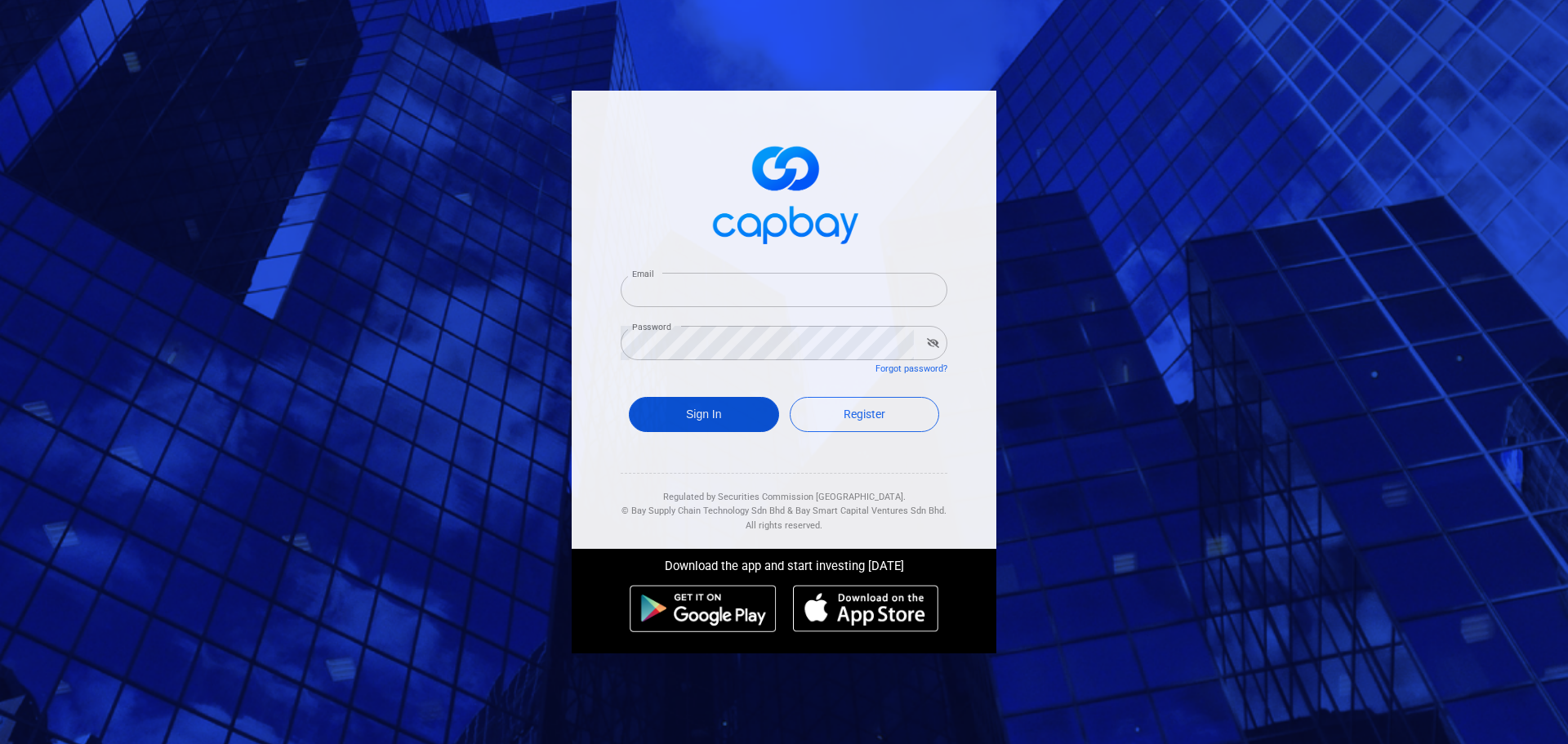
type input "vwongwt@yahoo.com"
click at [715, 416] on button "Sign In" at bounding box center [704, 415] width 150 height 35
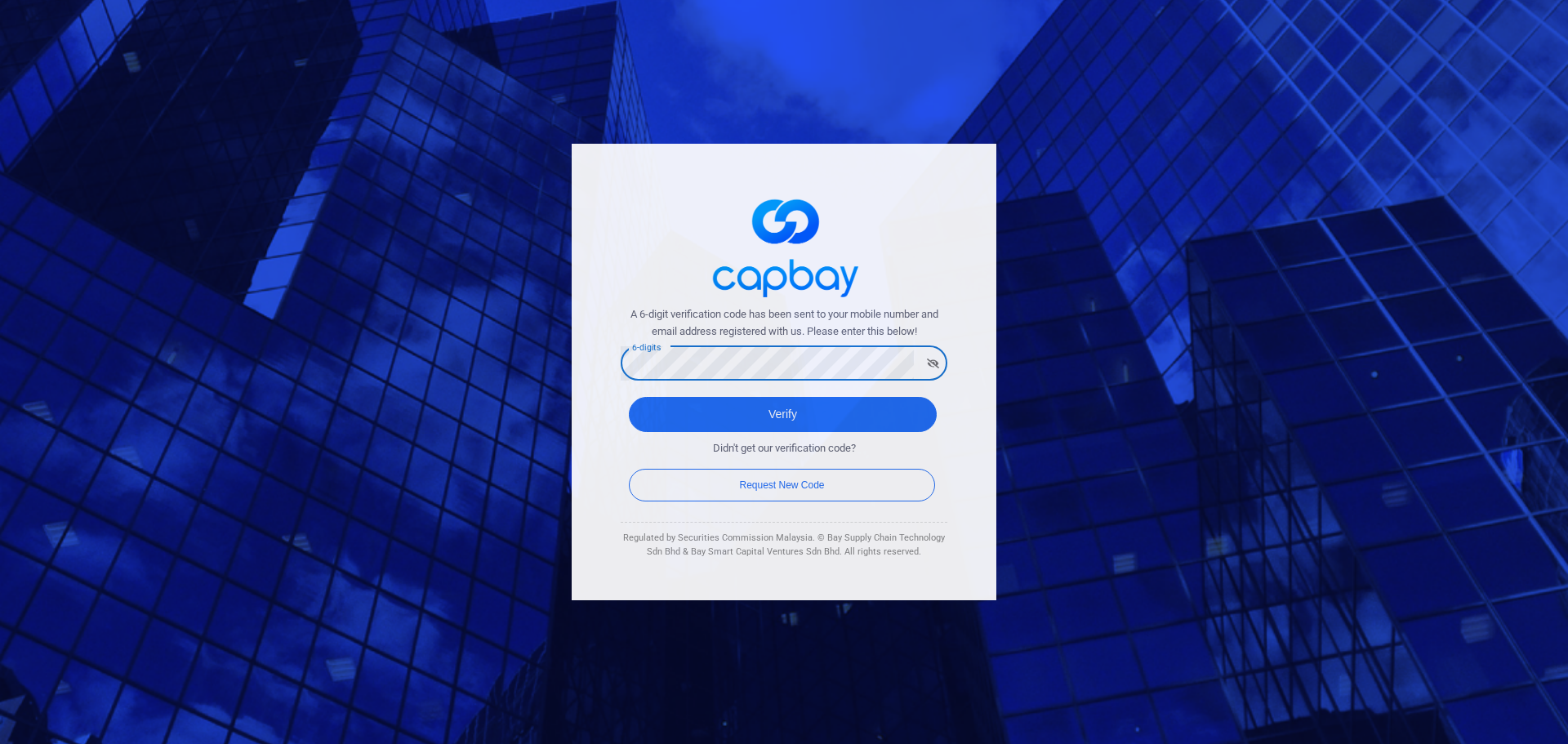
click at [629, 397] on button "Verify" at bounding box center [782, 415] width 308 height 35
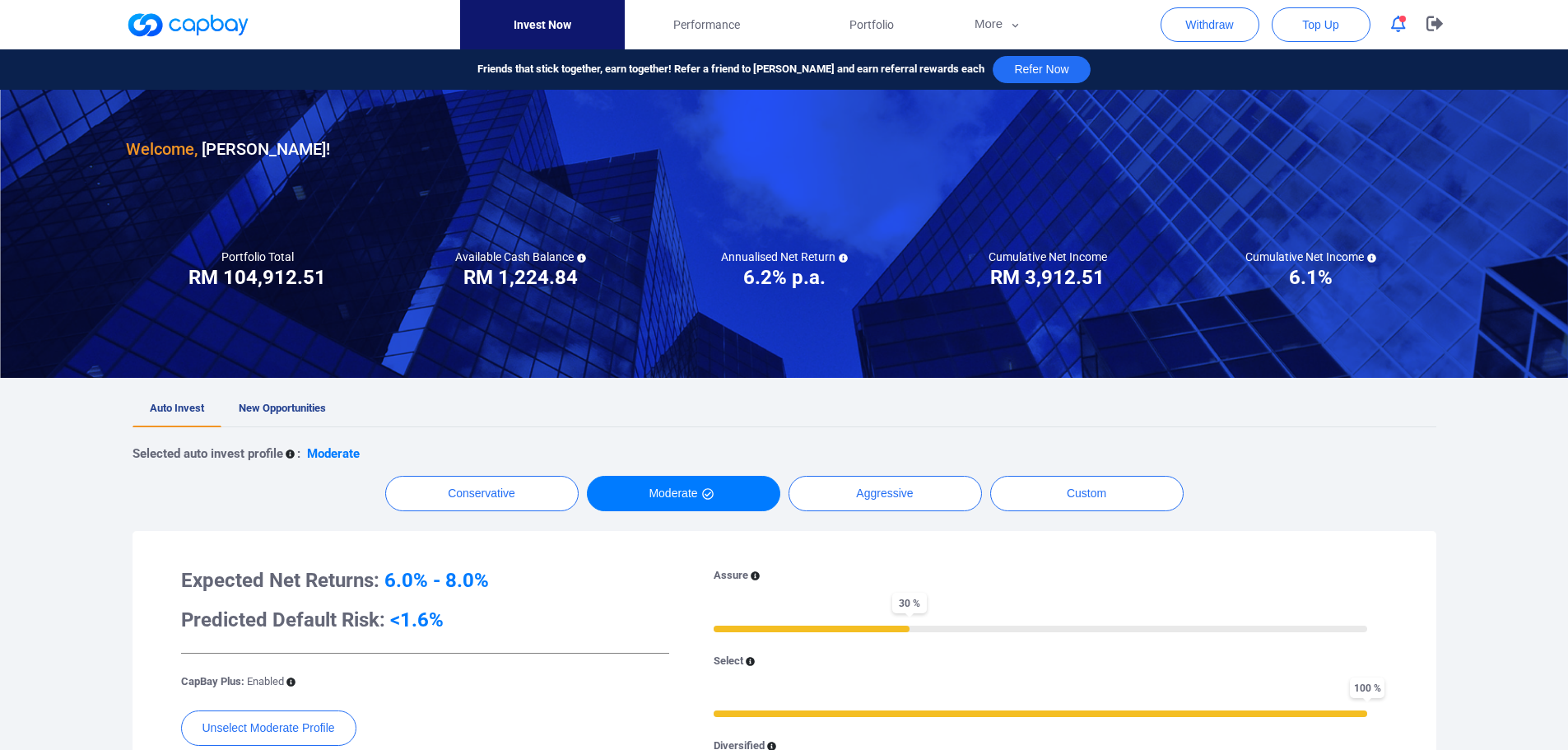
drag, startPoint x: 1405, startPoint y: 25, endPoint x: 1397, endPoint y: 30, distance: 9.4
click at [1403, 26] on button "button" at bounding box center [1398, 24] width 32 height 26
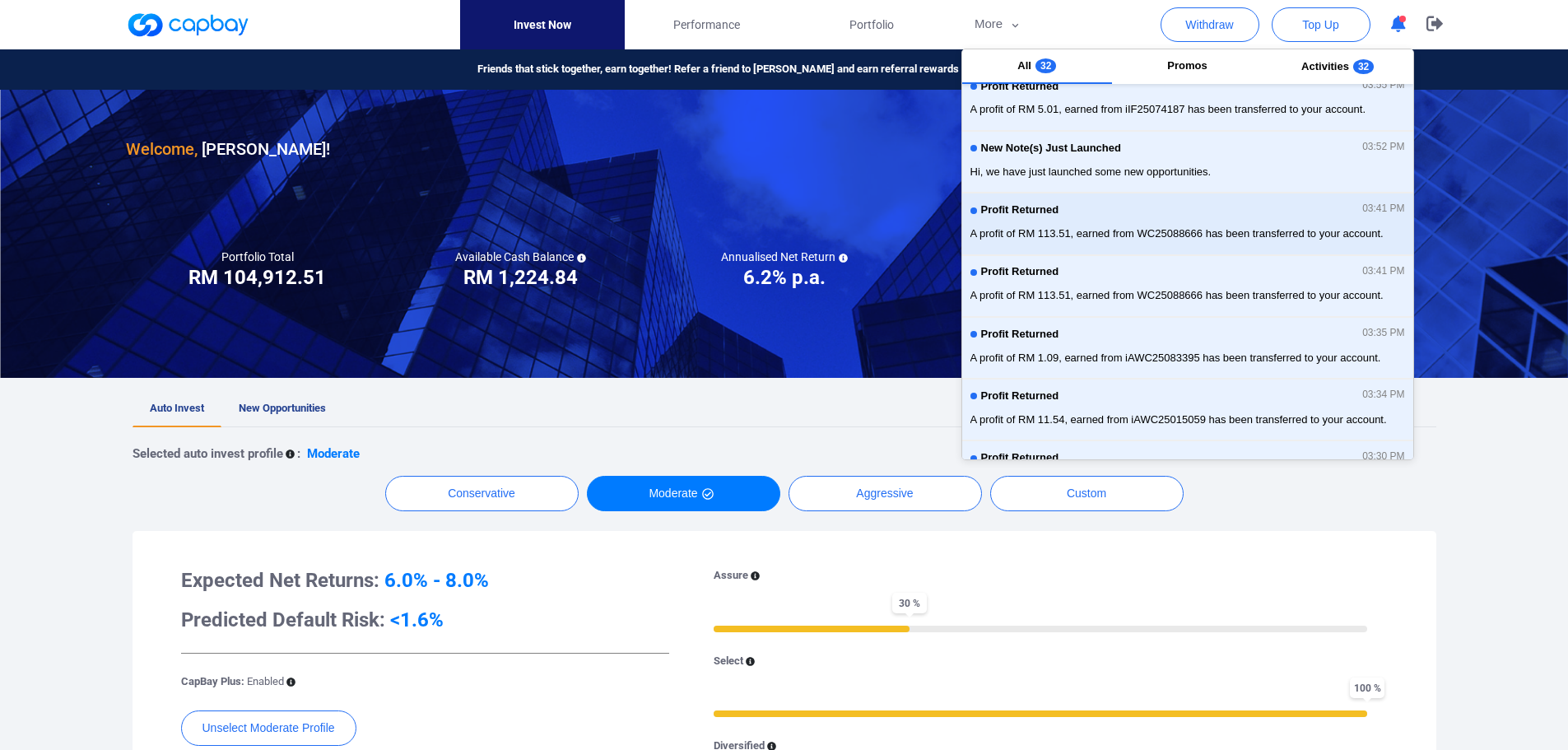
scroll to position [83, 0]
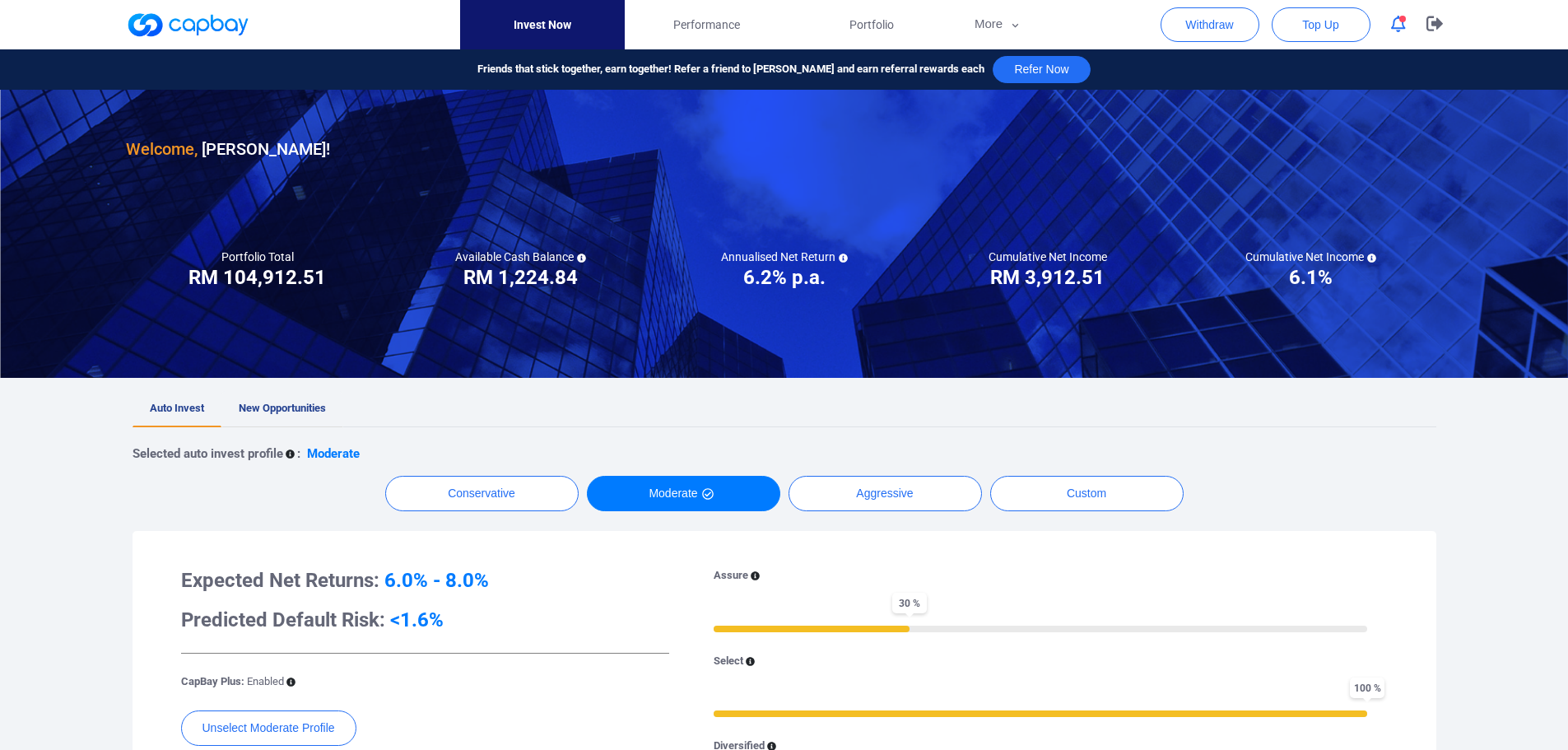
click at [286, 413] on span "New Opportunities" at bounding box center [282, 408] width 87 height 12
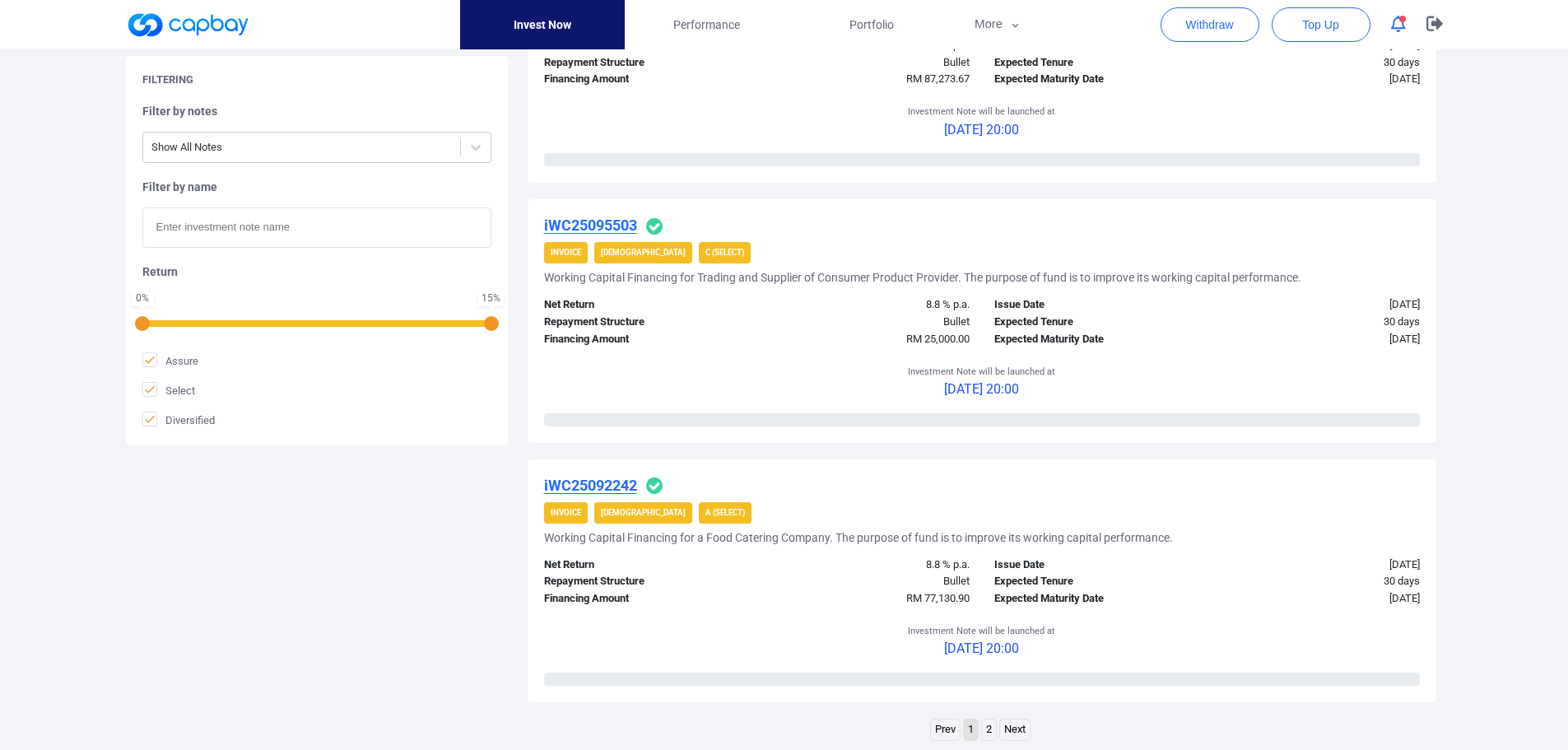
scroll to position [2305, 0]
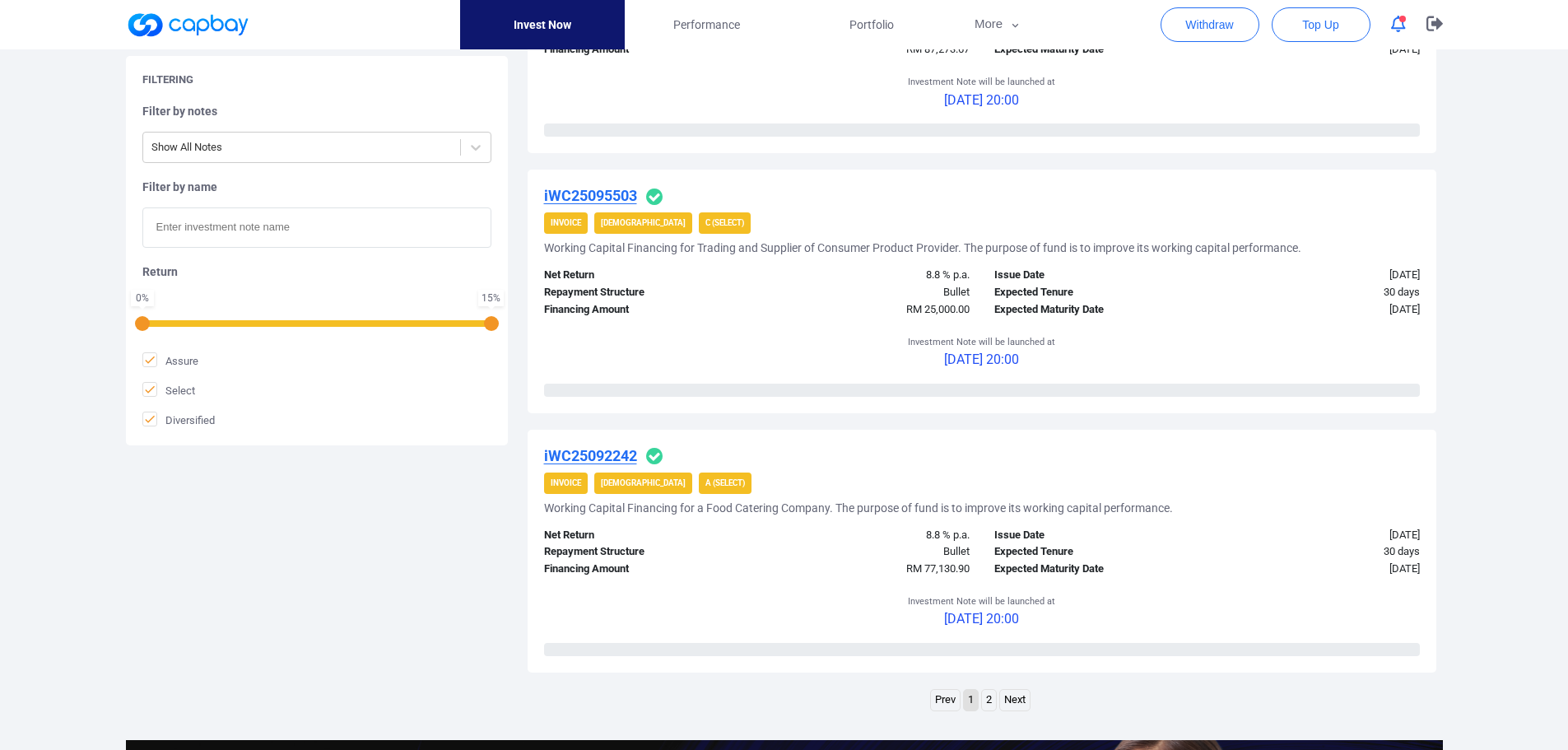
click at [993, 702] on link "2" at bounding box center [989, 700] width 14 height 20
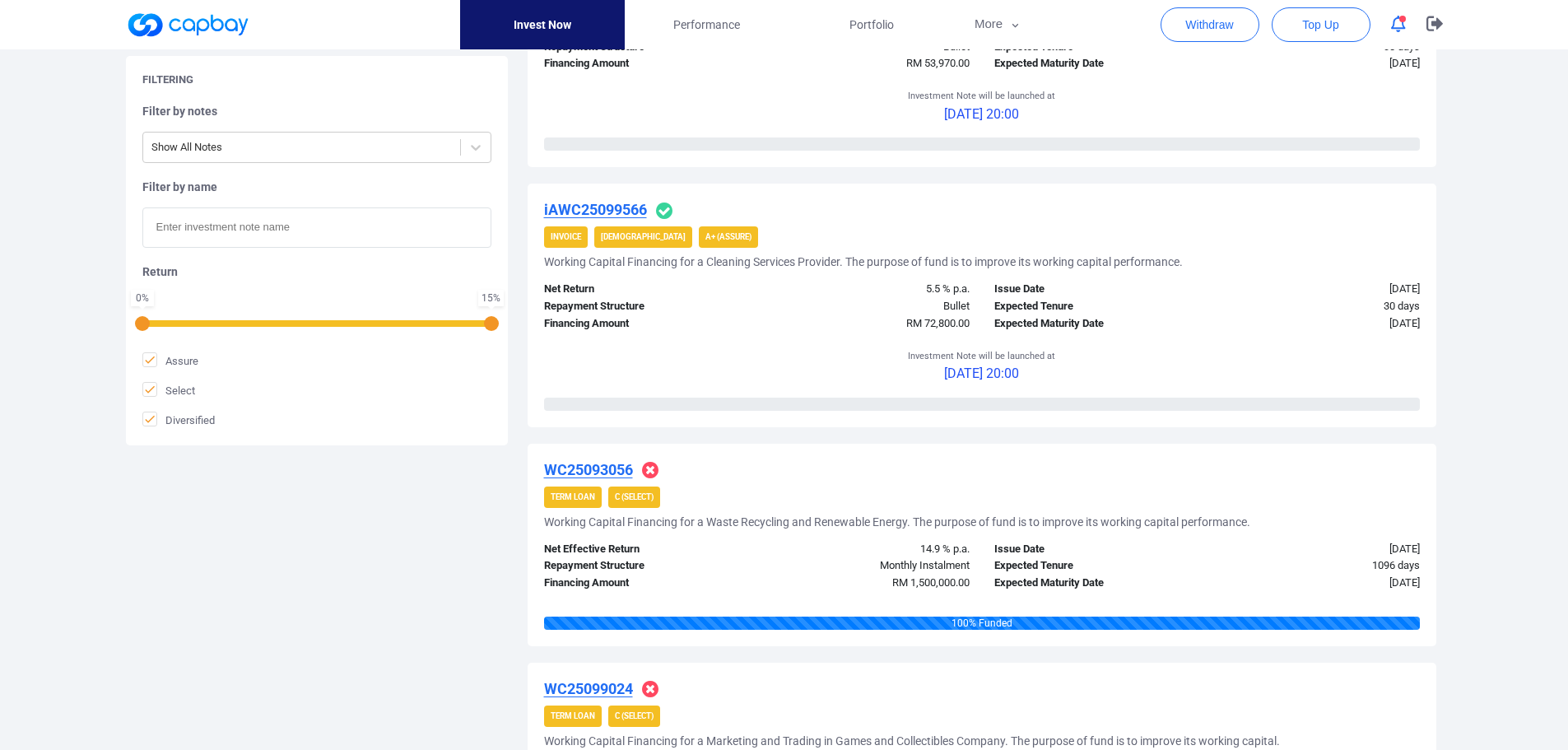
scroll to position [1430, 0]
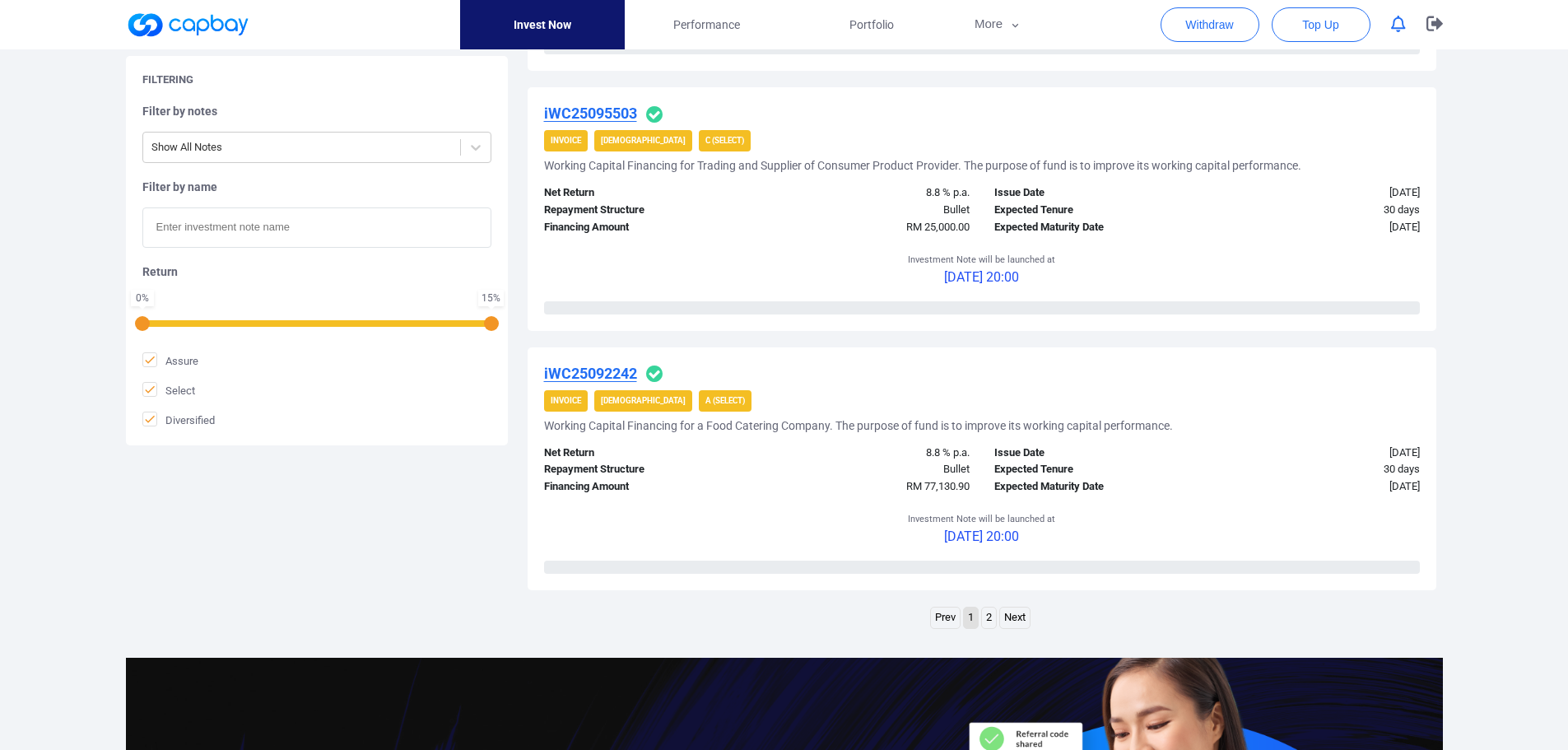
scroll to position [2635, 0]
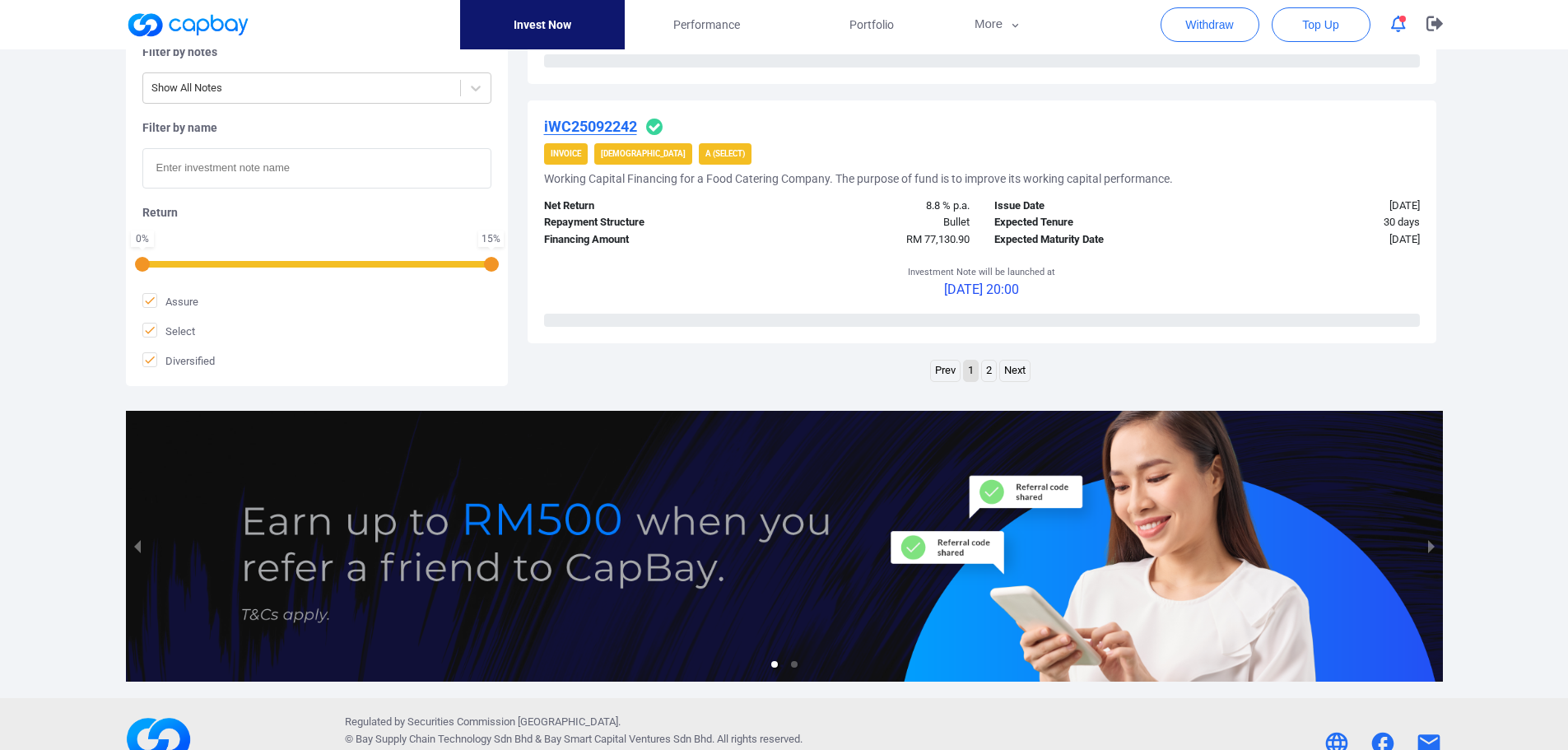
click at [990, 374] on link "2" at bounding box center [989, 371] width 14 height 20
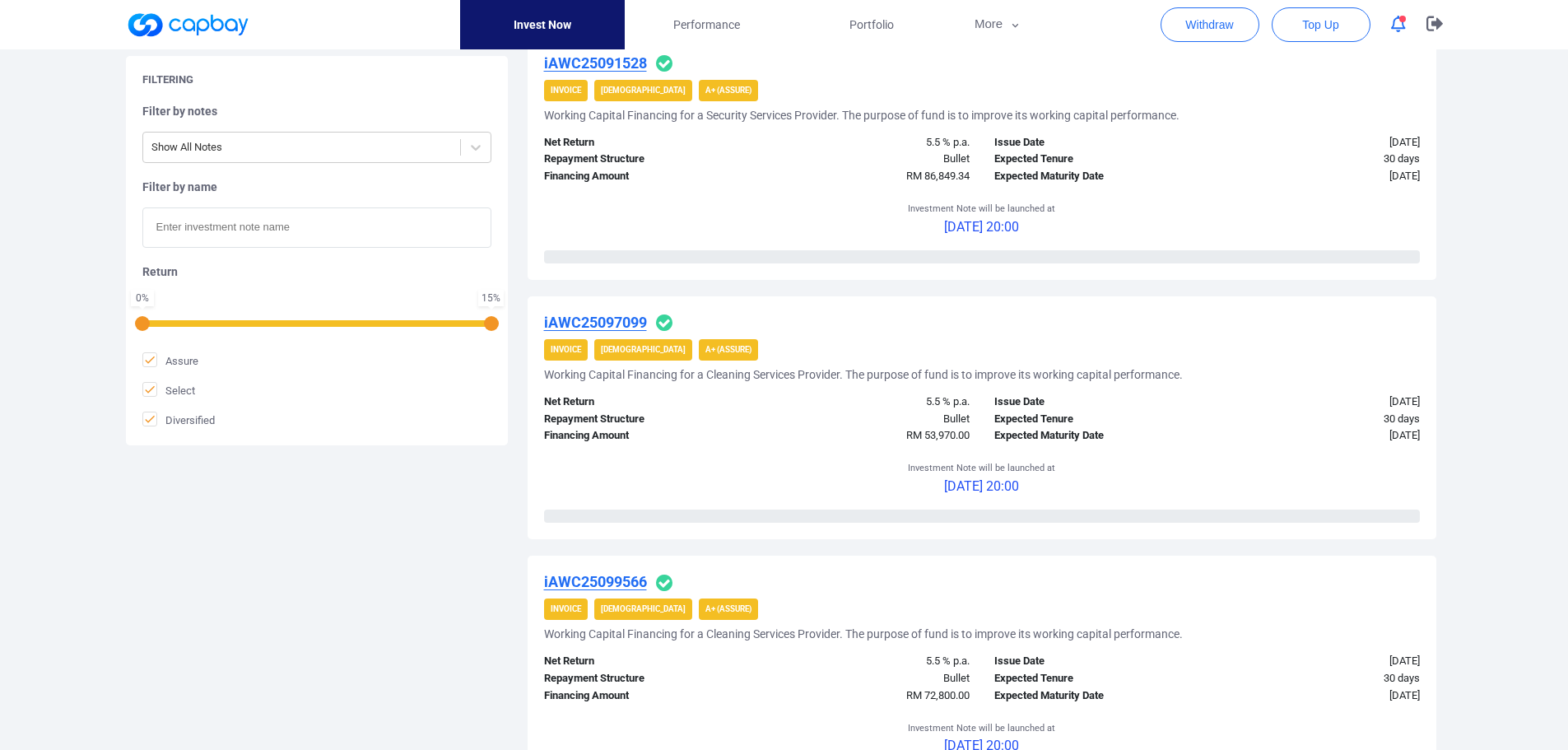
scroll to position [1139, 0]
click at [1403, 16] on span "button" at bounding box center [1402, 18] width 6 height 6
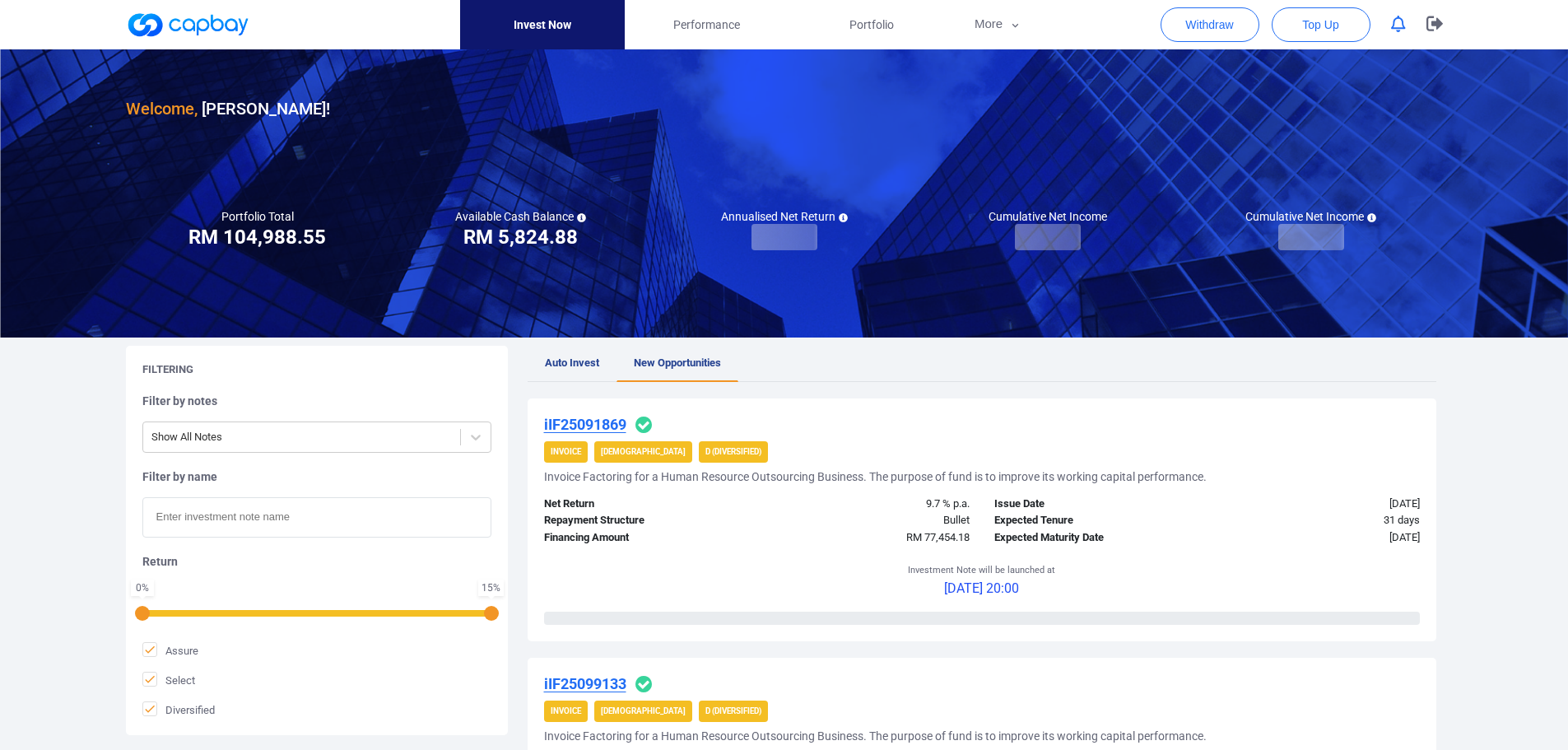
click at [1396, 26] on icon "button" at bounding box center [1398, 25] width 15 height 18
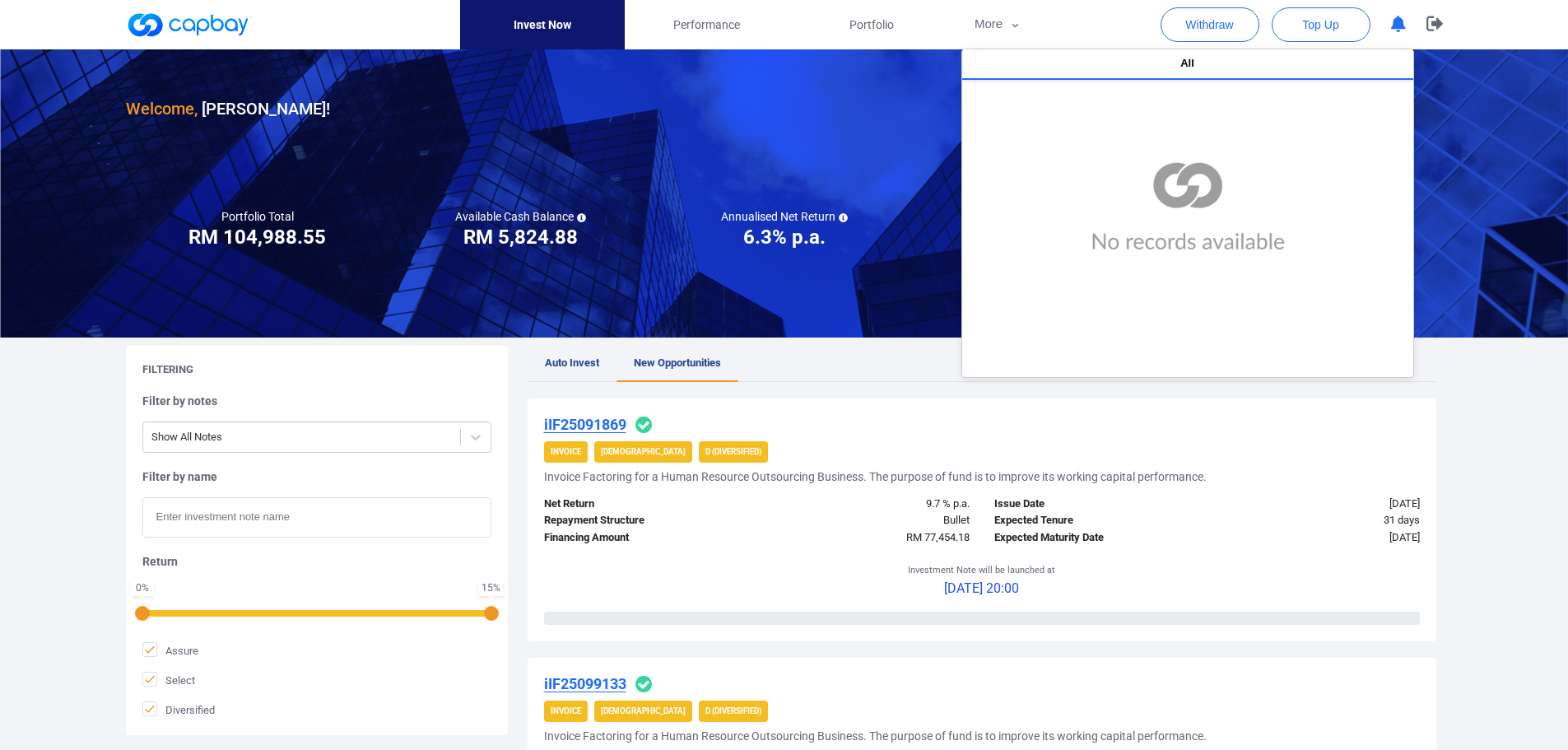
click at [1400, 18] on icon "button" at bounding box center [1398, 25] width 15 height 18
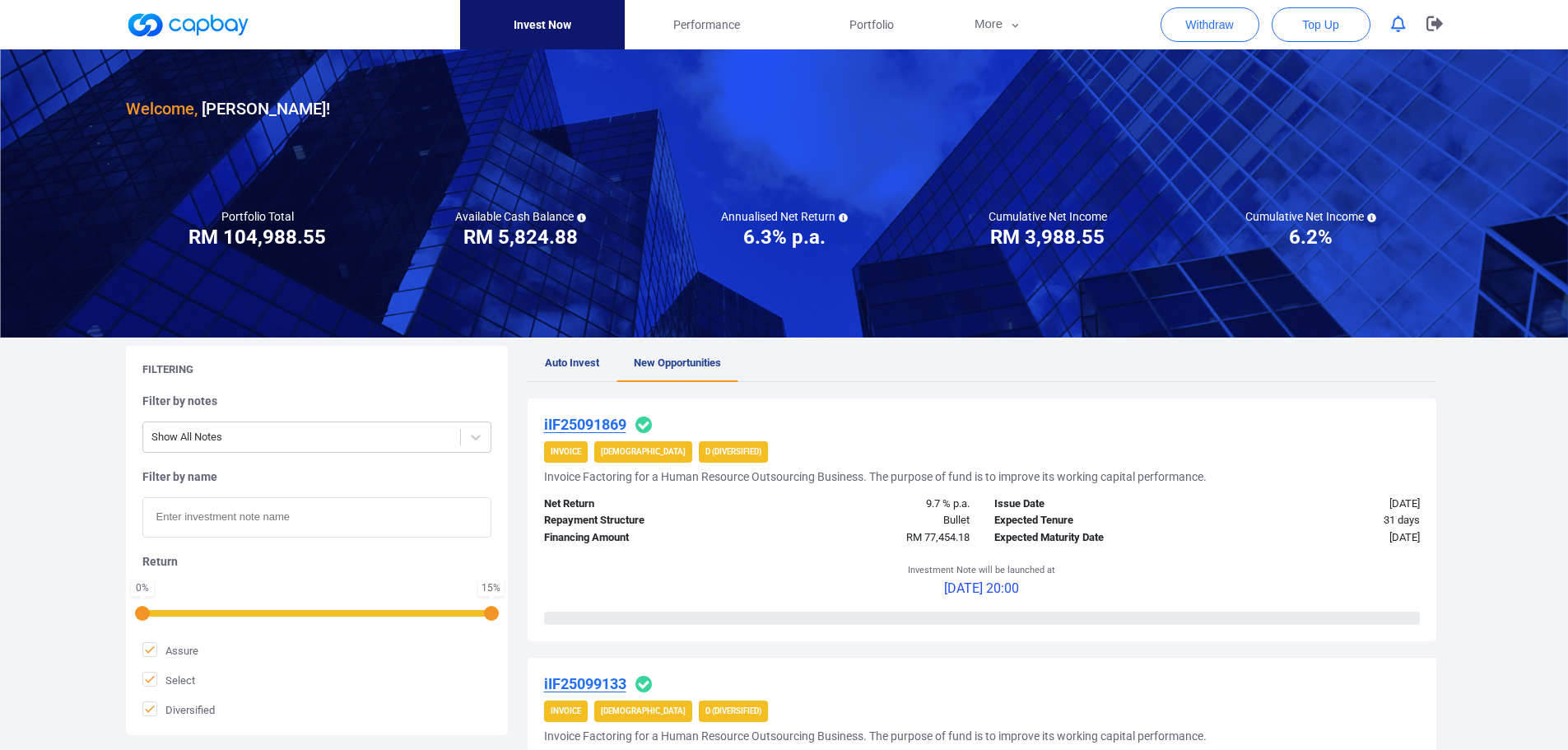
click at [1400, 18] on icon "button" at bounding box center [1398, 25] width 15 height 18
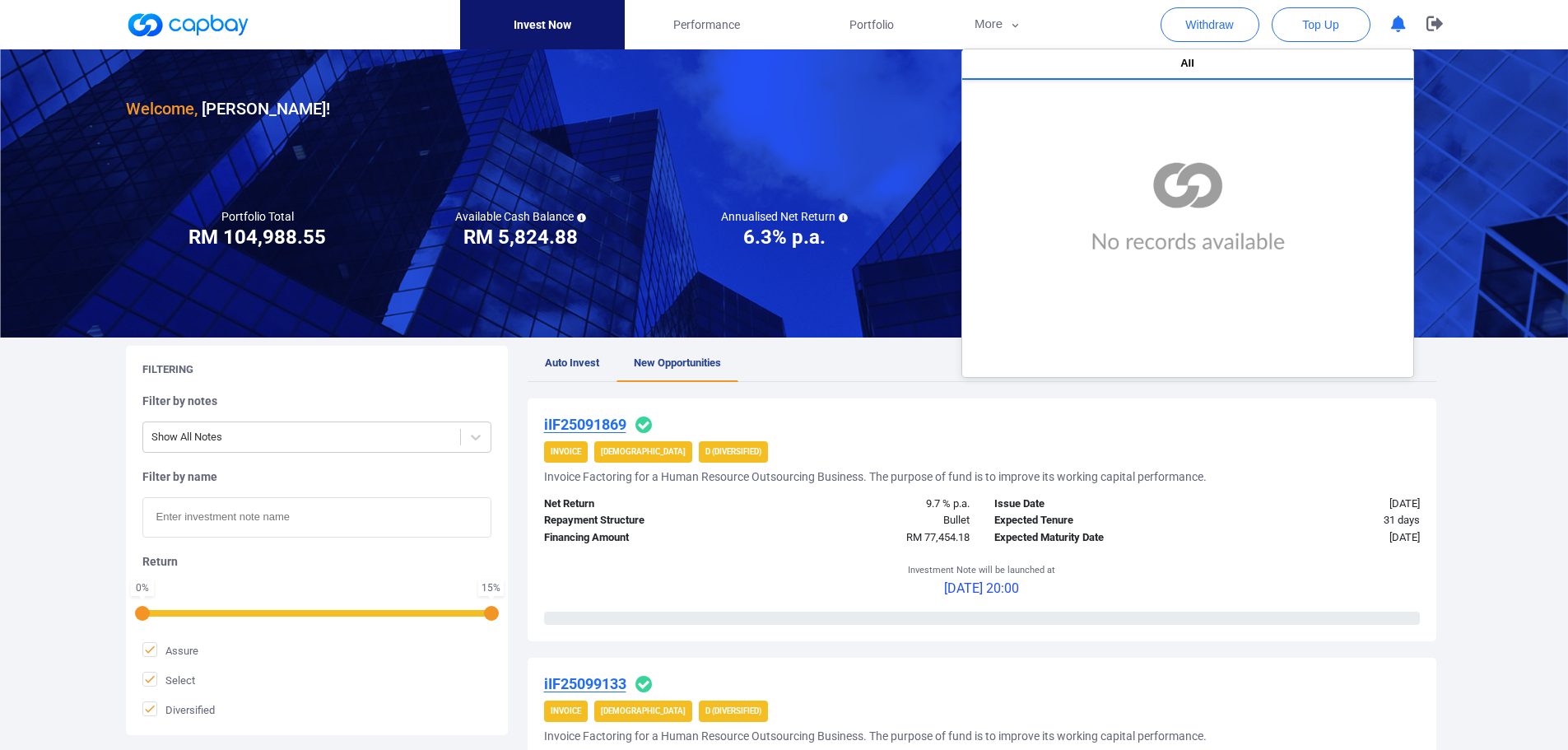
click at [1400, 18] on icon "button" at bounding box center [1398, 25] width 15 height 18
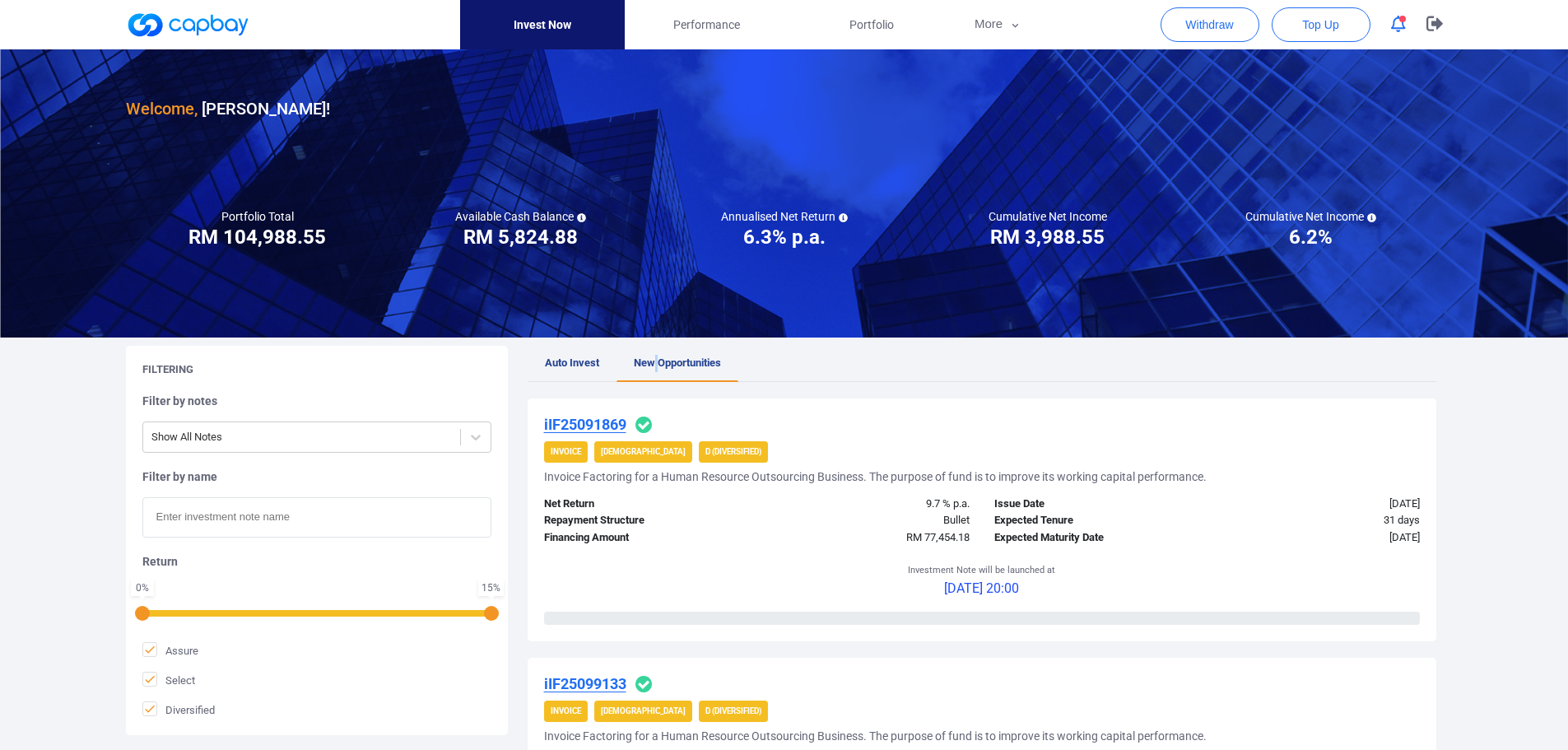
click at [656, 369] on link "New Opportunities" at bounding box center [678, 364] width 121 height 36
click at [712, 16] on span "Performance" at bounding box center [707, 25] width 67 height 18
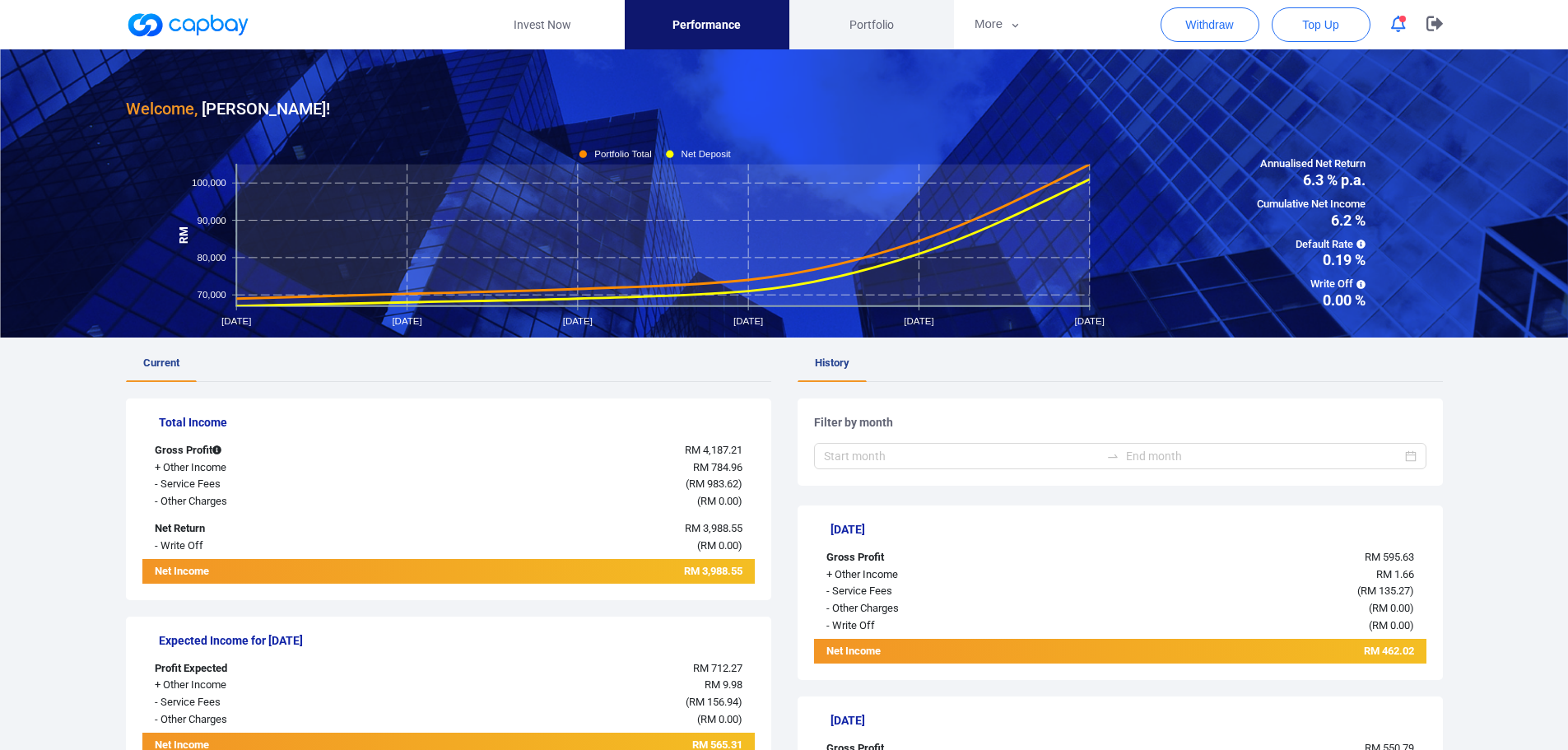
click at [872, 33] on link "Portfolio" at bounding box center [871, 25] width 165 height 49
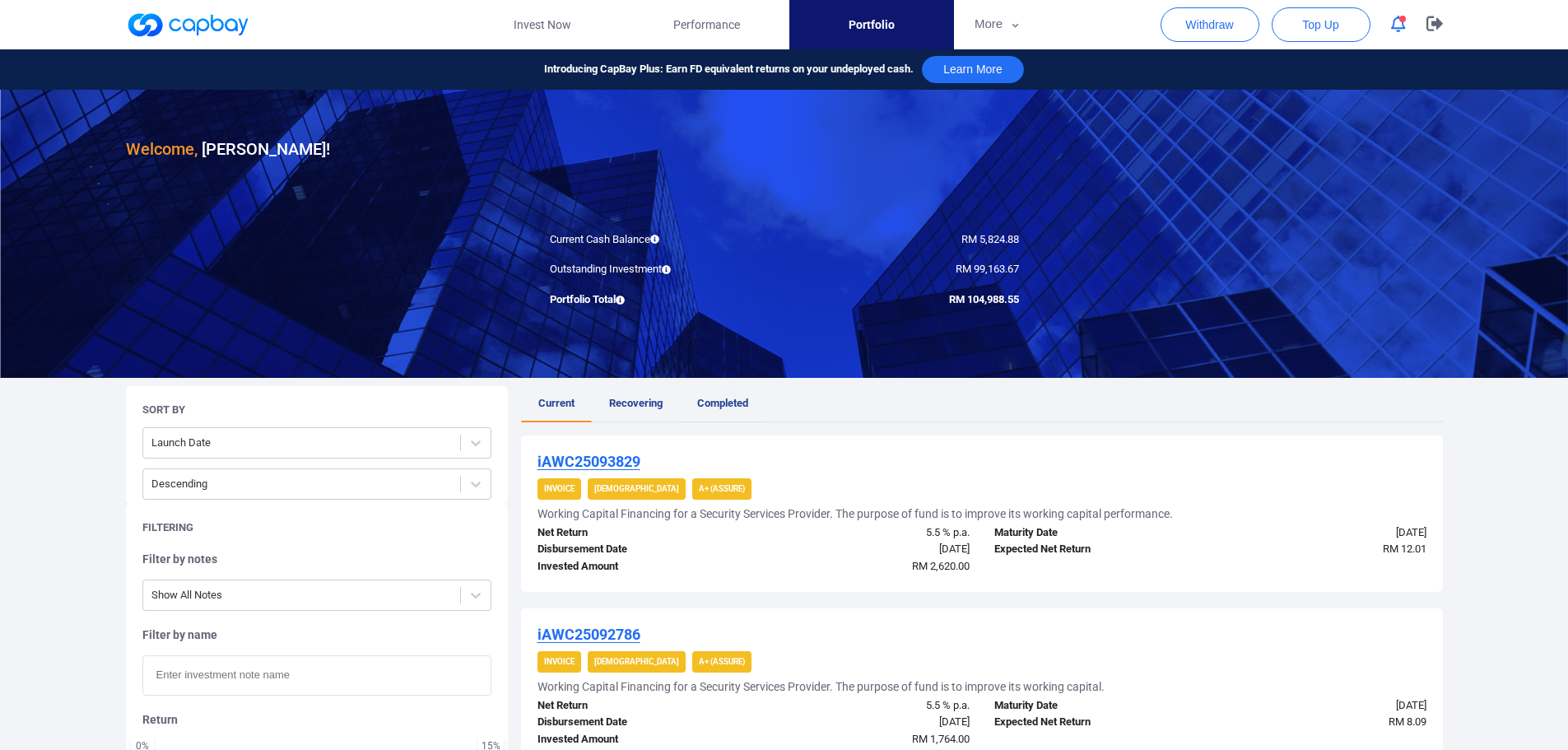
click at [723, 401] on span "Completed" at bounding box center [722, 403] width 51 height 12
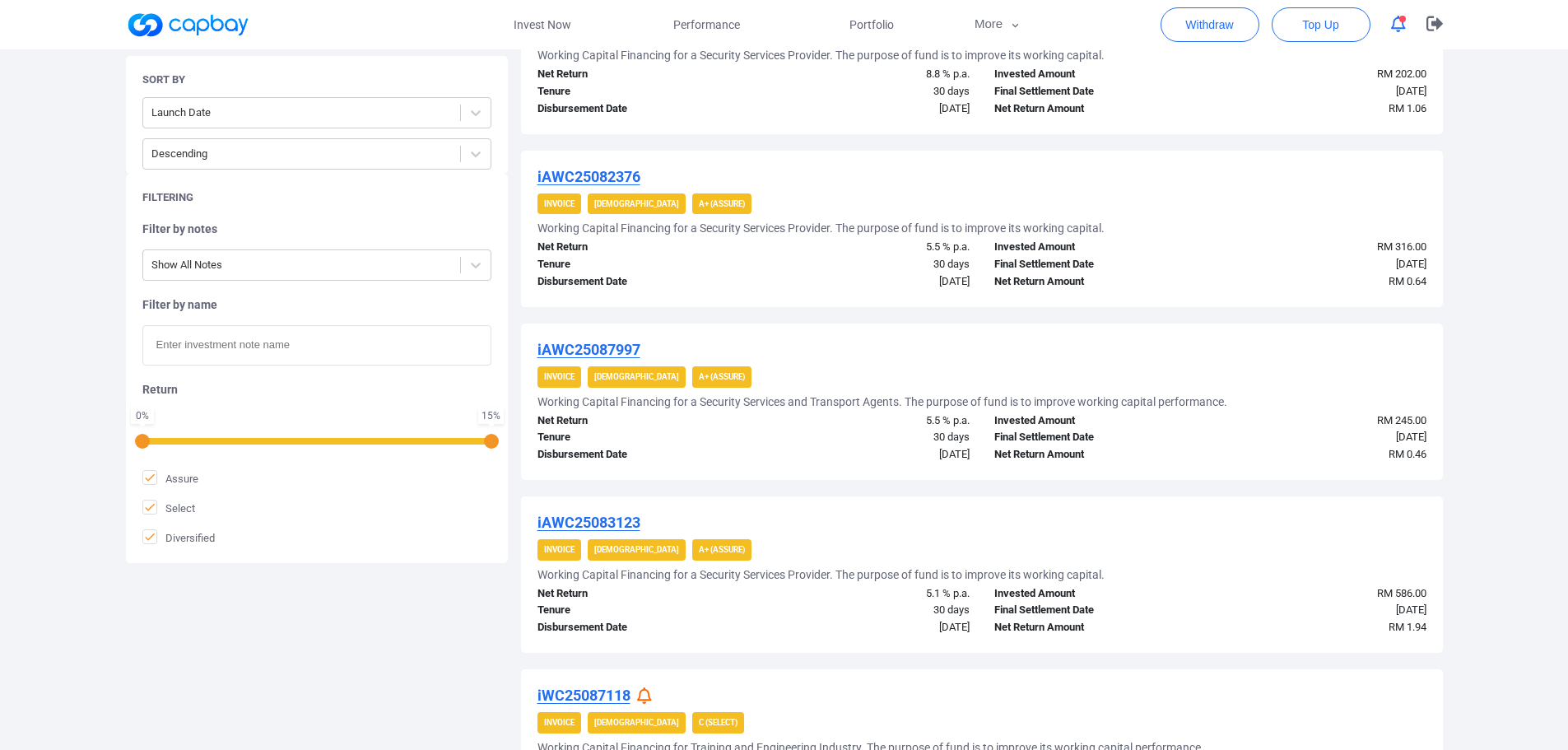
scroll to position [1234, 0]
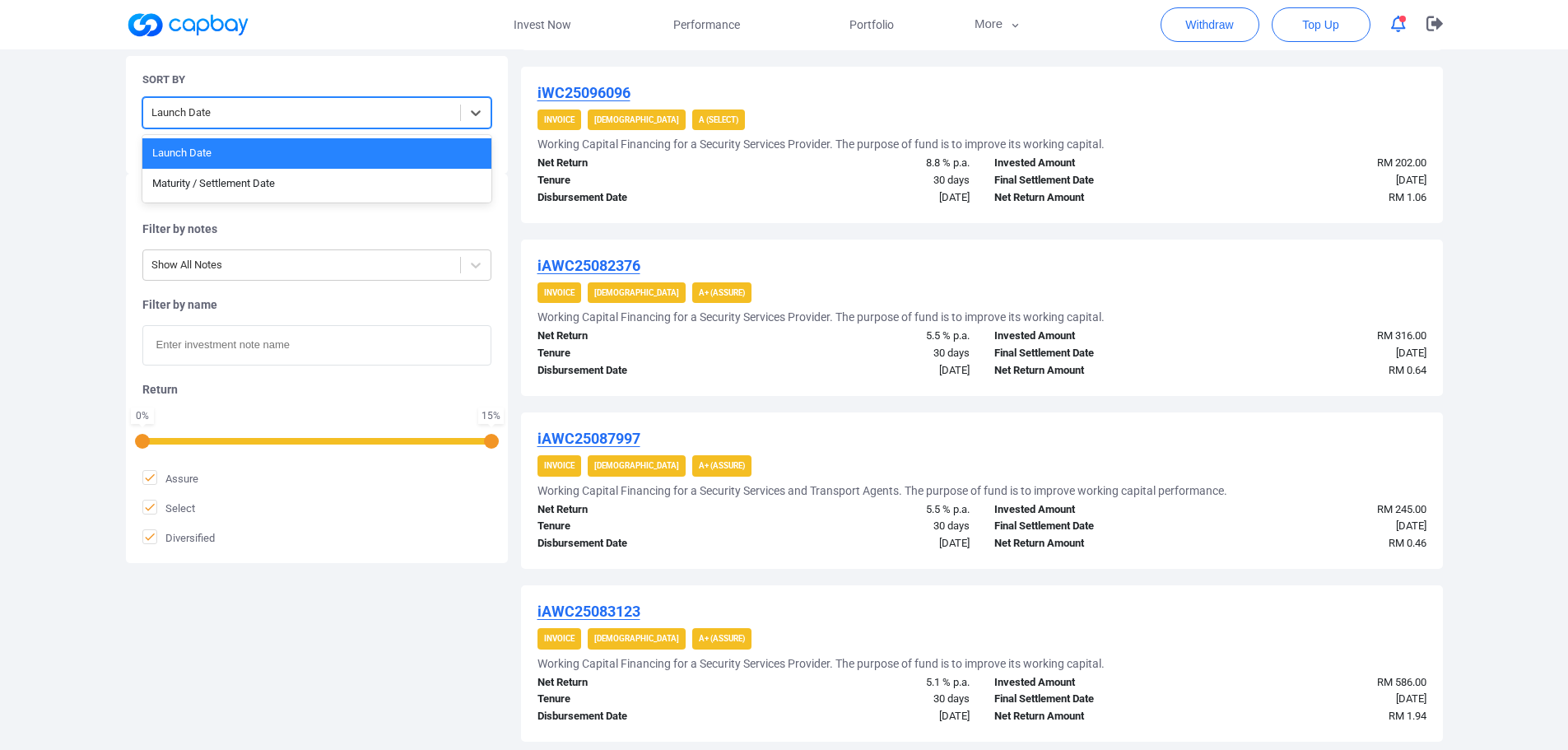
click at [429, 109] on div at bounding box center [301, 113] width 300 height 20
click at [348, 190] on div "Maturity / Settlement Date" at bounding box center [317, 184] width 349 height 31
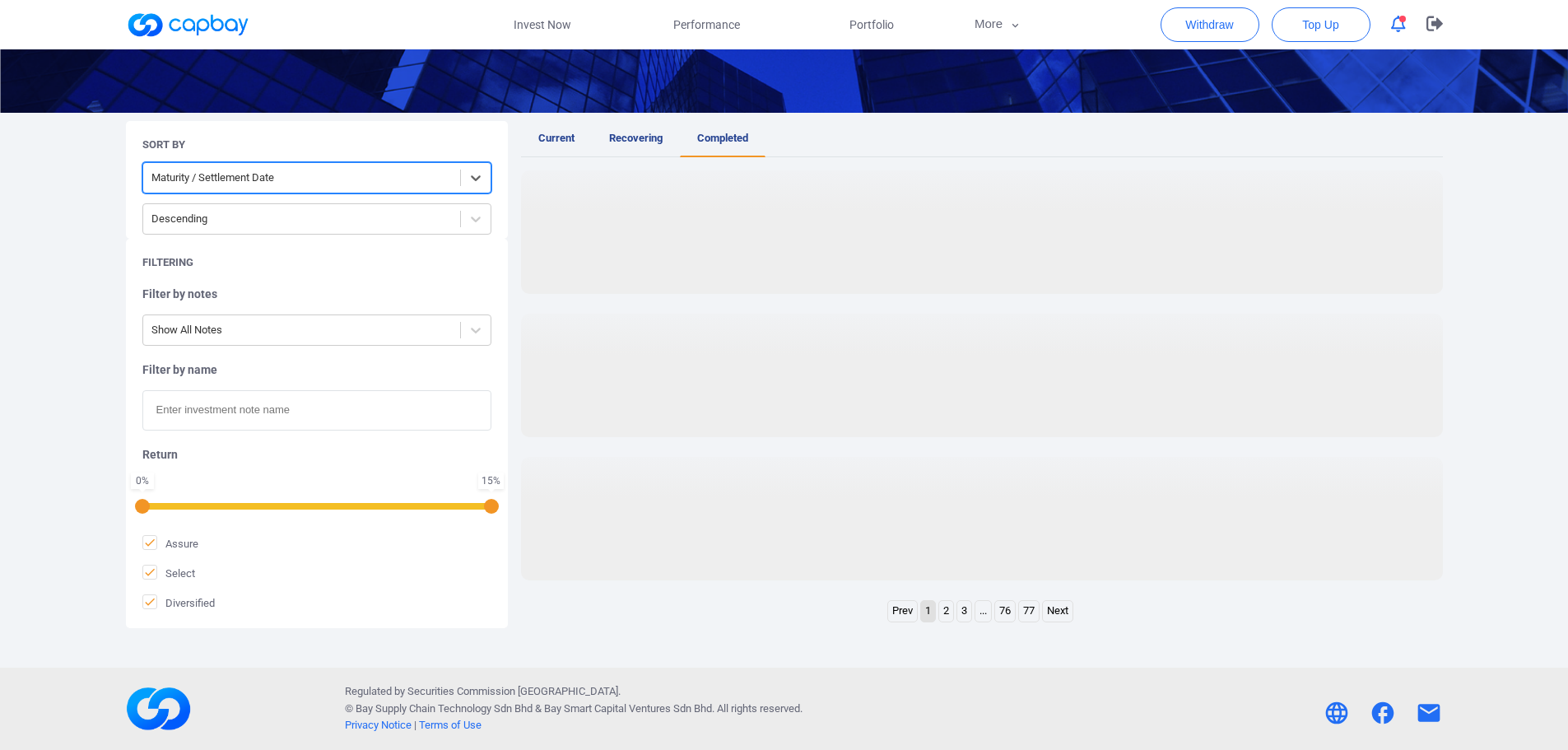
scroll to position [265, 0]
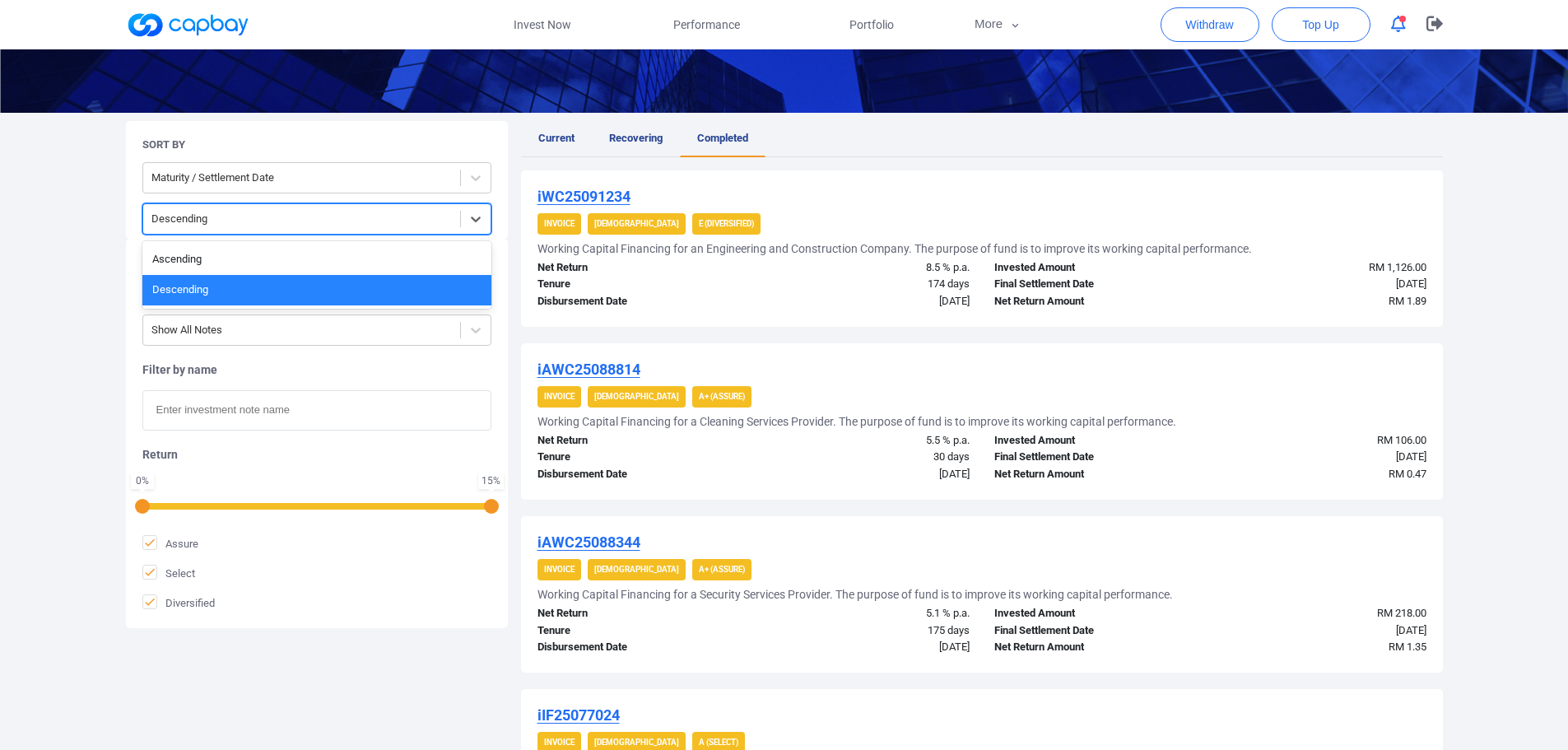
click at [367, 225] on div at bounding box center [301, 219] width 300 height 20
click at [351, 258] on div "Ascending" at bounding box center [317, 260] width 349 height 31
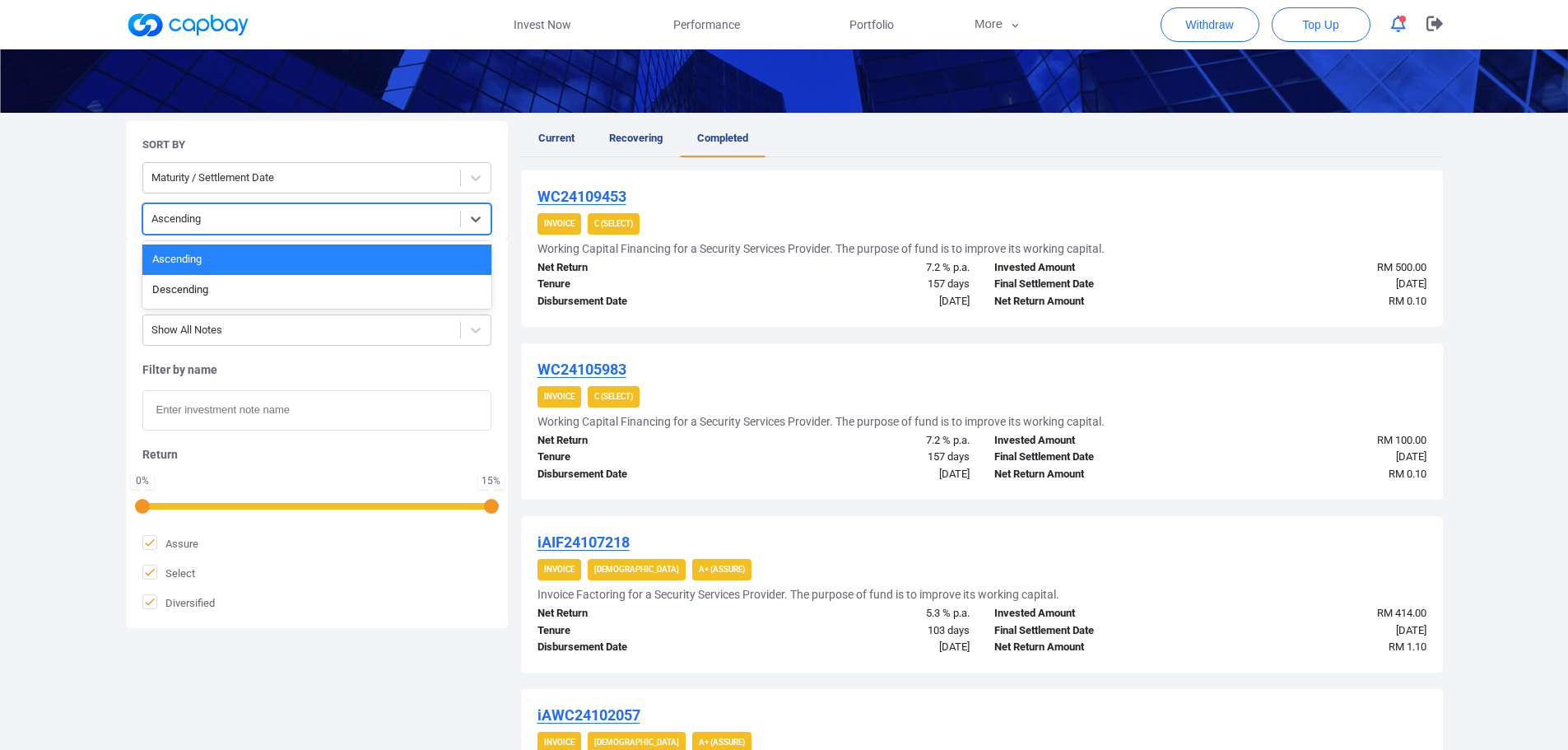
click at [308, 213] on div at bounding box center [301, 219] width 300 height 20
click at [219, 289] on div "Descending" at bounding box center [317, 290] width 349 height 31
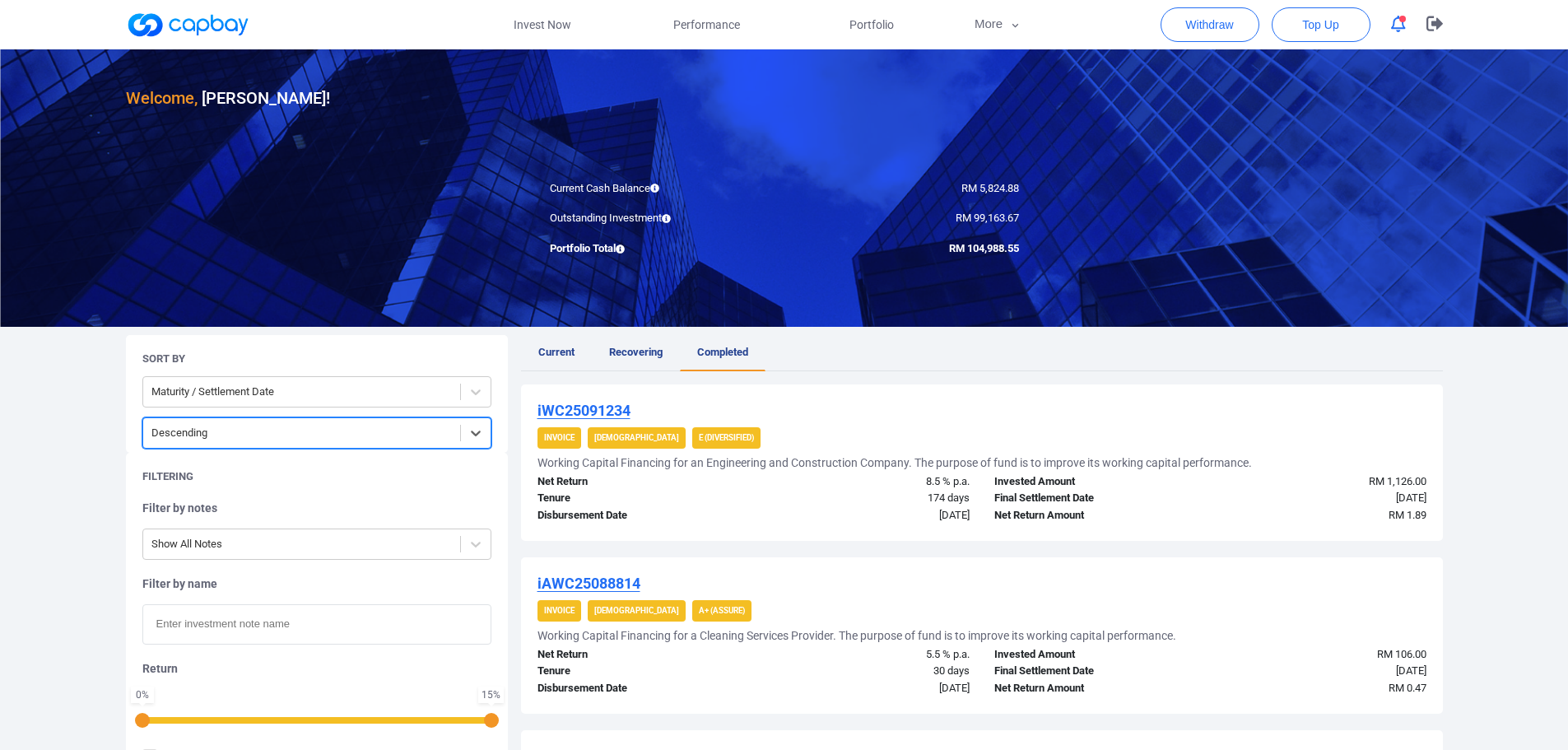
scroll to position [0, 0]
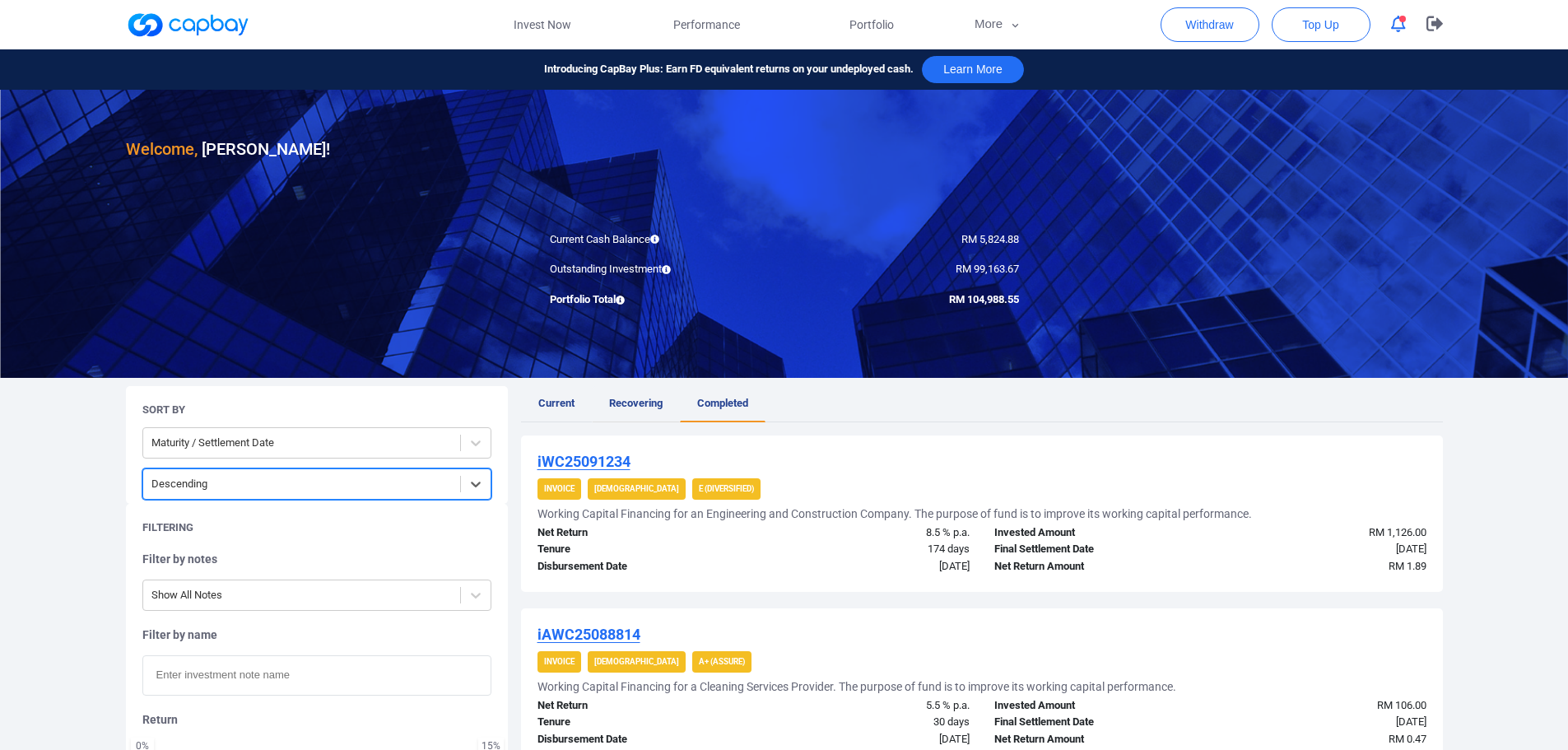
click at [622, 404] on span "Recovering" at bounding box center [635, 403] width 54 height 12
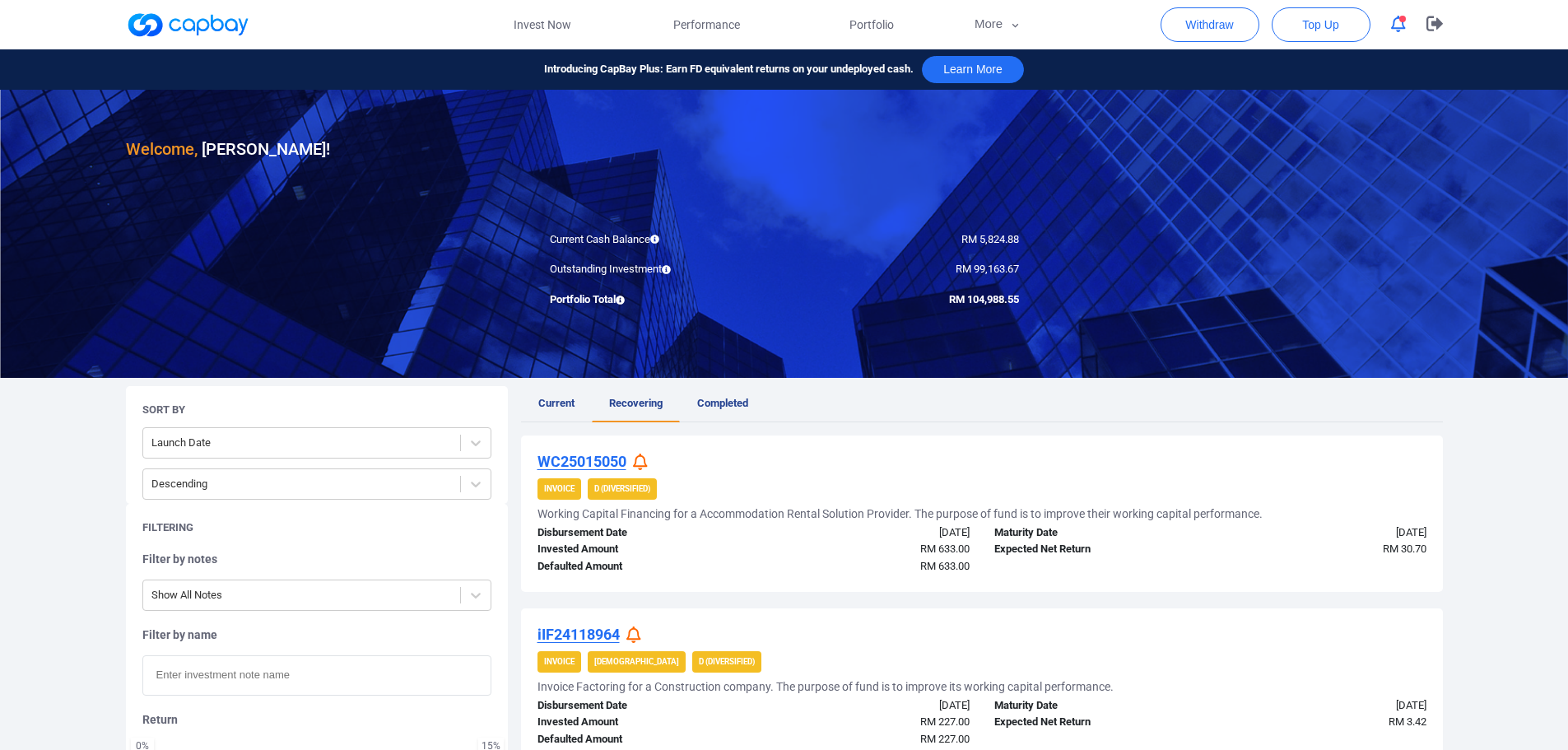
click at [1400, 31] on icon "button" at bounding box center [1398, 25] width 15 height 18
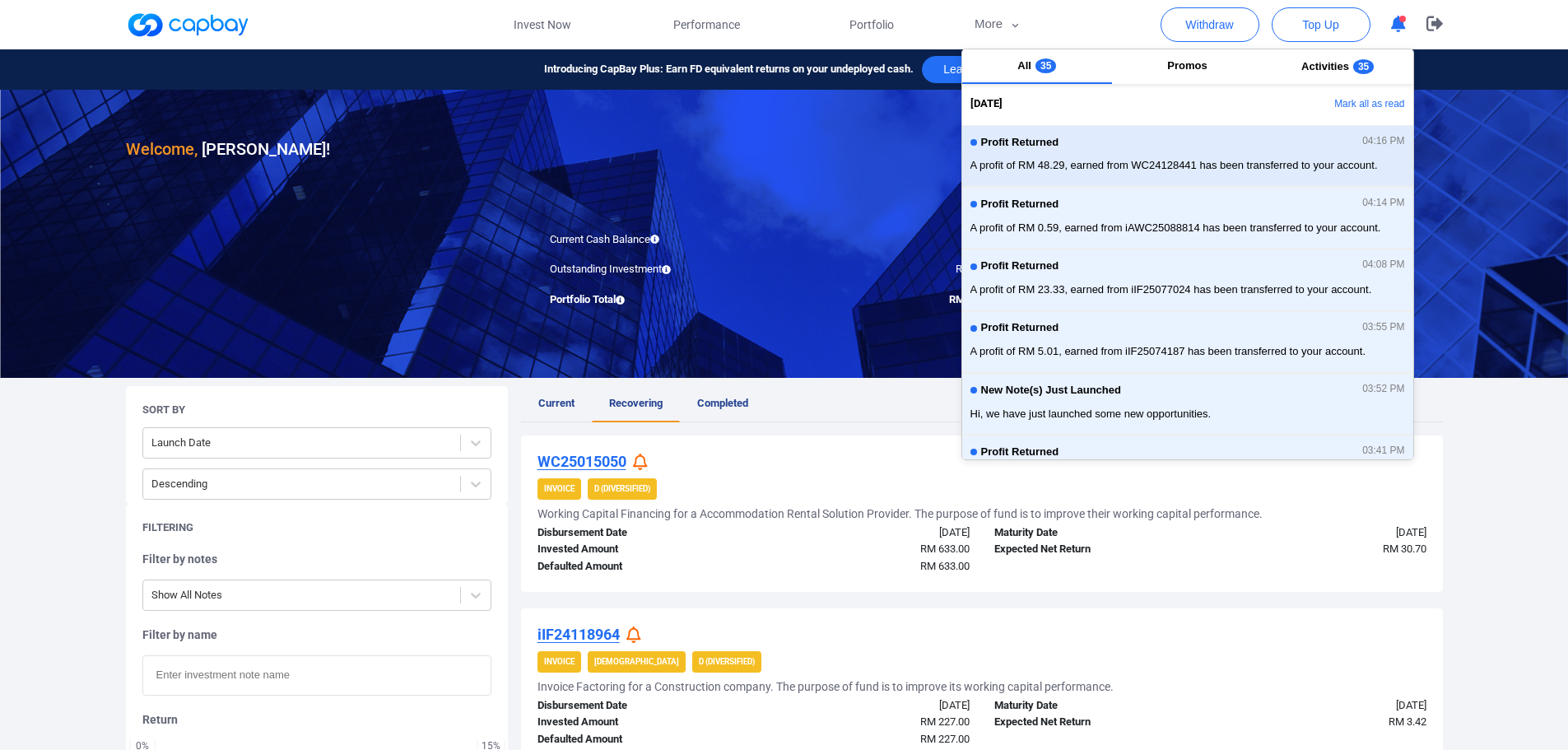
click at [1137, 165] on span "A profit of RM 48.29, earned from WC24128441 has been transferred to your accou…" at bounding box center [1188, 165] width 435 height 17
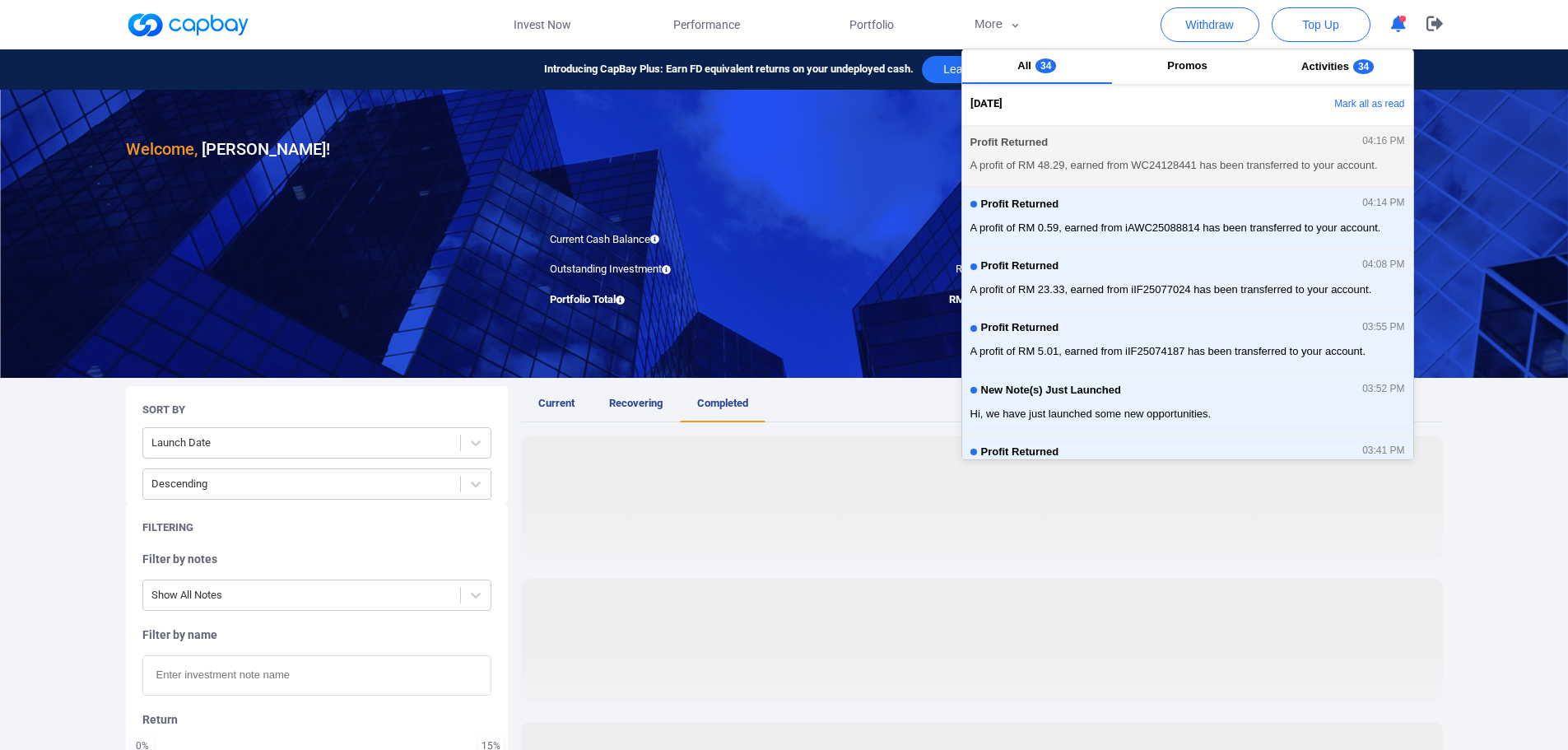
click at [1137, 165] on span "A profit of RM 48.29, earned from WC24128441 has been transferred to your accou…" at bounding box center [1188, 165] width 435 height 17
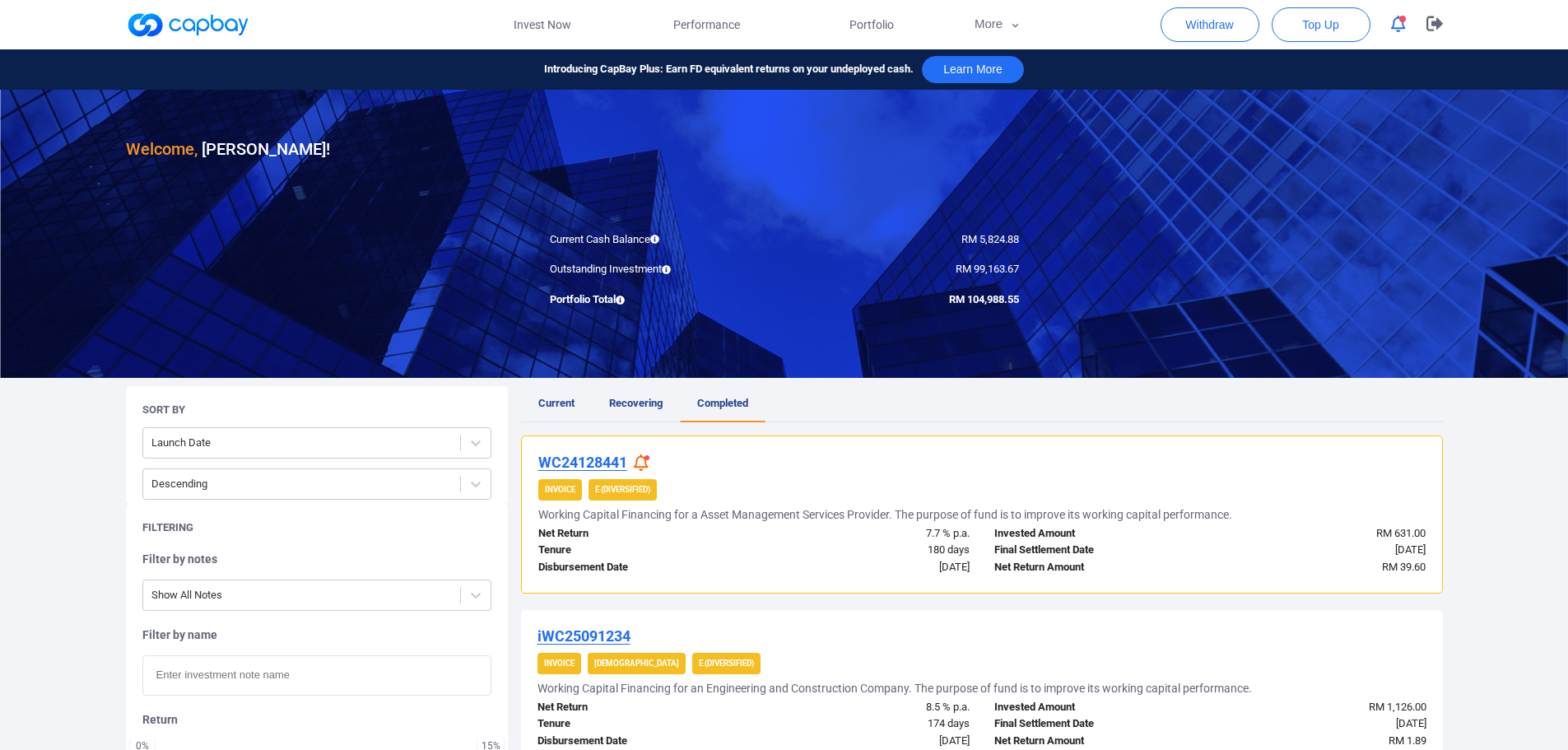
click at [642, 464] on icon at bounding box center [641, 463] width 15 height 18
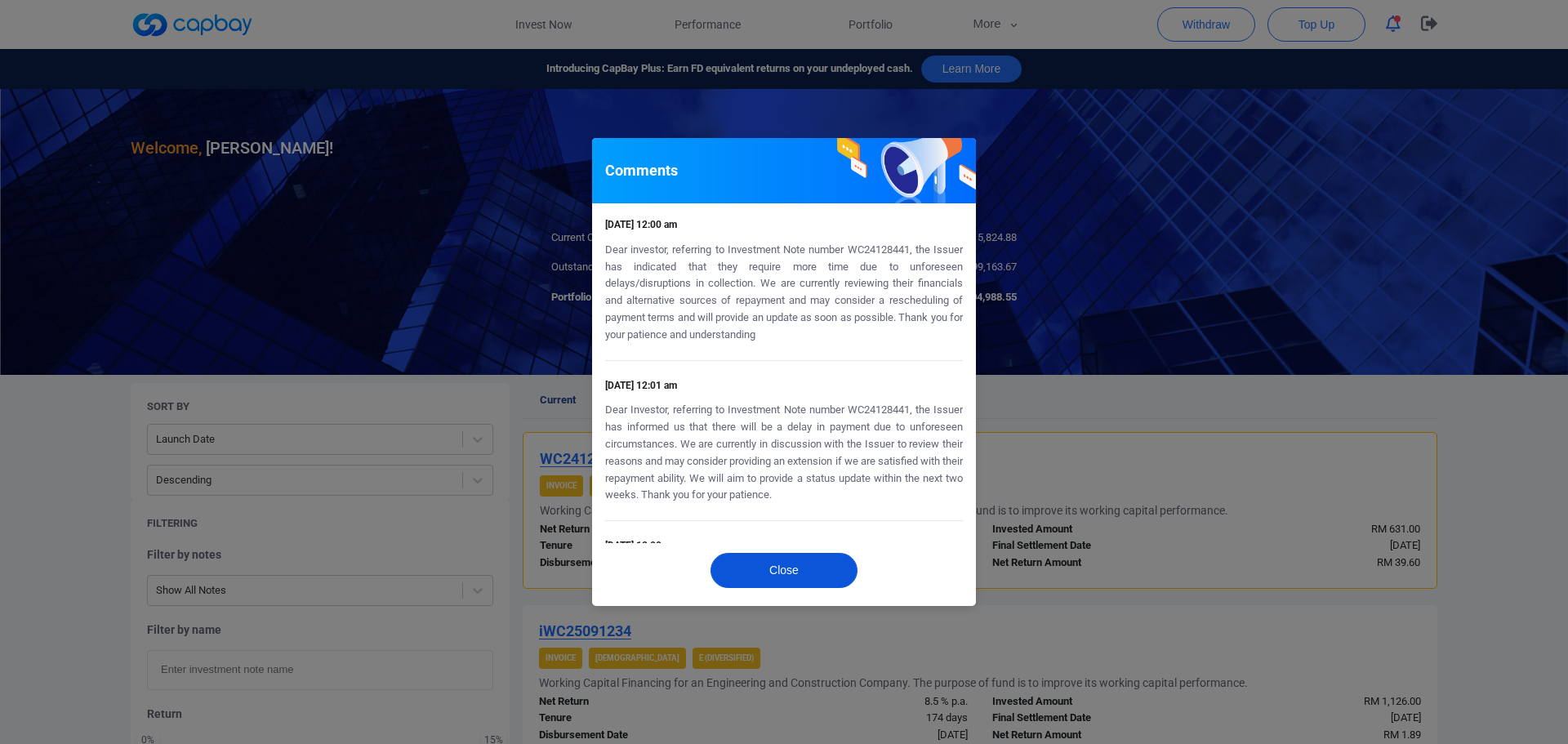
click at [781, 565] on button "Close" at bounding box center [784, 570] width 147 height 35
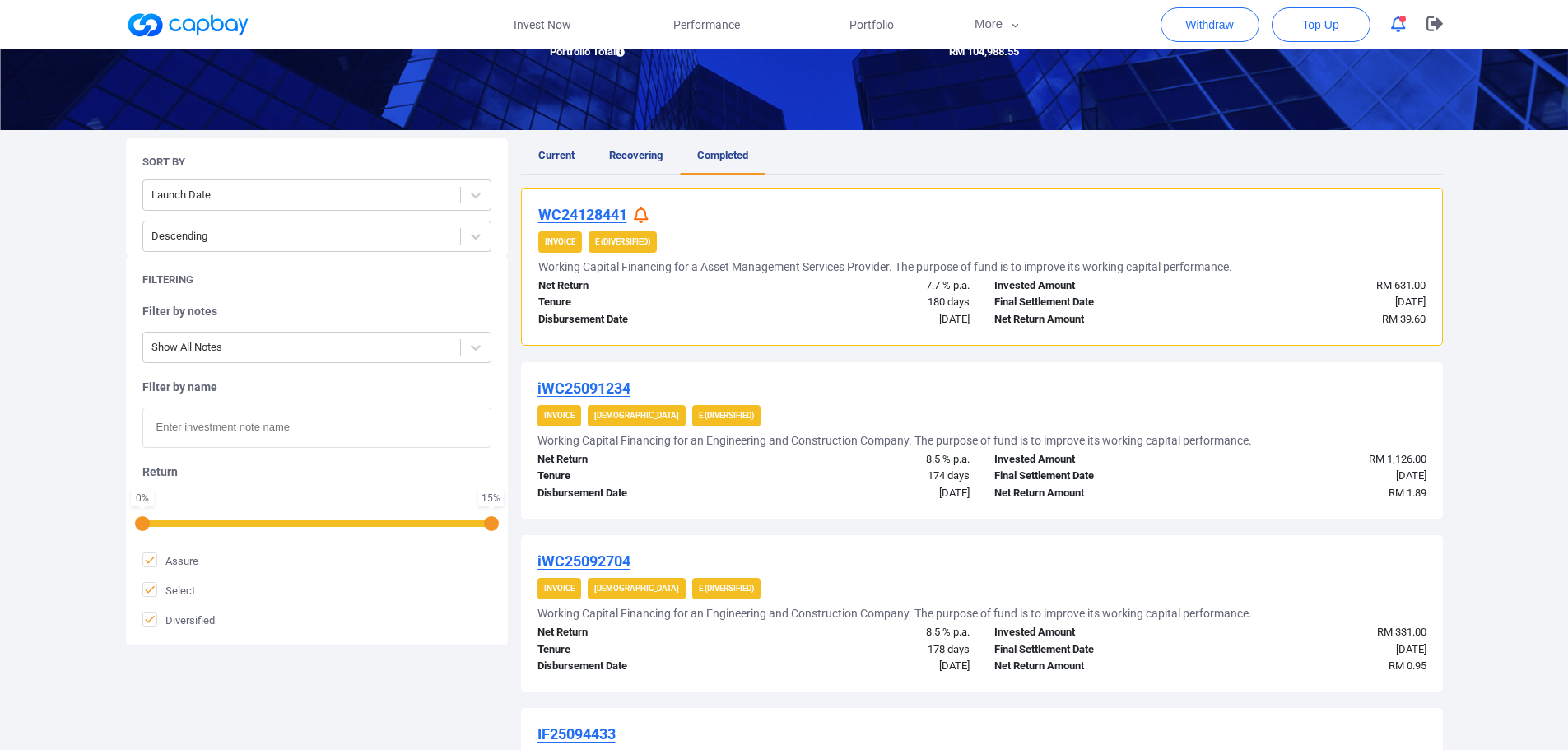
scroll to position [247, 0]
click at [1396, 16] on icon "button" at bounding box center [1398, 25] width 15 height 18
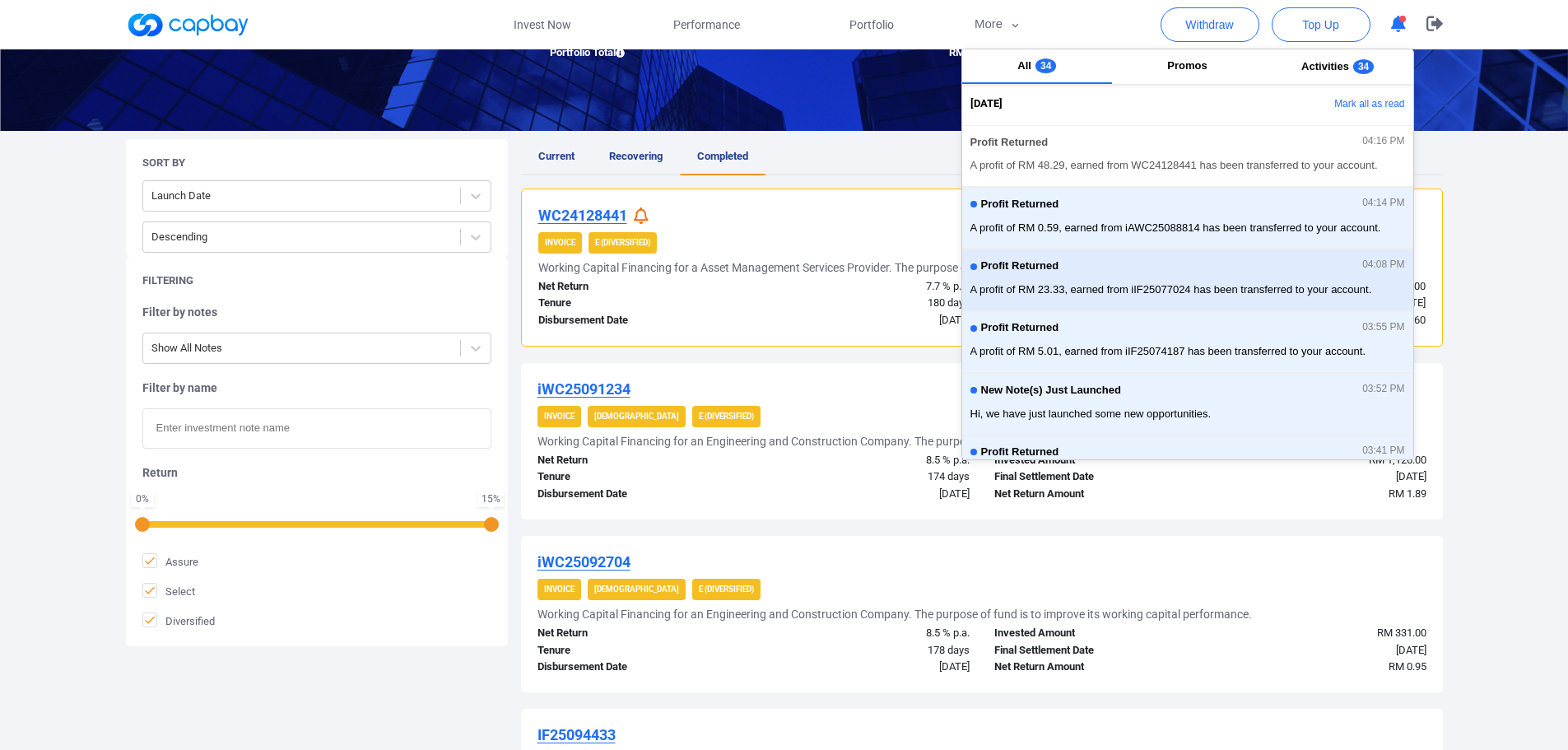
click at [1183, 251] on button "Profit Returned 04:08 PM A profit of RM 23.33, earned from iIF25077024 has been…" at bounding box center [1187, 279] width 451 height 62
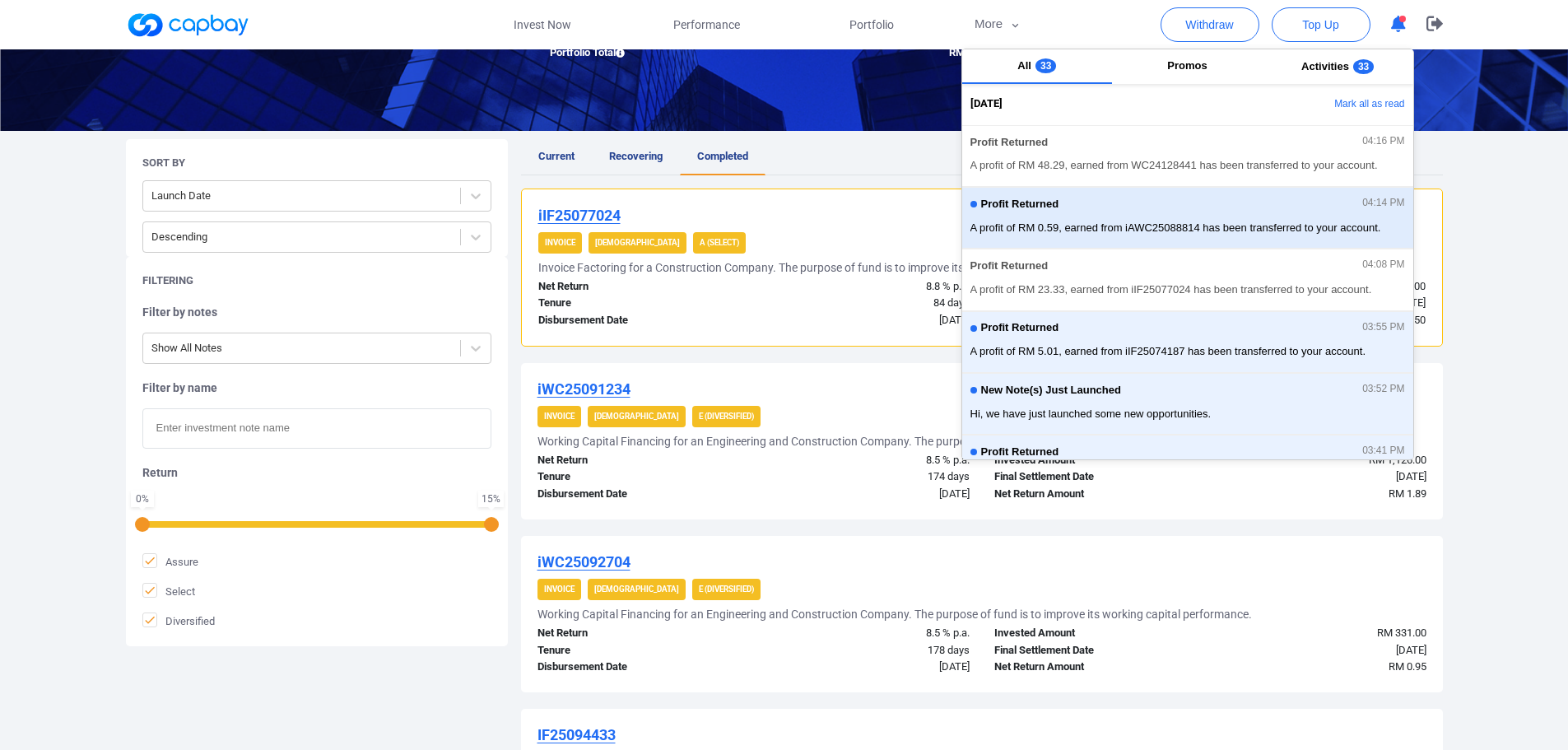
click at [1058, 221] on span "A profit of RM 0.59, earned from iAWC25088814 has been transferred to your acco…" at bounding box center [1188, 228] width 435 height 17
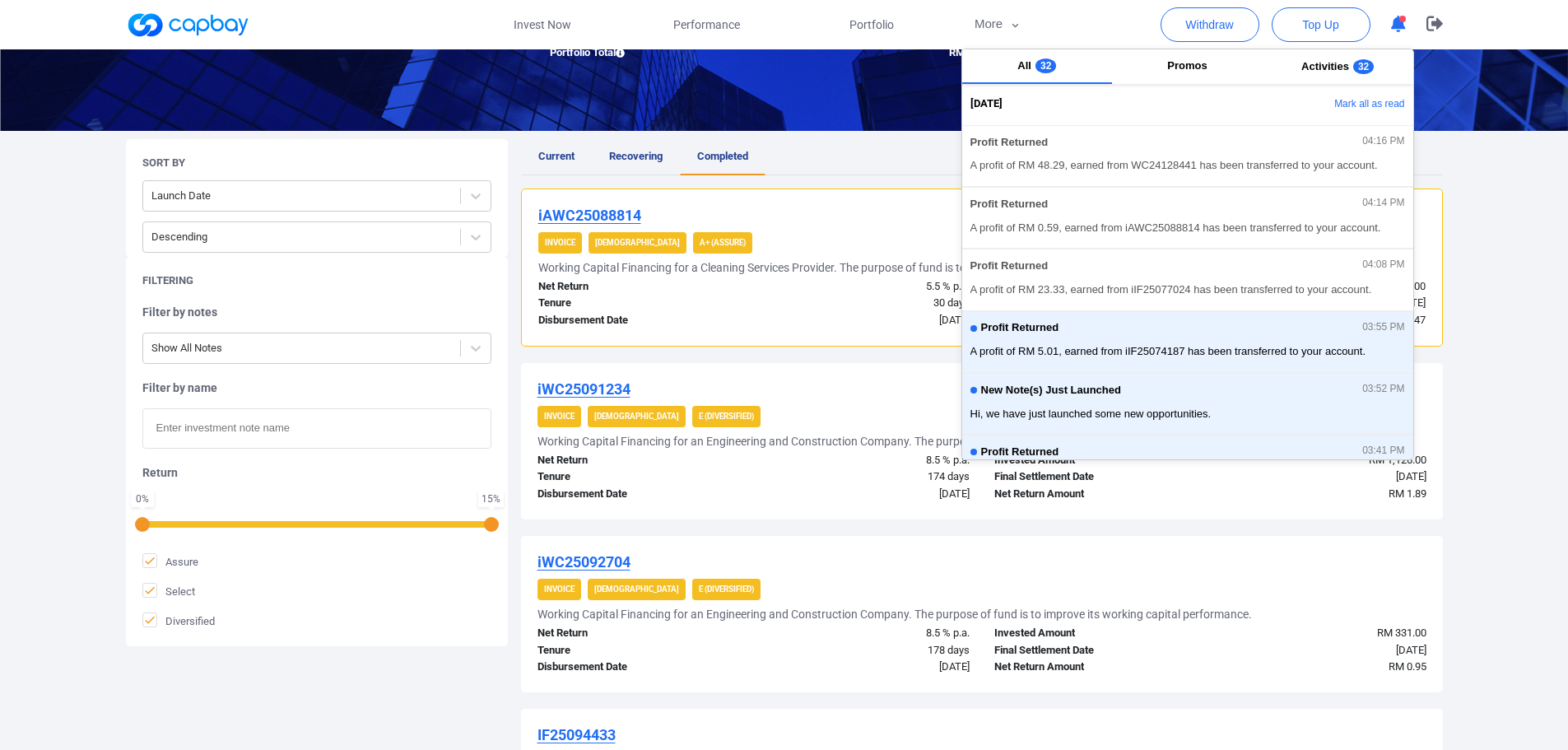
click at [846, 217] on div "iAWC25088814" at bounding box center [982, 216] width 887 height 19
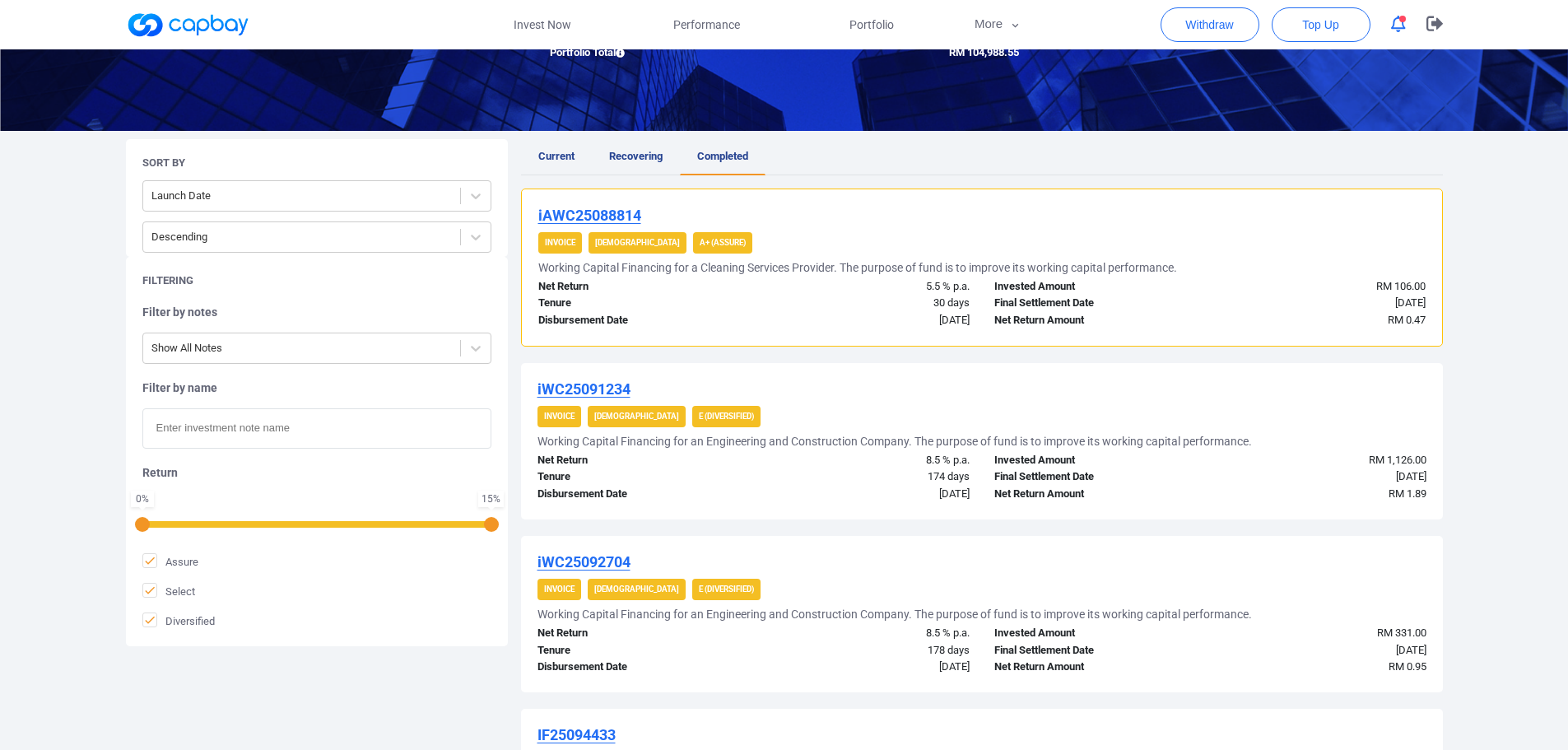
click at [1396, 20] on icon "button" at bounding box center [1398, 25] width 15 height 18
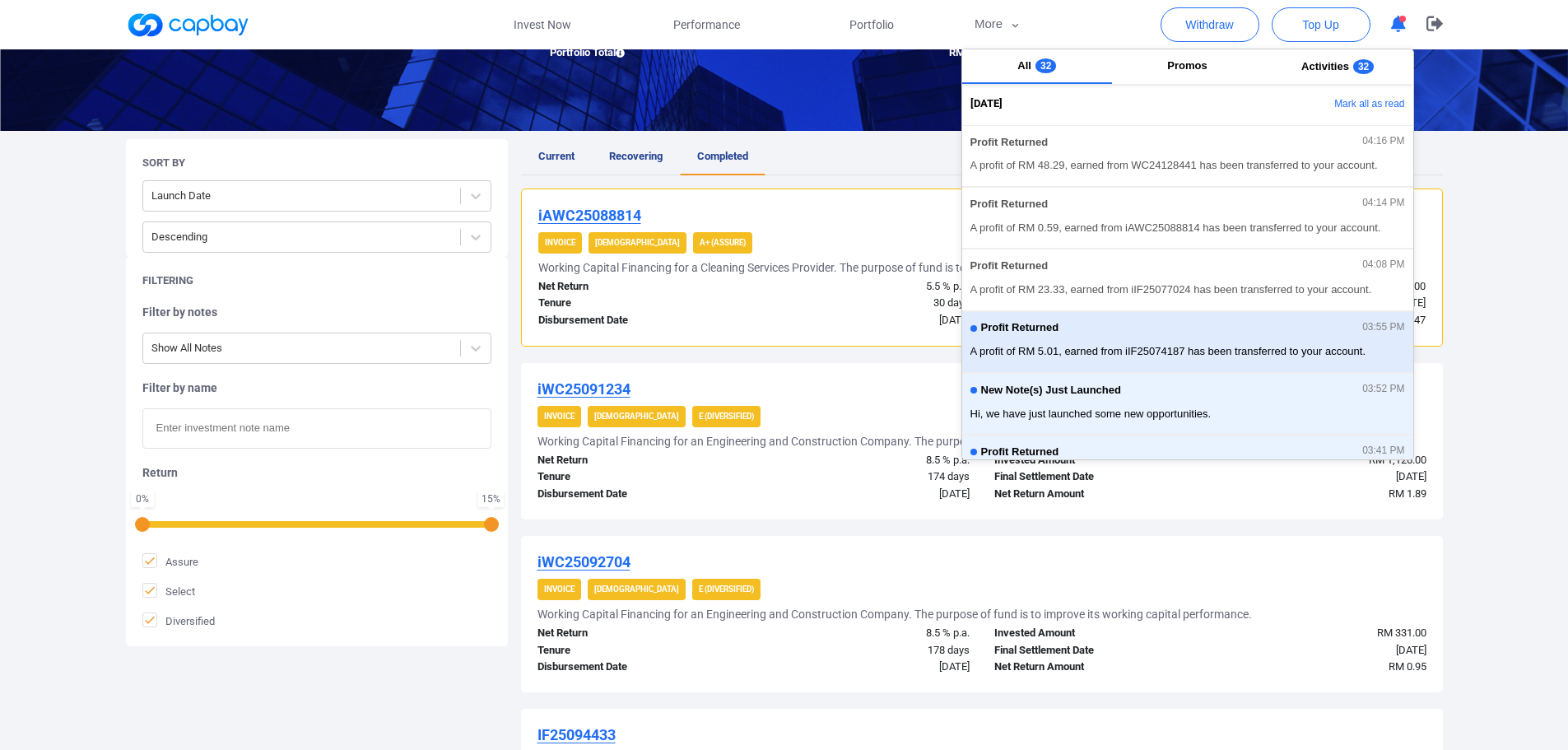
click at [1205, 338] on div "Profit Returned 03:55 PM" at bounding box center [1188, 331] width 435 height 18
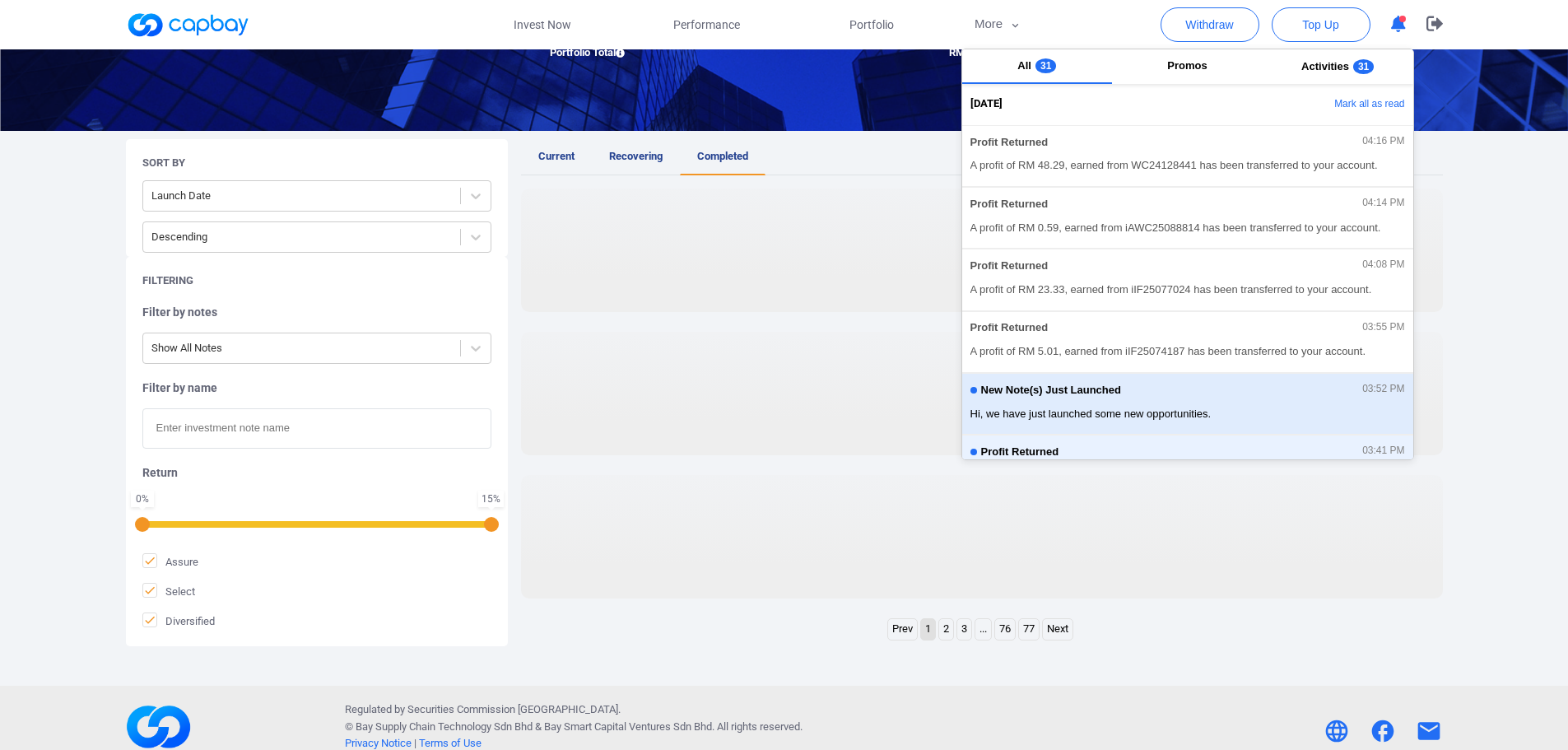
click at [1227, 406] on span "Hi, we have just launched some new opportunities." at bounding box center [1188, 414] width 435 height 17
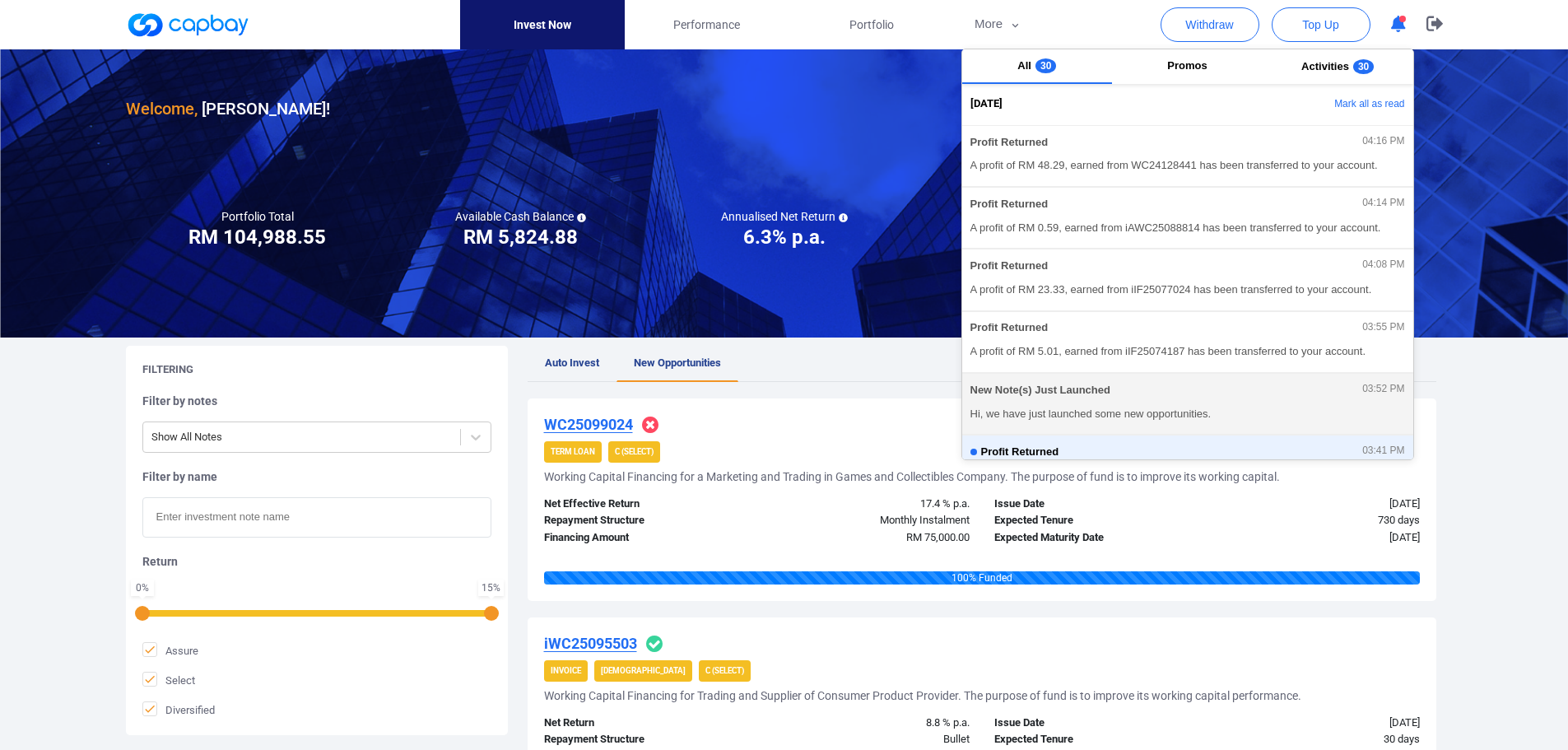
scroll to position [83, 0]
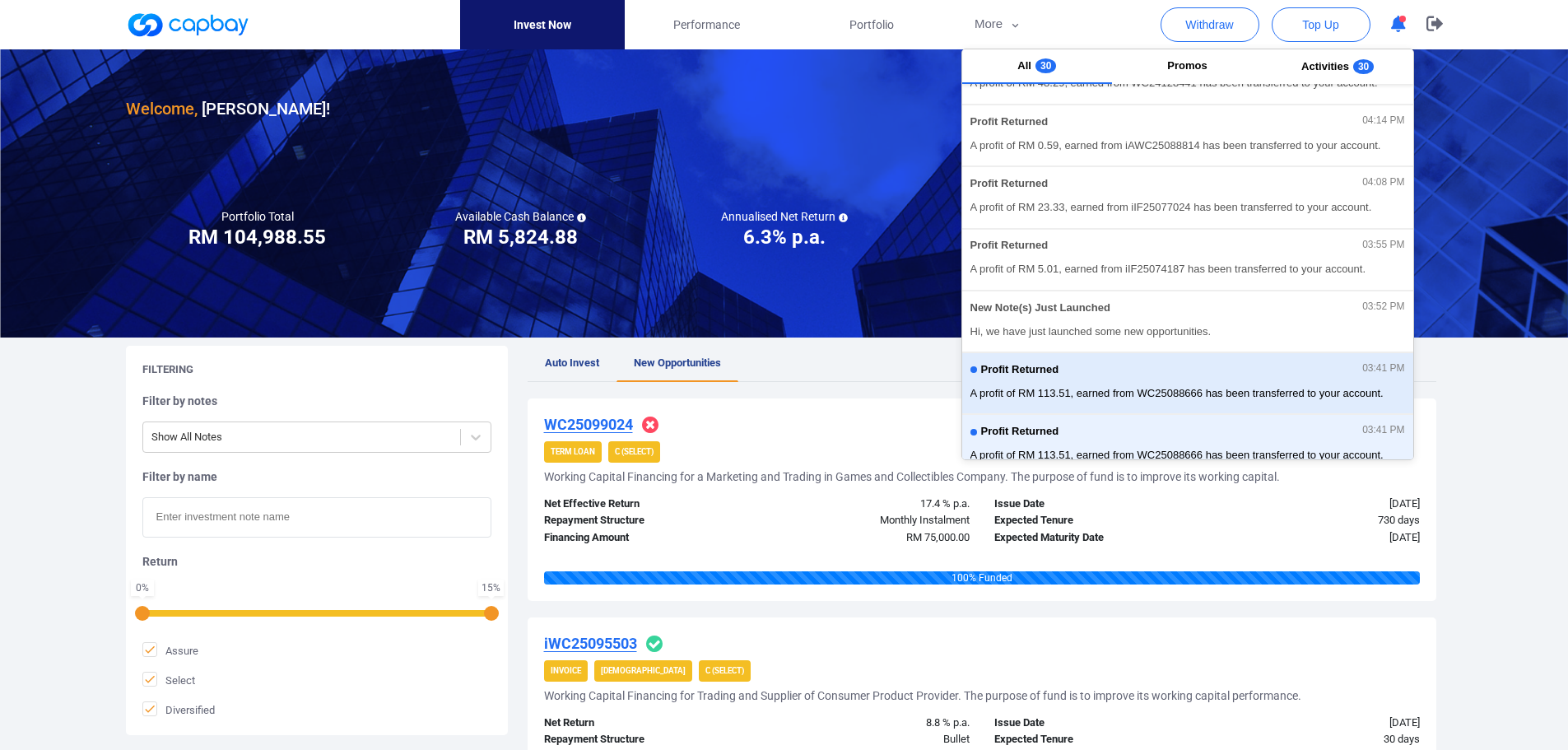
click at [1213, 382] on div "Profit Returned 03:41 PM A profit of RM 113.51, earned from WC25088666 has been…" at bounding box center [1188, 384] width 435 height 44
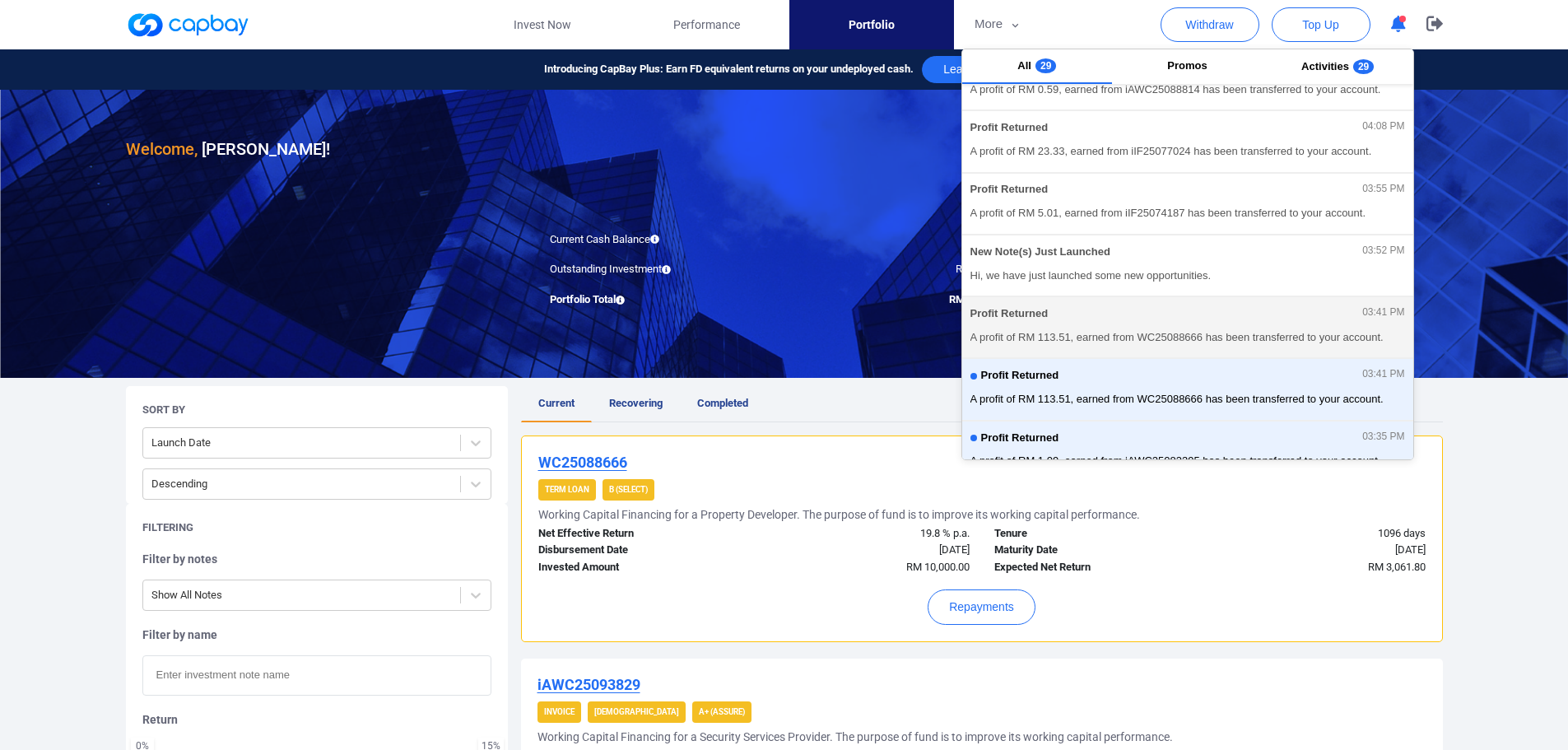
scroll to position [165, 0]
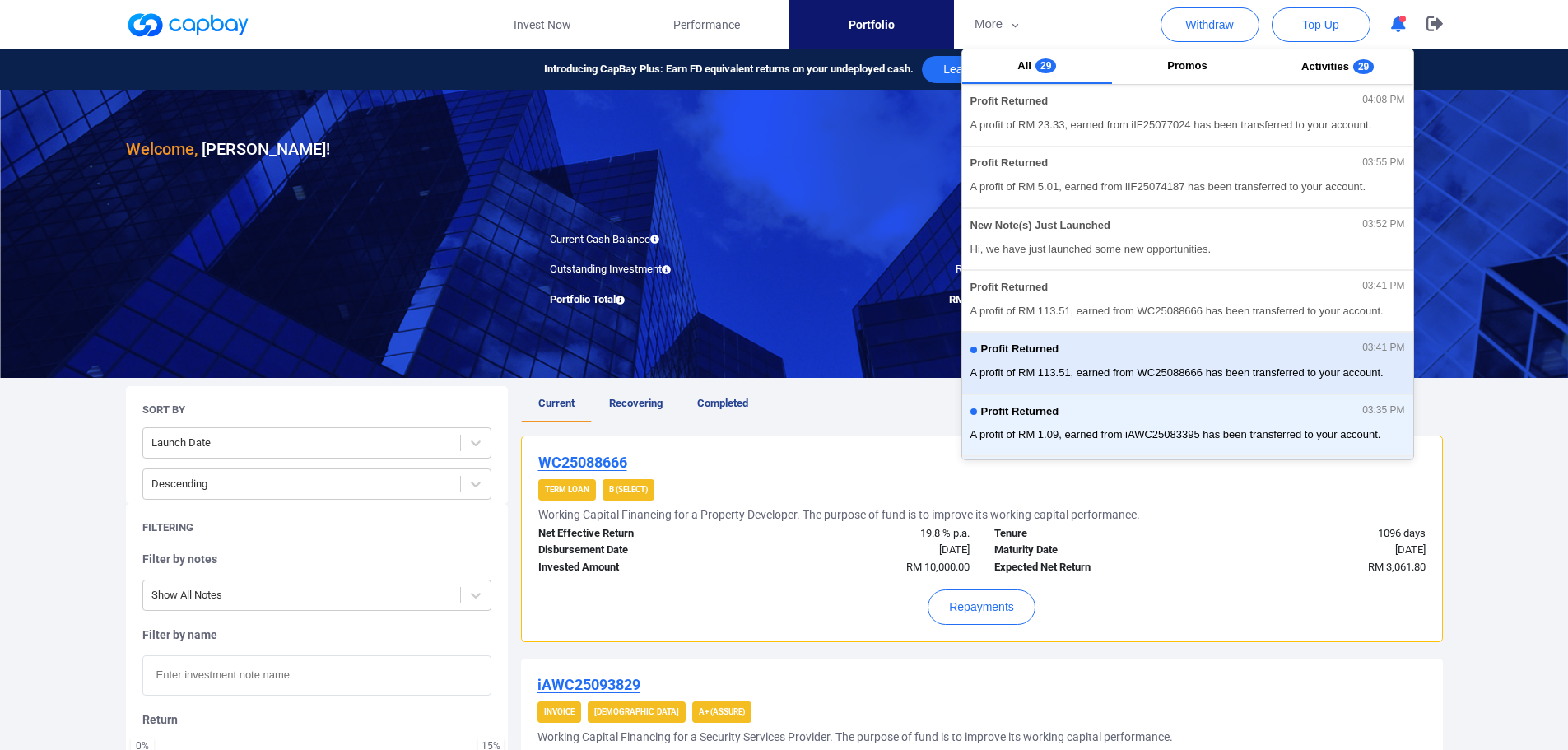
click at [1216, 379] on span "A profit of RM 113.51, earned from WC25088666 has been transferred to your acco…" at bounding box center [1188, 372] width 435 height 17
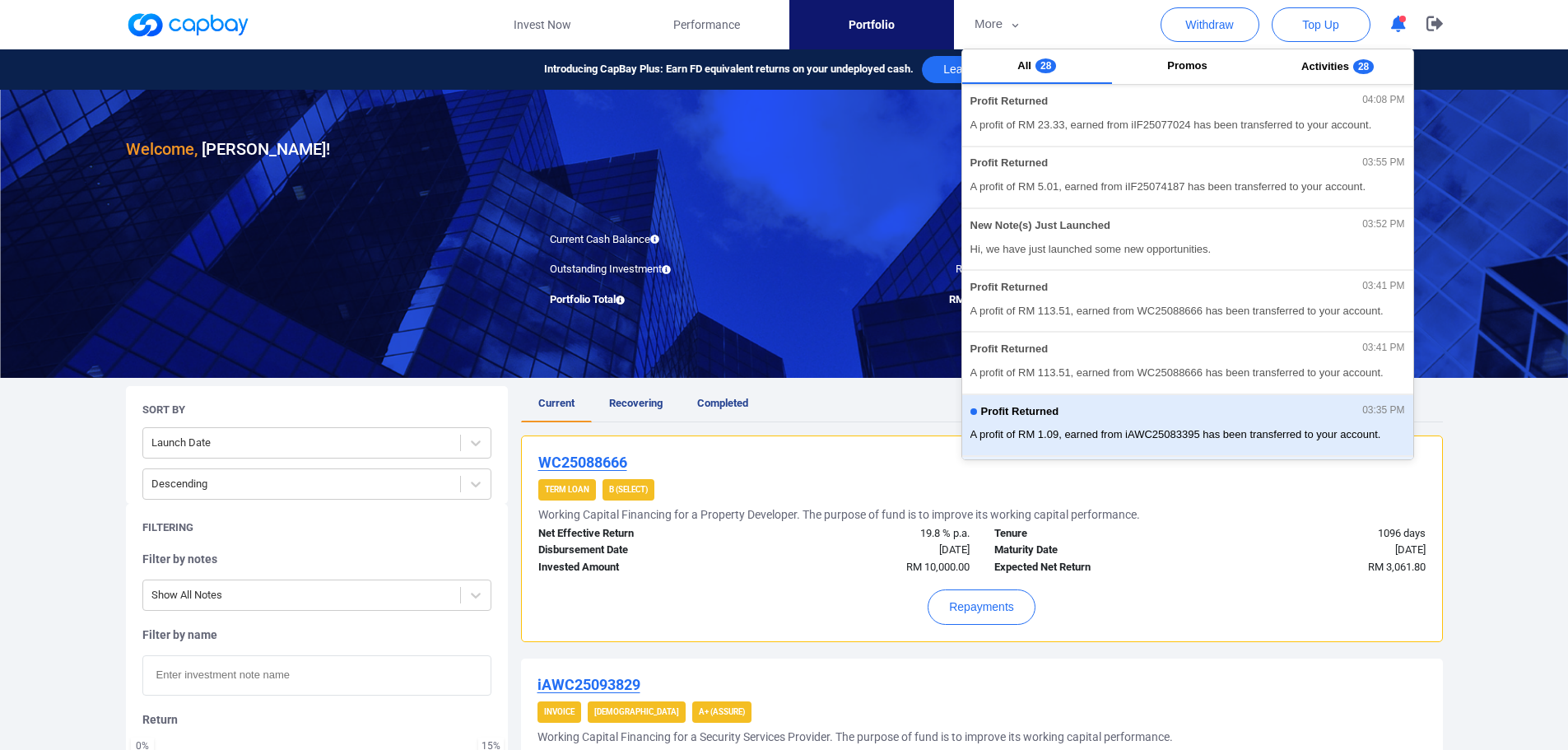
click at [1169, 410] on div "Profit Returned 03:35 PM" at bounding box center [1188, 414] width 435 height 18
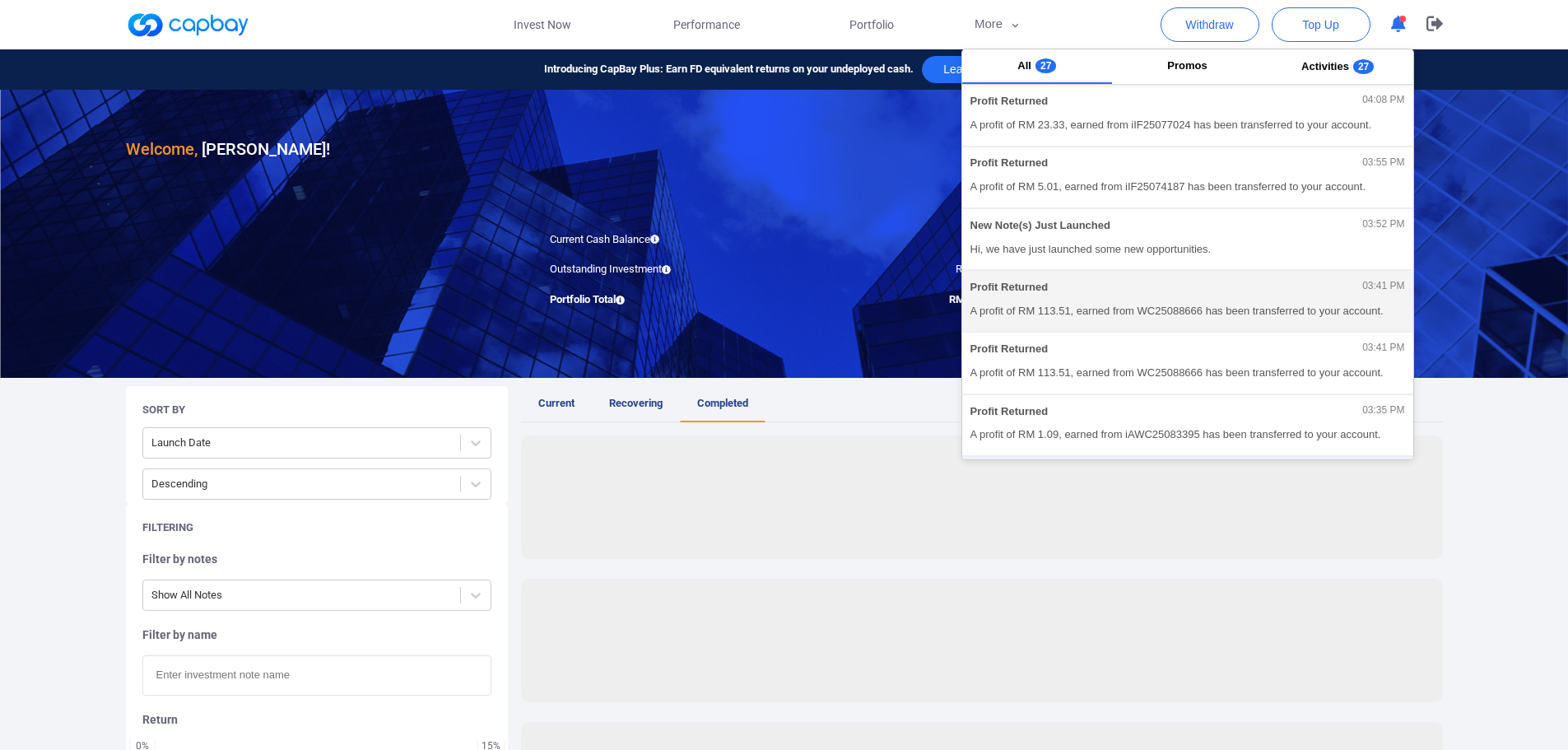
click at [1066, 312] on span "A profit of RM 113.51, earned from WC25088666 has been transferred to your acco…" at bounding box center [1188, 311] width 435 height 17
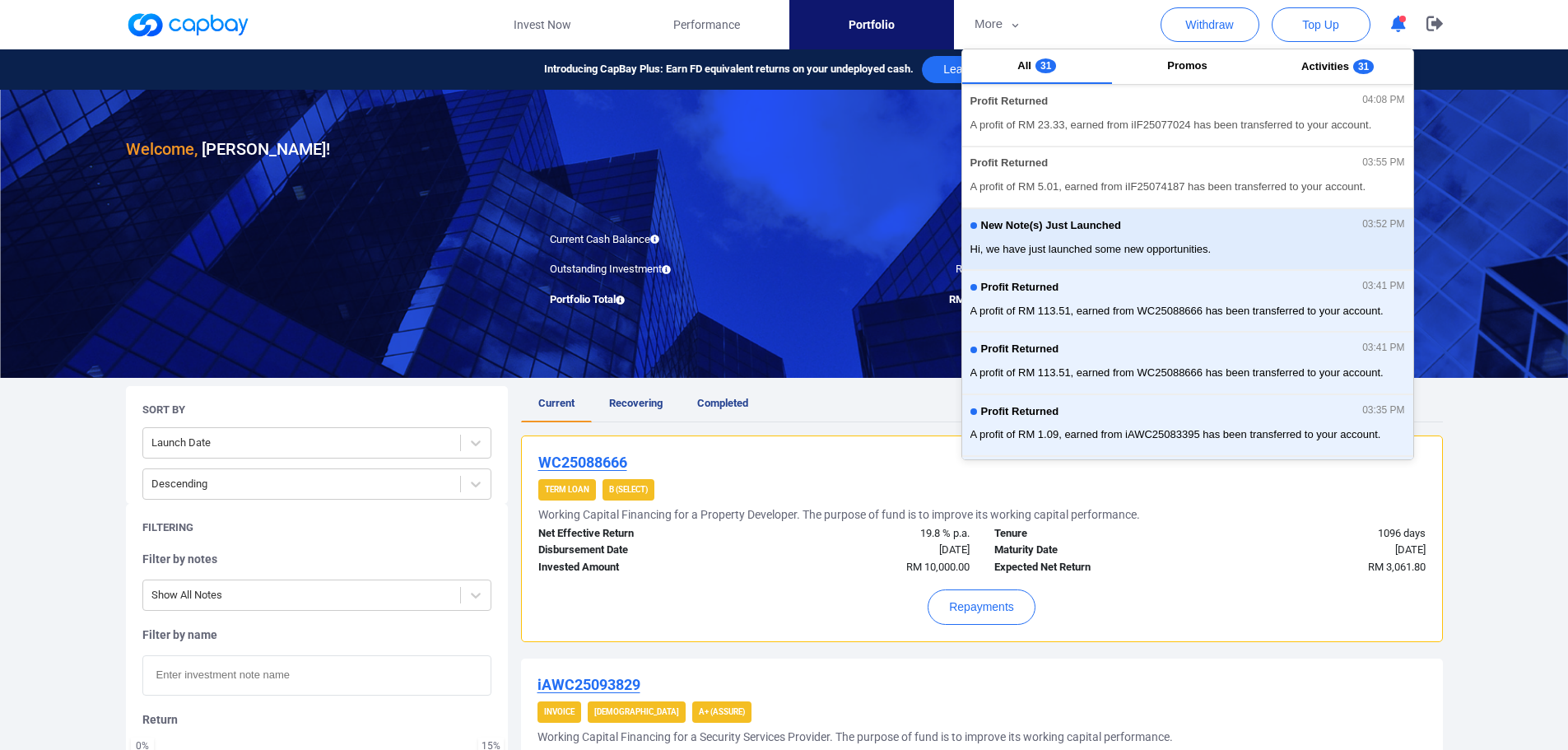
click at [1205, 252] on span "Hi, we have just launched some new opportunities." at bounding box center [1188, 249] width 435 height 17
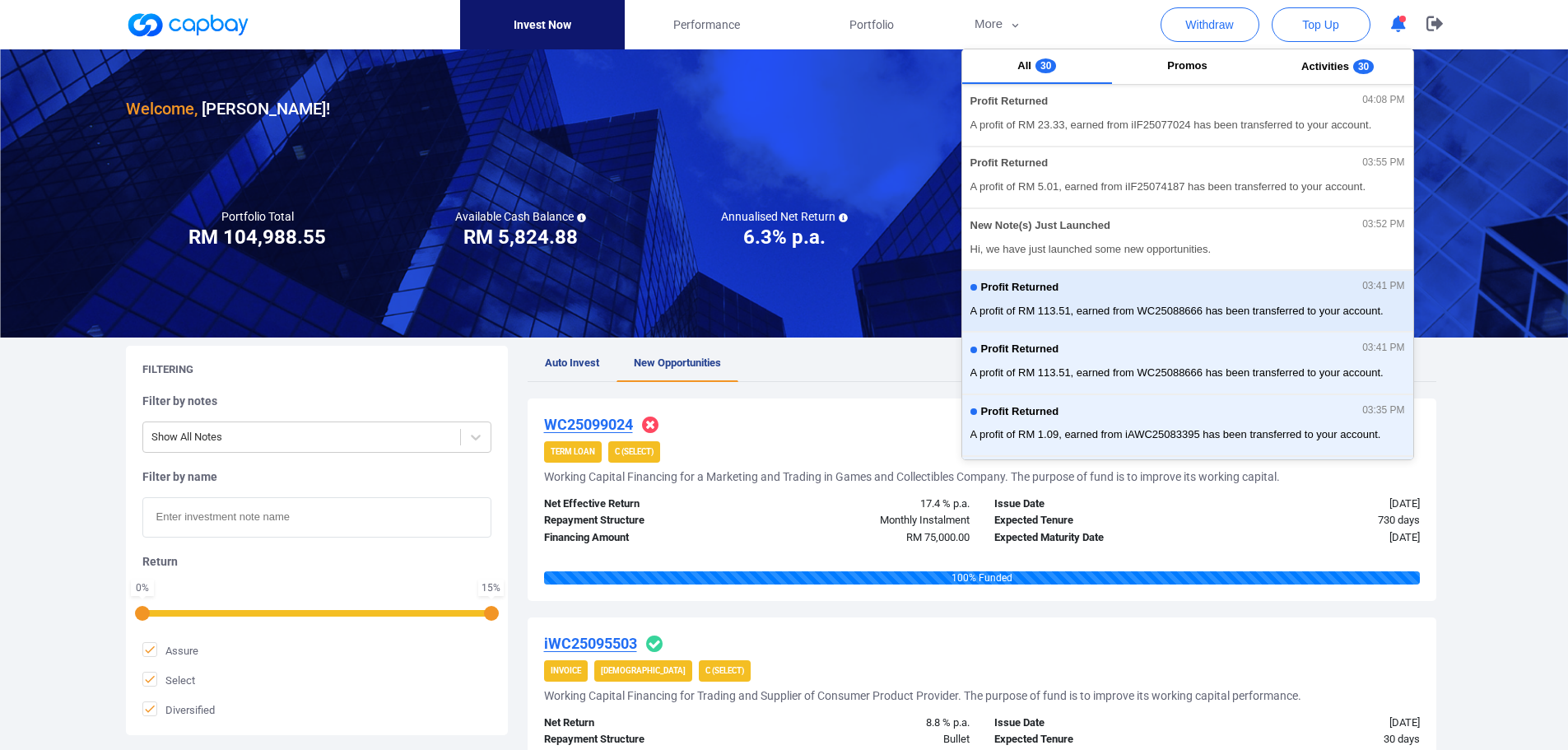
click at [1248, 298] on div "Profit Returned 03:41 PM" at bounding box center [1188, 290] width 435 height 18
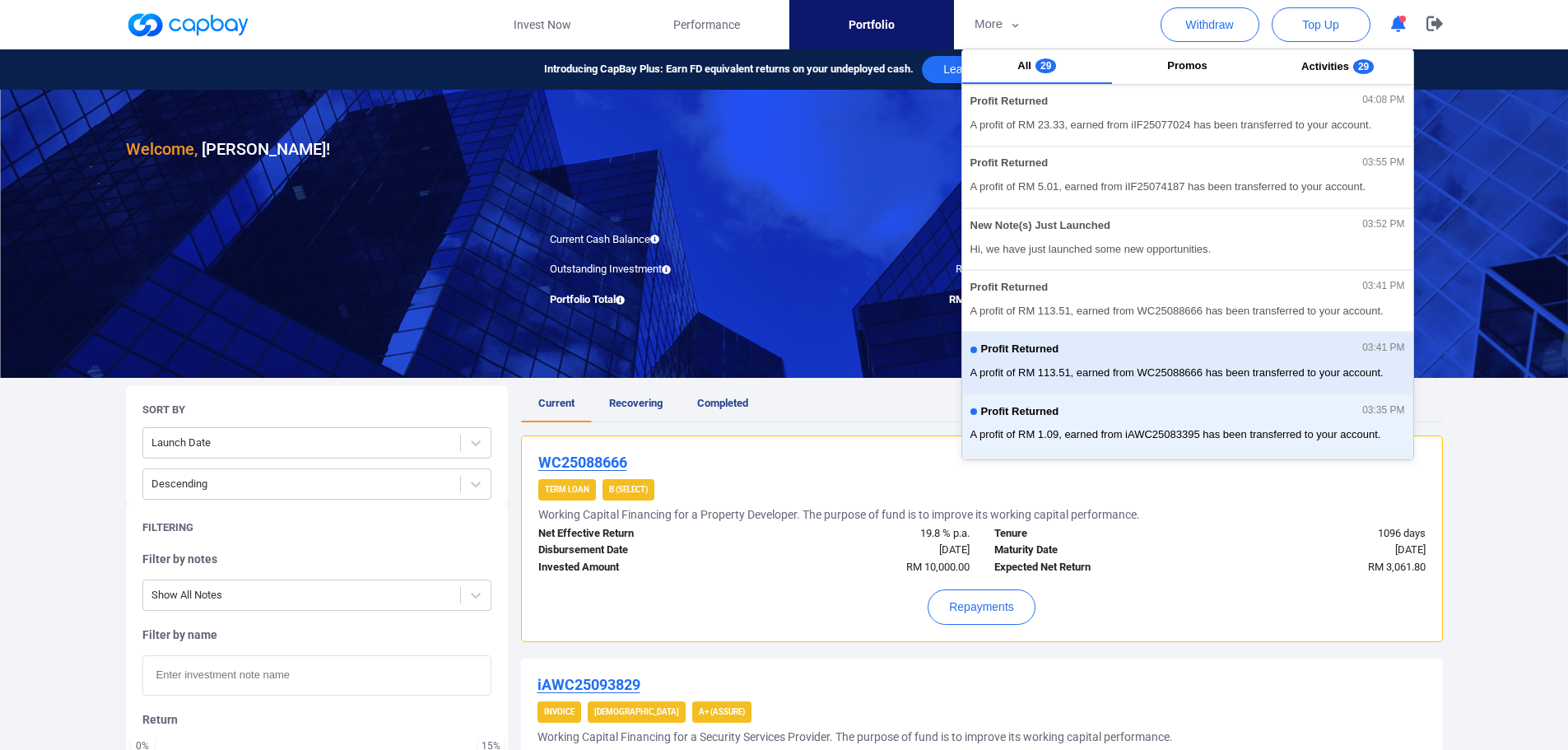
click at [1243, 363] on div "Profit Returned 03:41 PM A profit of RM 113.51, earned from WC25088666 has been…" at bounding box center [1188, 363] width 435 height 44
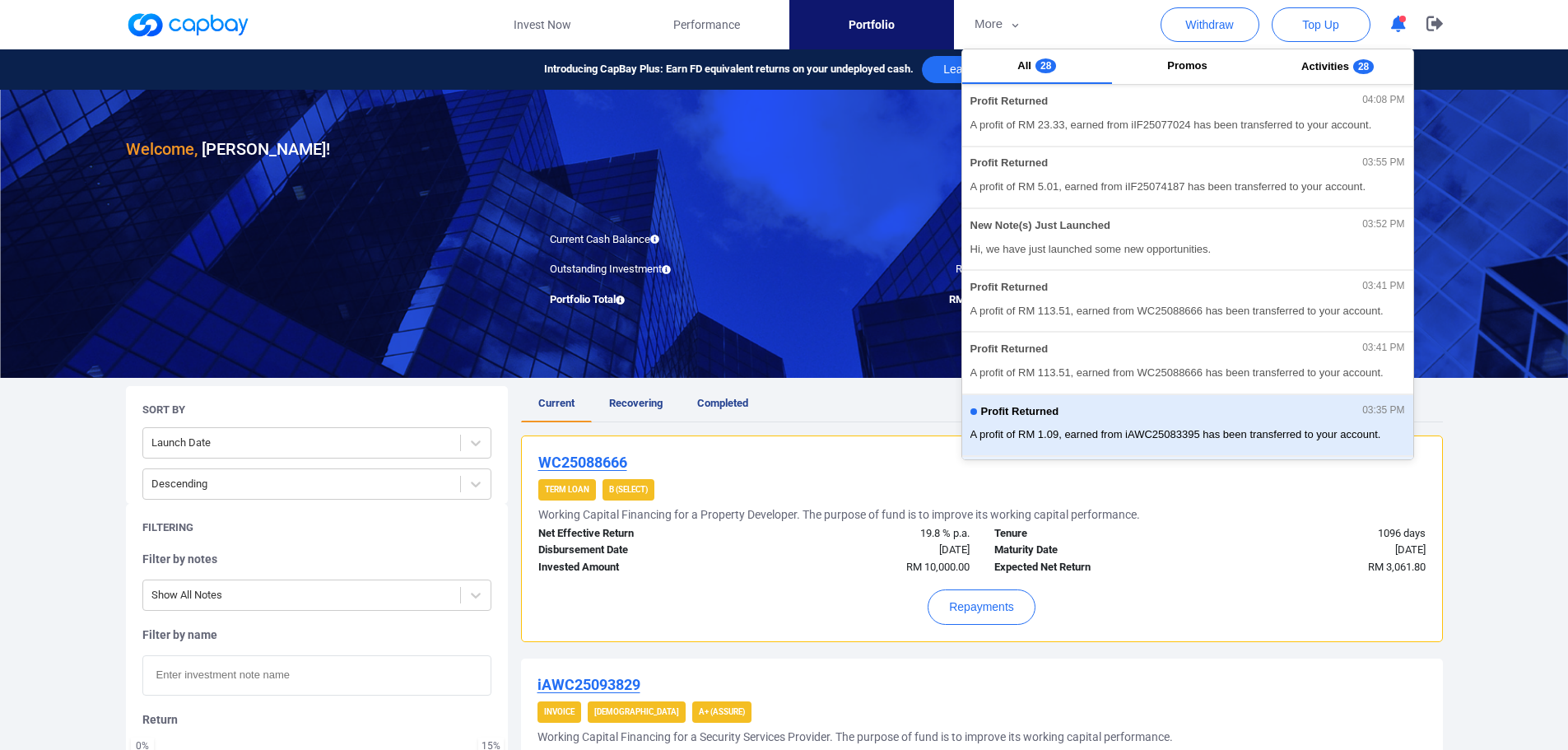
click at [1234, 413] on div "Profit Returned 03:35 PM" at bounding box center [1188, 414] width 435 height 18
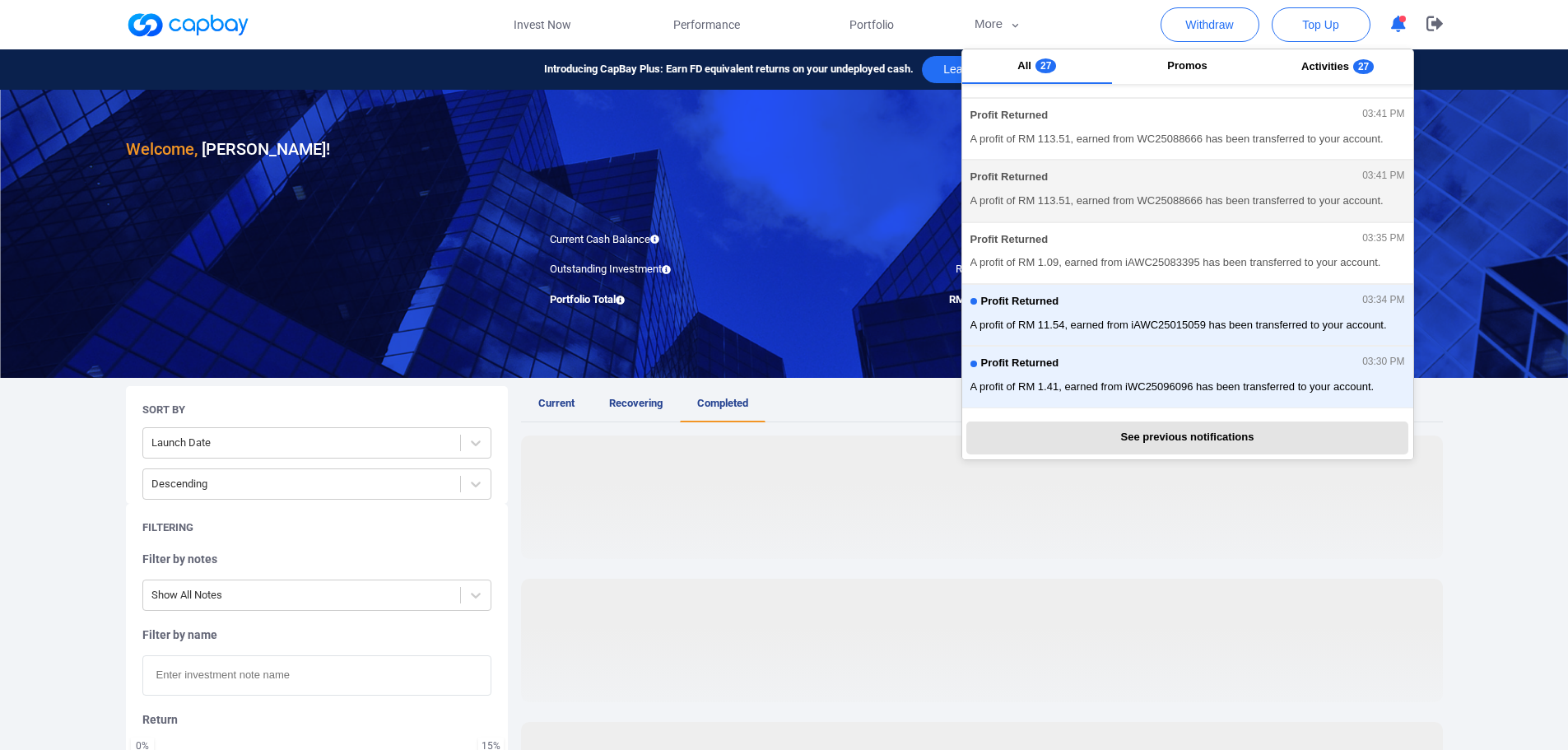
scroll to position [340, 0]
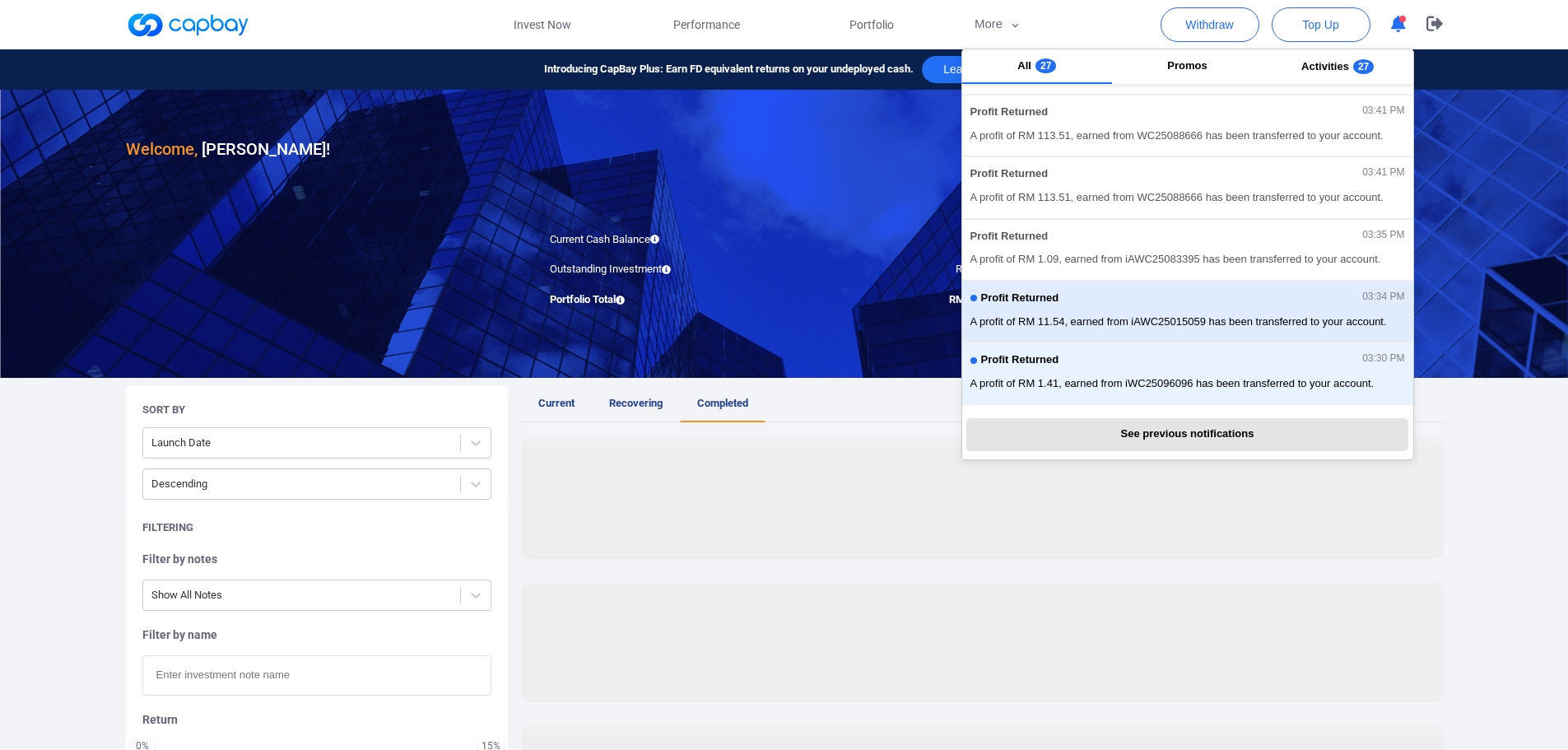
click at [1216, 326] on span "A profit of RM 11.54, earned from iAWC25015059 has been transferred to your acc…" at bounding box center [1188, 321] width 435 height 17
drag, startPoint x: 1206, startPoint y: 386, endPoint x: 1255, endPoint y: 334, distance: 71.4
click at [1206, 386] on span "A profit of RM 1.41, earned from iWC25096096 has been transferred to your accou…" at bounding box center [1188, 383] width 435 height 17
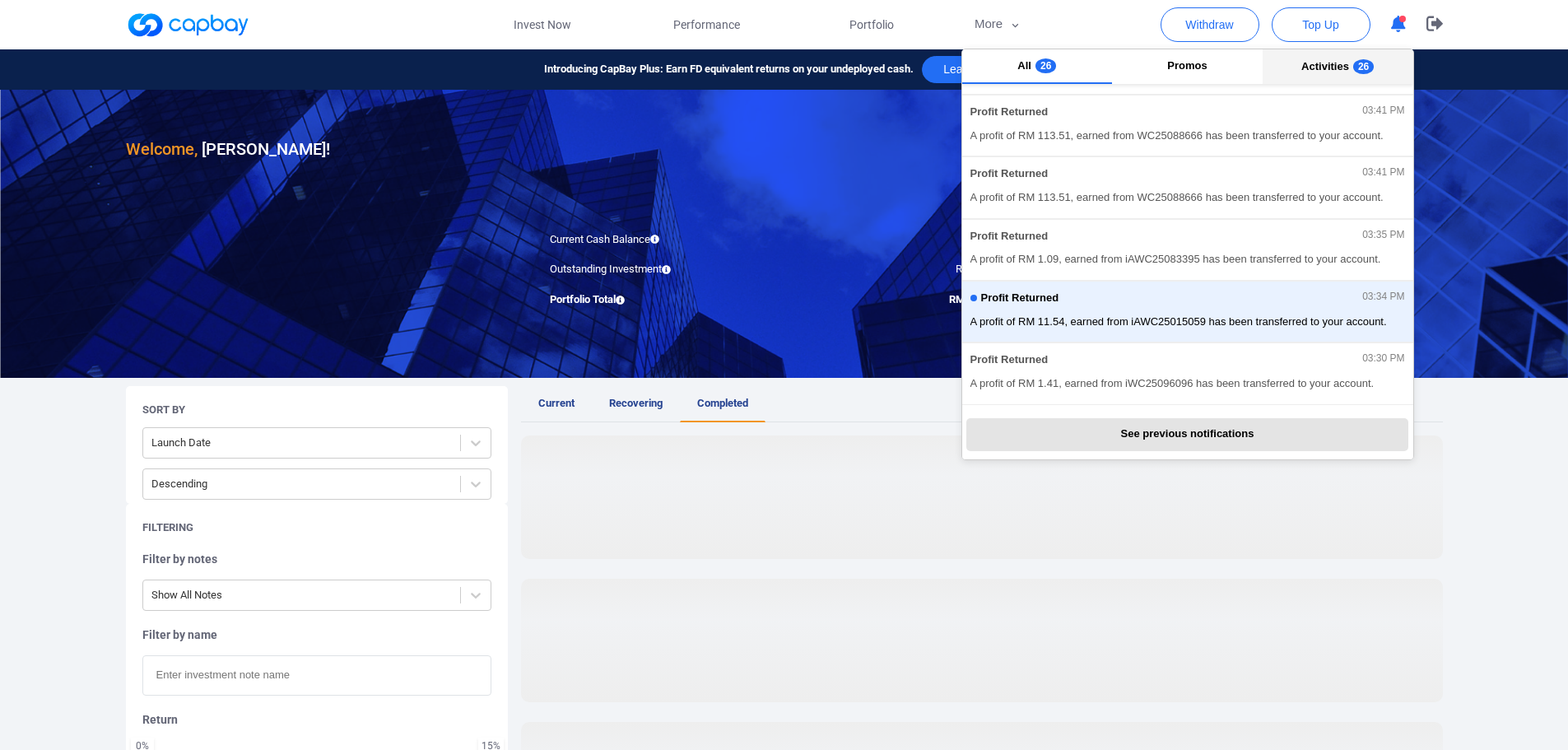
click at [1326, 69] on span "Activities" at bounding box center [1325, 66] width 48 height 12
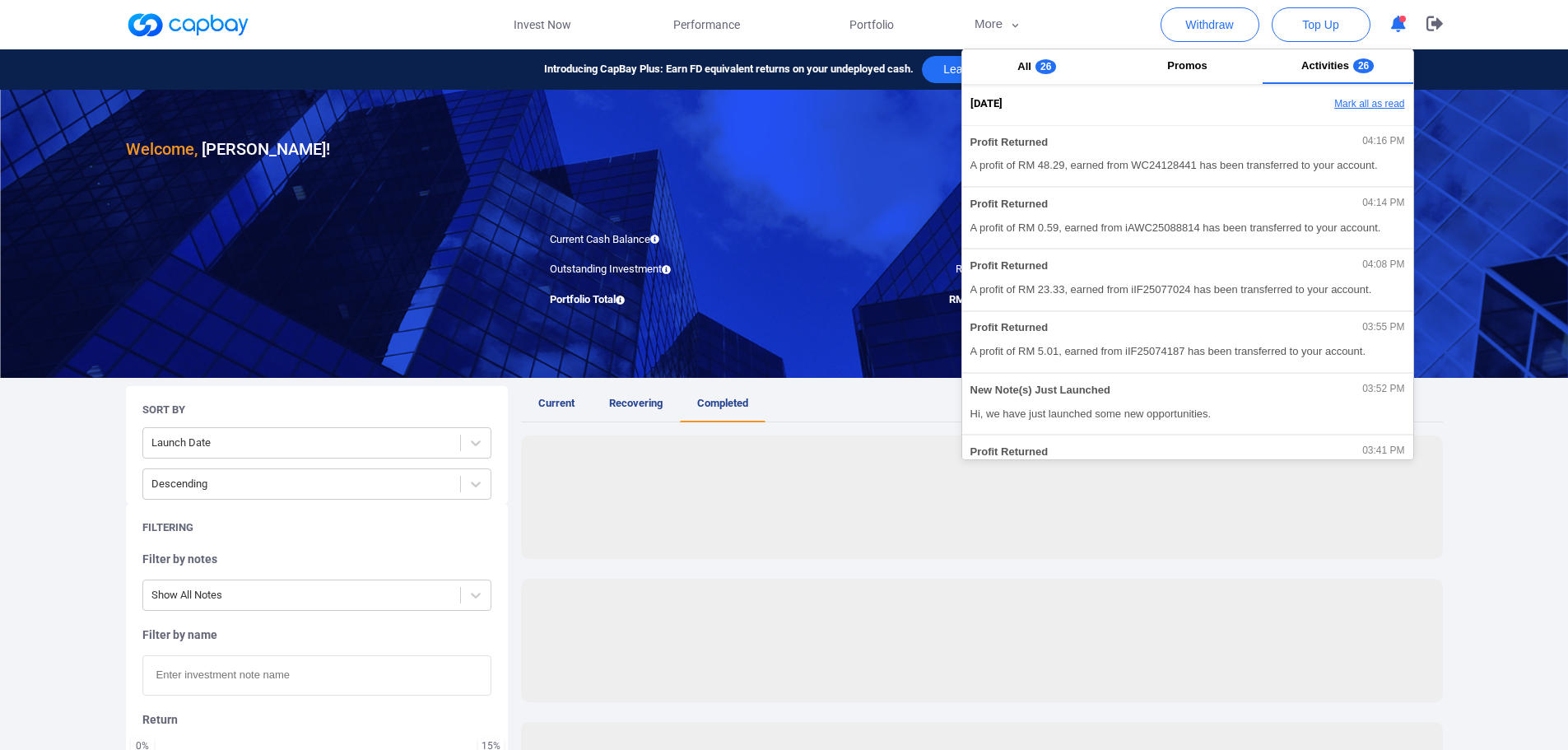
click at [1349, 99] on button "Mark all as read" at bounding box center [1323, 105] width 177 height 28
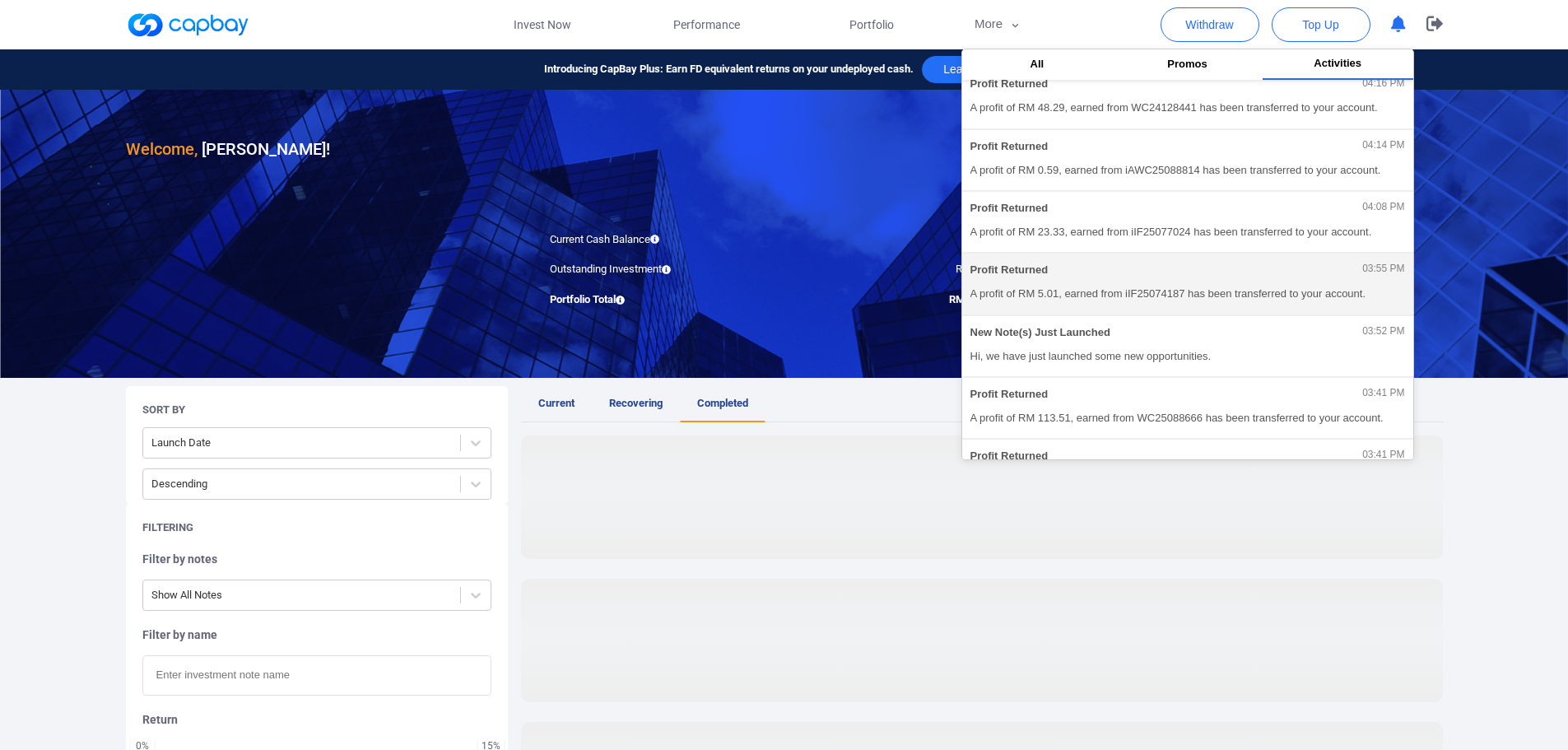
scroll to position [83, 0]
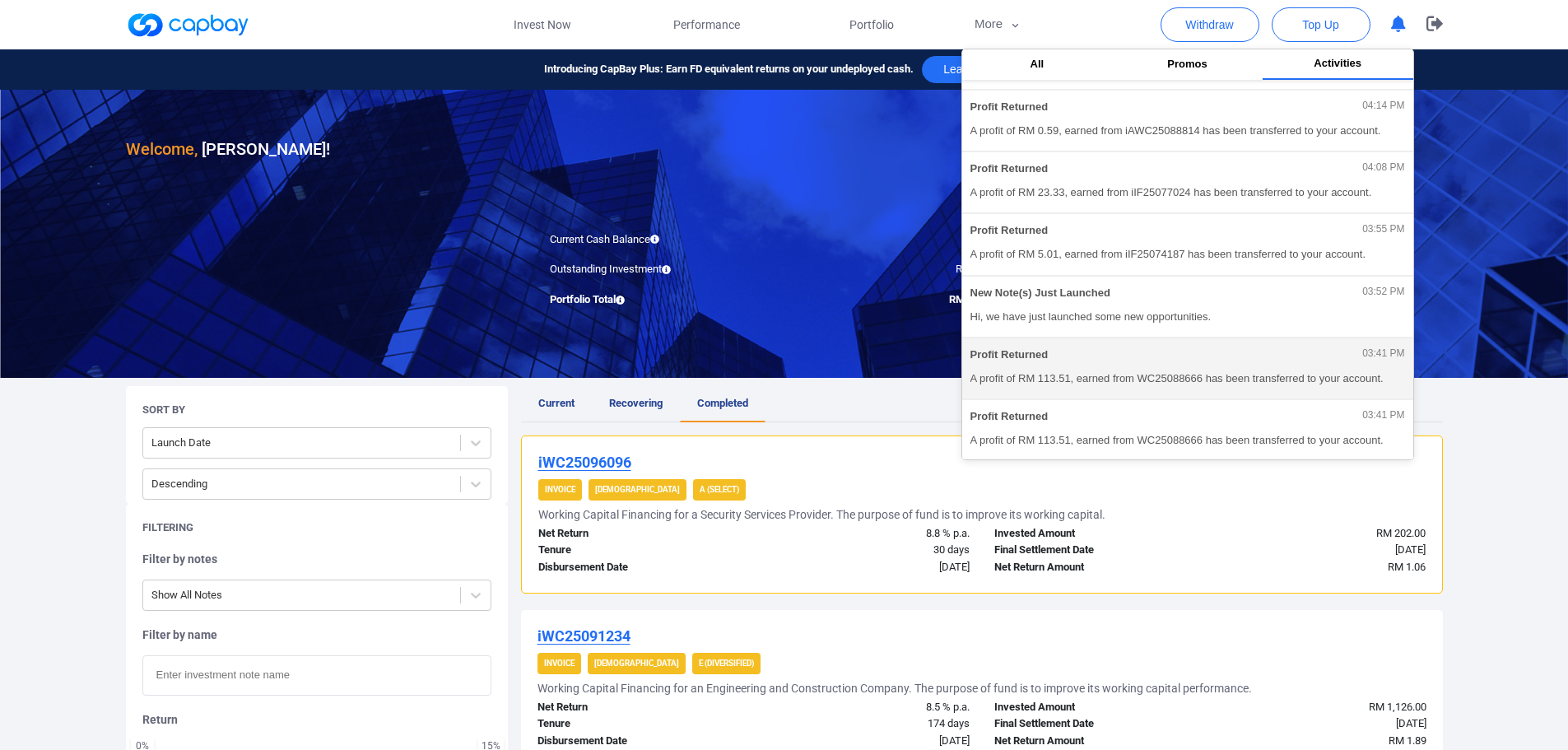
click at [1143, 364] on div "Profit Returned 03:41 PM" at bounding box center [1188, 357] width 435 height 18
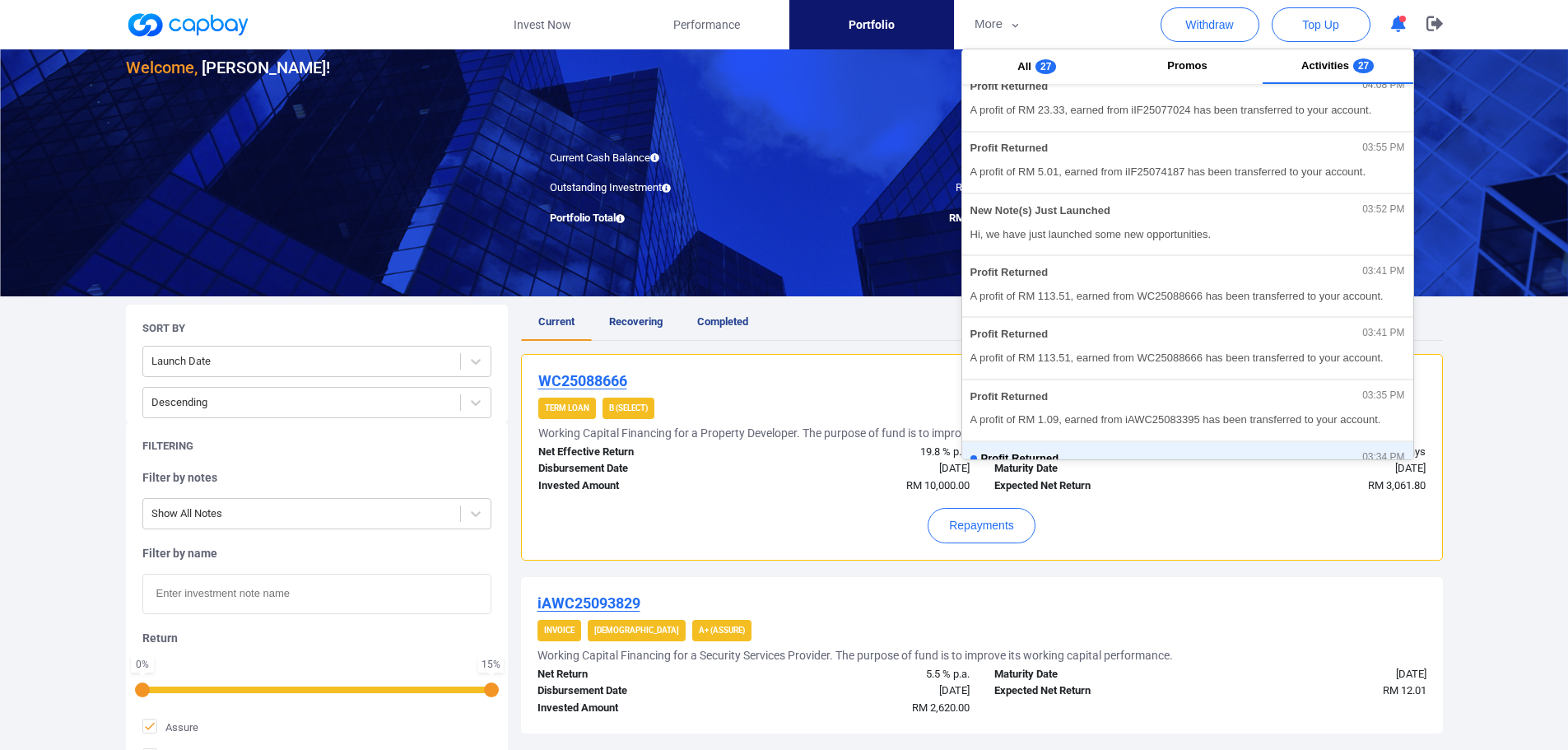
scroll to position [83, 0]
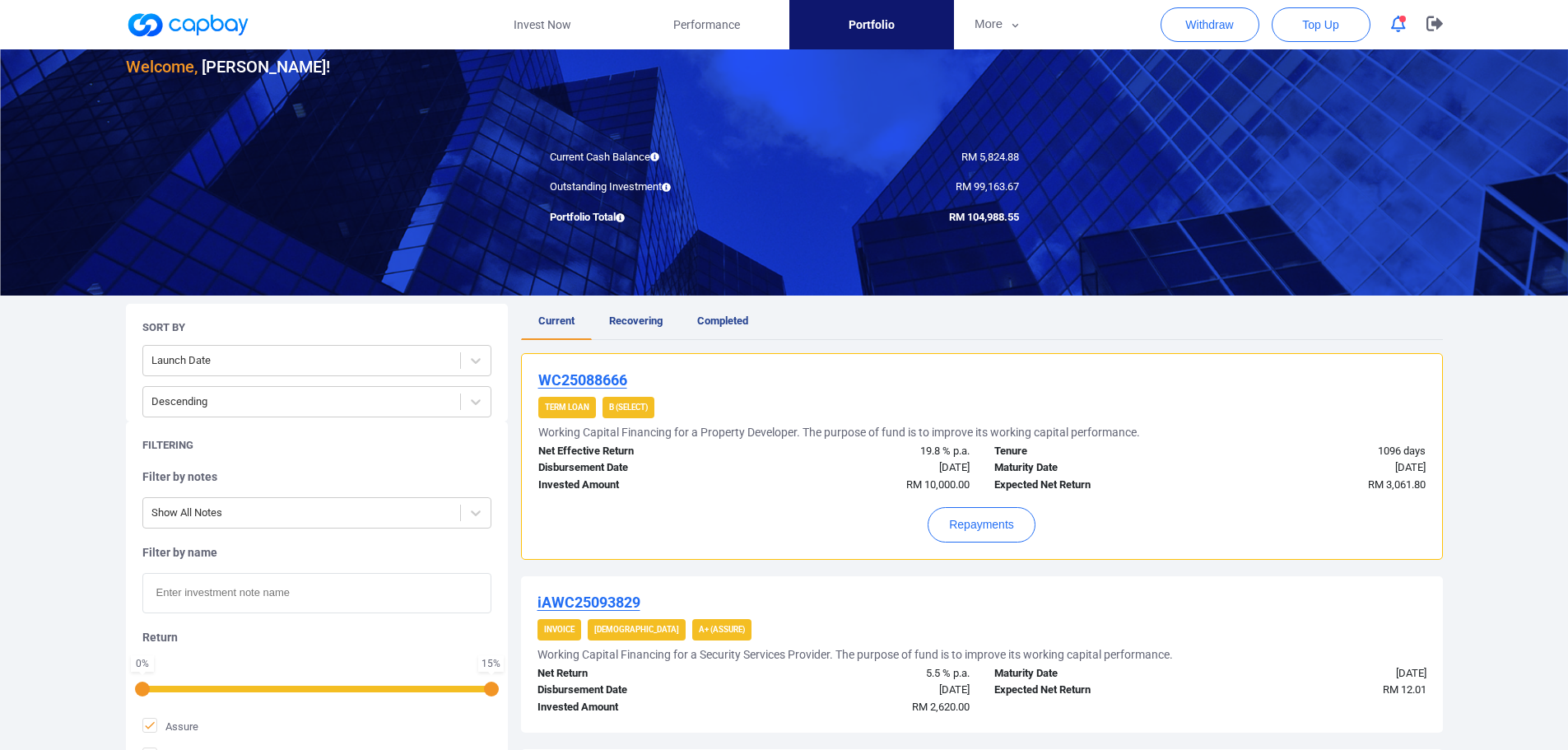
click at [984, 531] on button "Repayments" at bounding box center [981, 525] width 108 height 35
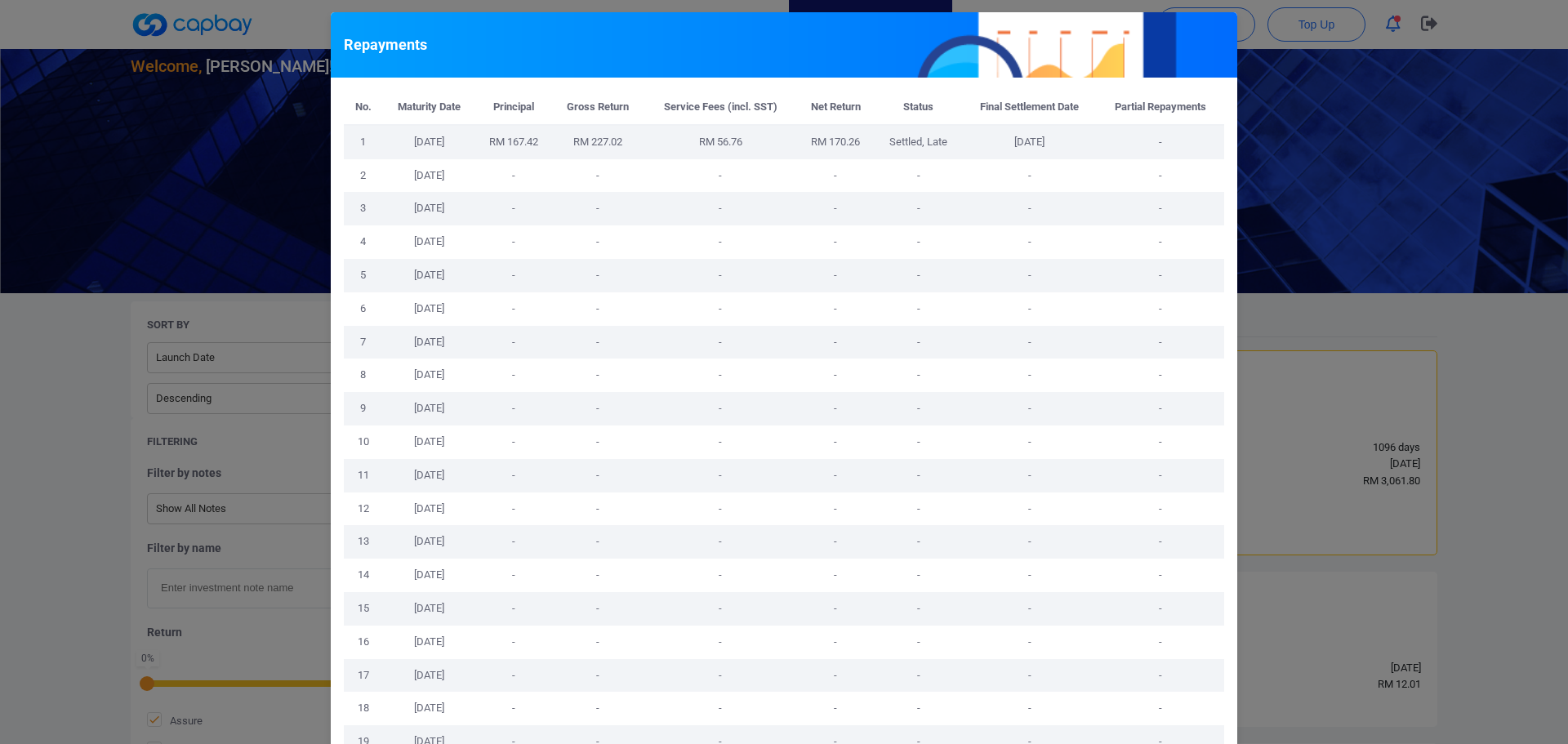
drag, startPoint x: 1422, startPoint y: 309, endPoint x: 1420, endPoint y: 320, distance: 11.2
click at [1420, 316] on div "Repayments No. Maturity Date Principal Gross Return Service Fees (incl. SST) Ne…" at bounding box center [784, 372] width 1568 height 744
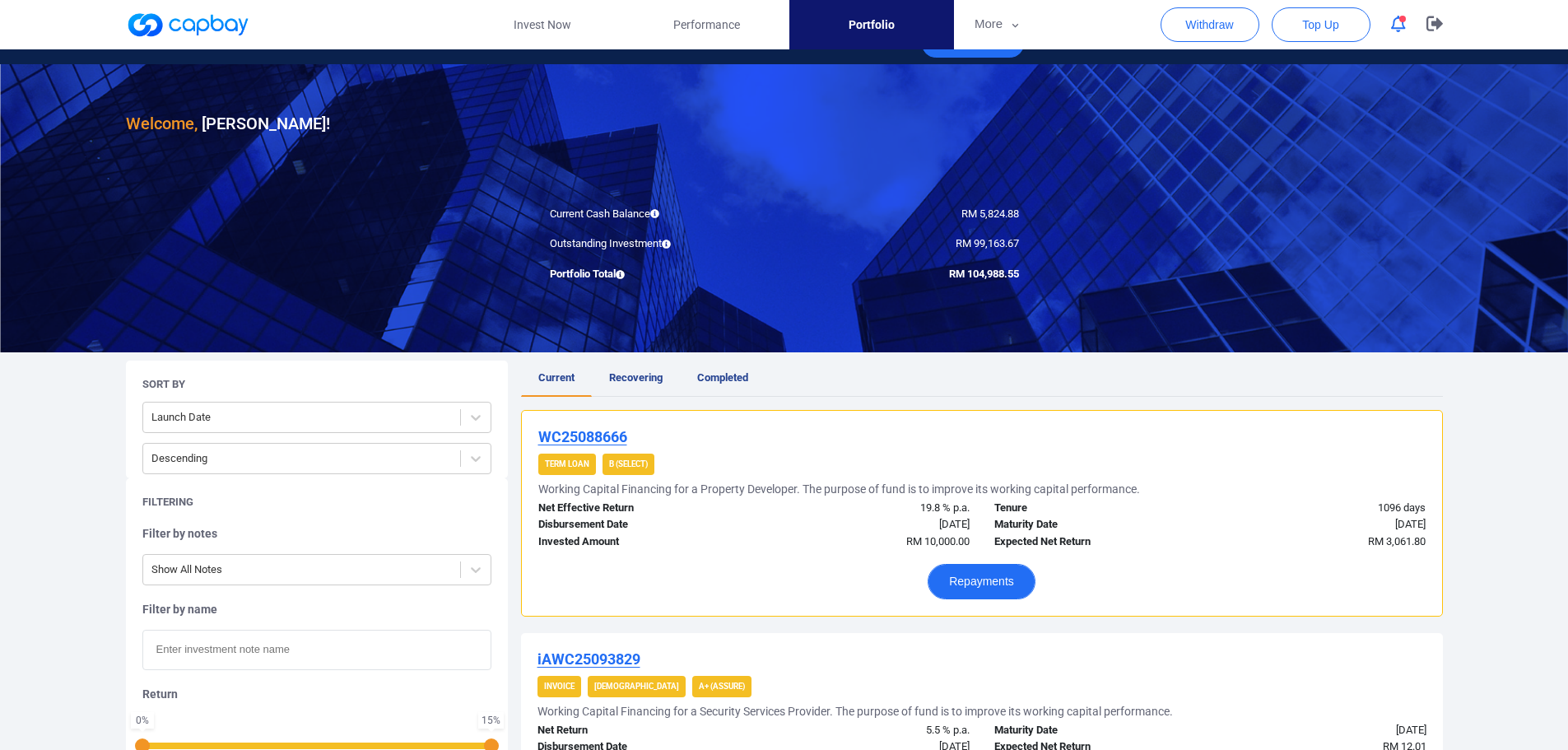
scroll to position [0, 0]
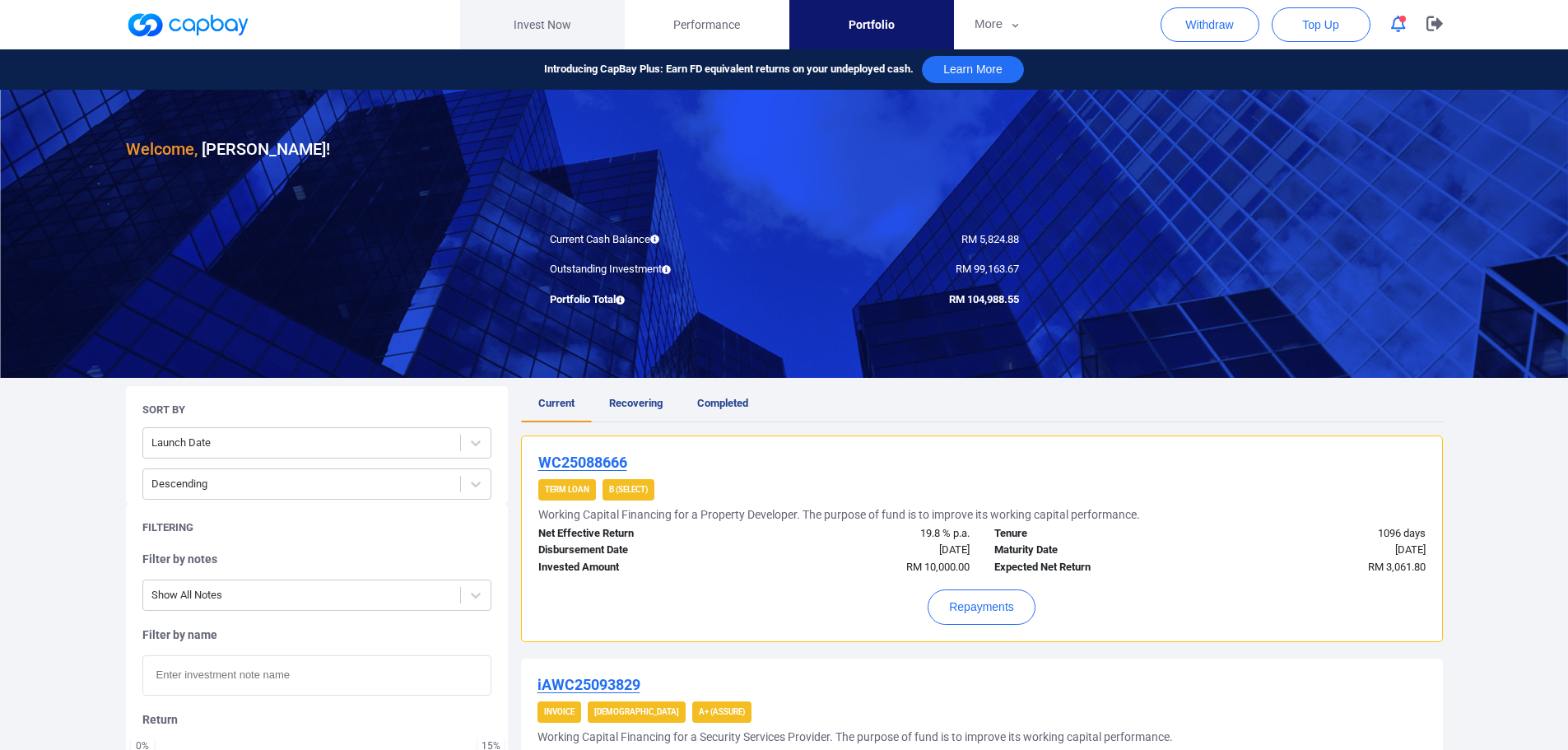
click at [537, 33] on link "Invest Now" at bounding box center [542, 25] width 165 height 49
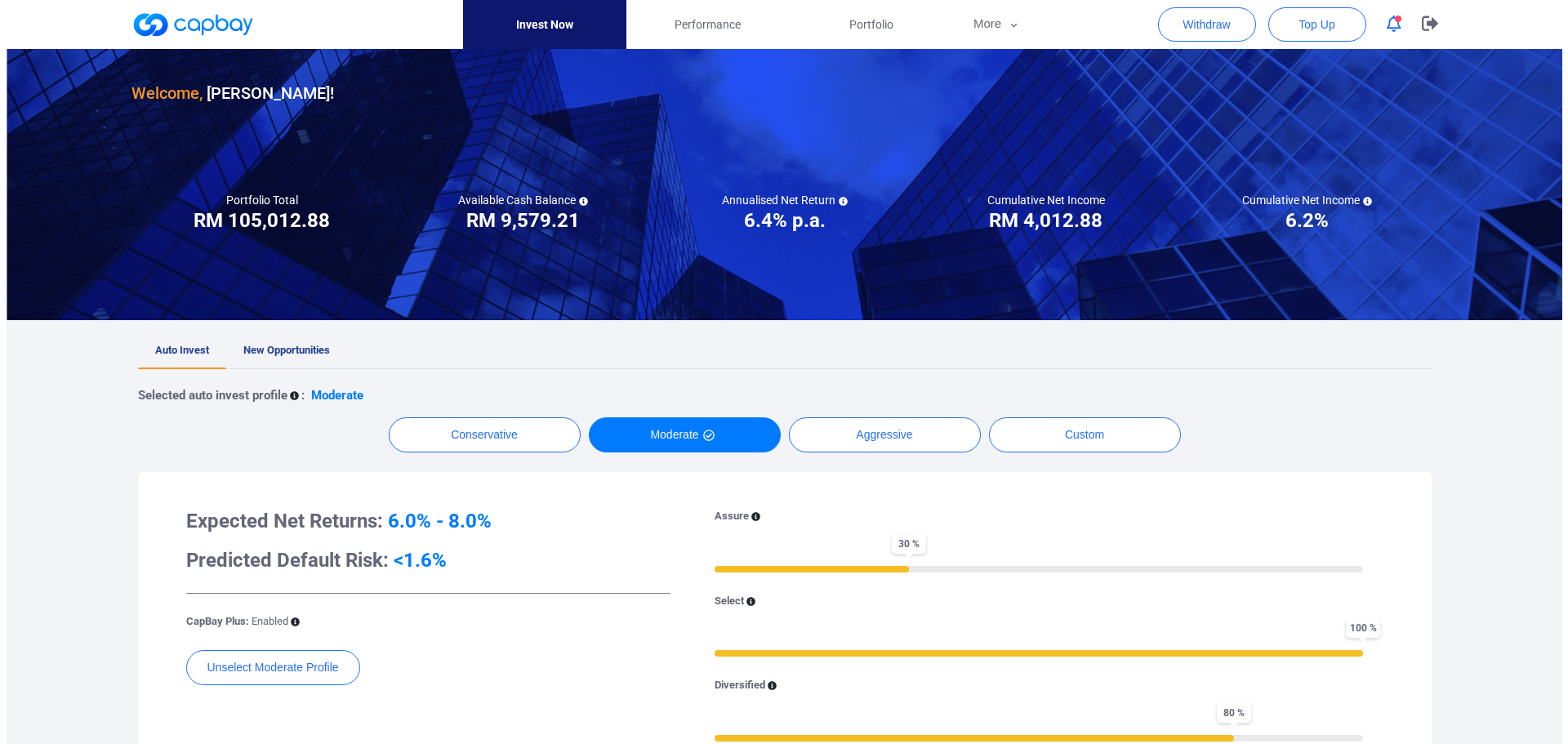
scroll to position [82, 0]
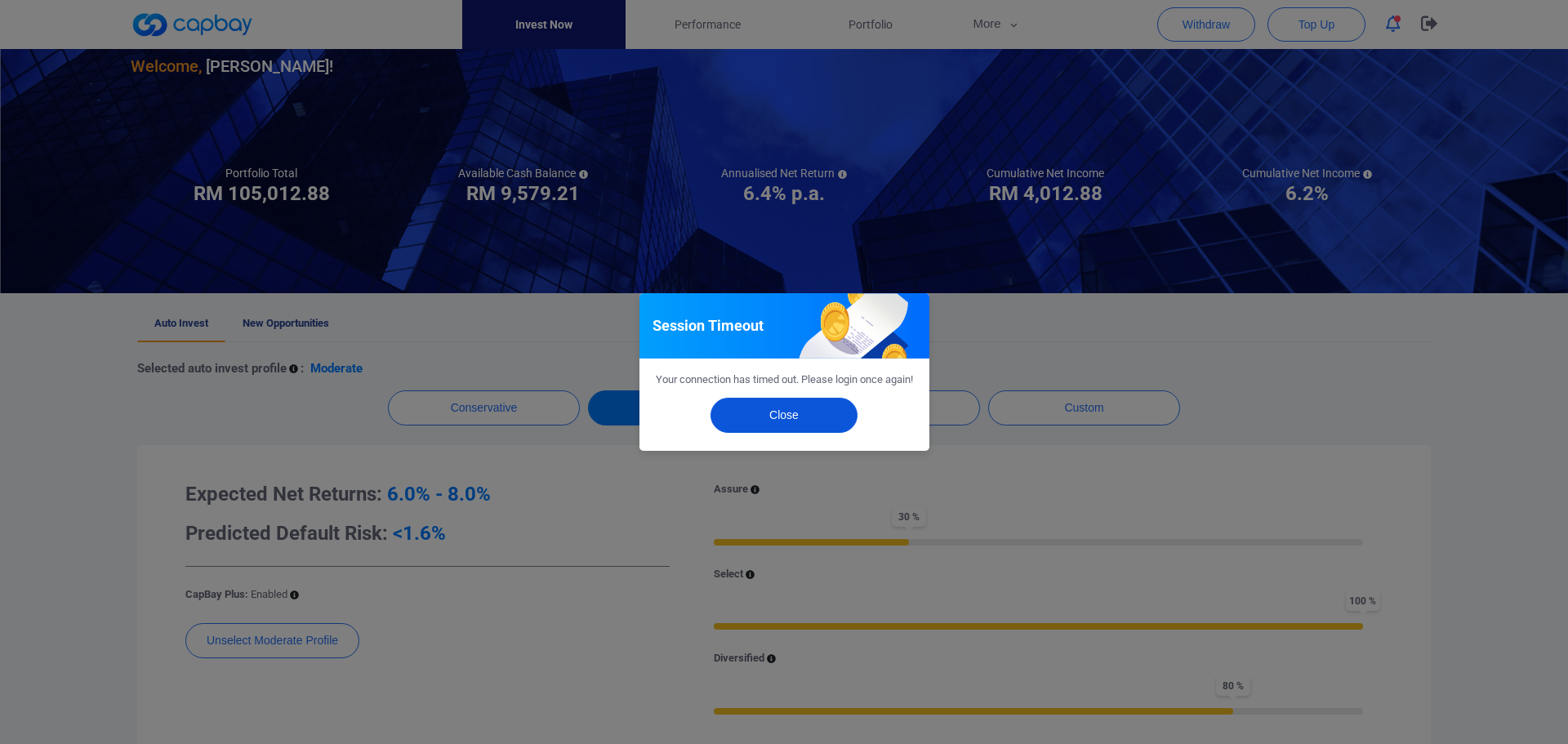
click at [788, 414] on button "Close" at bounding box center [784, 415] width 147 height 35
